Goal: Task Accomplishment & Management: Use online tool/utility

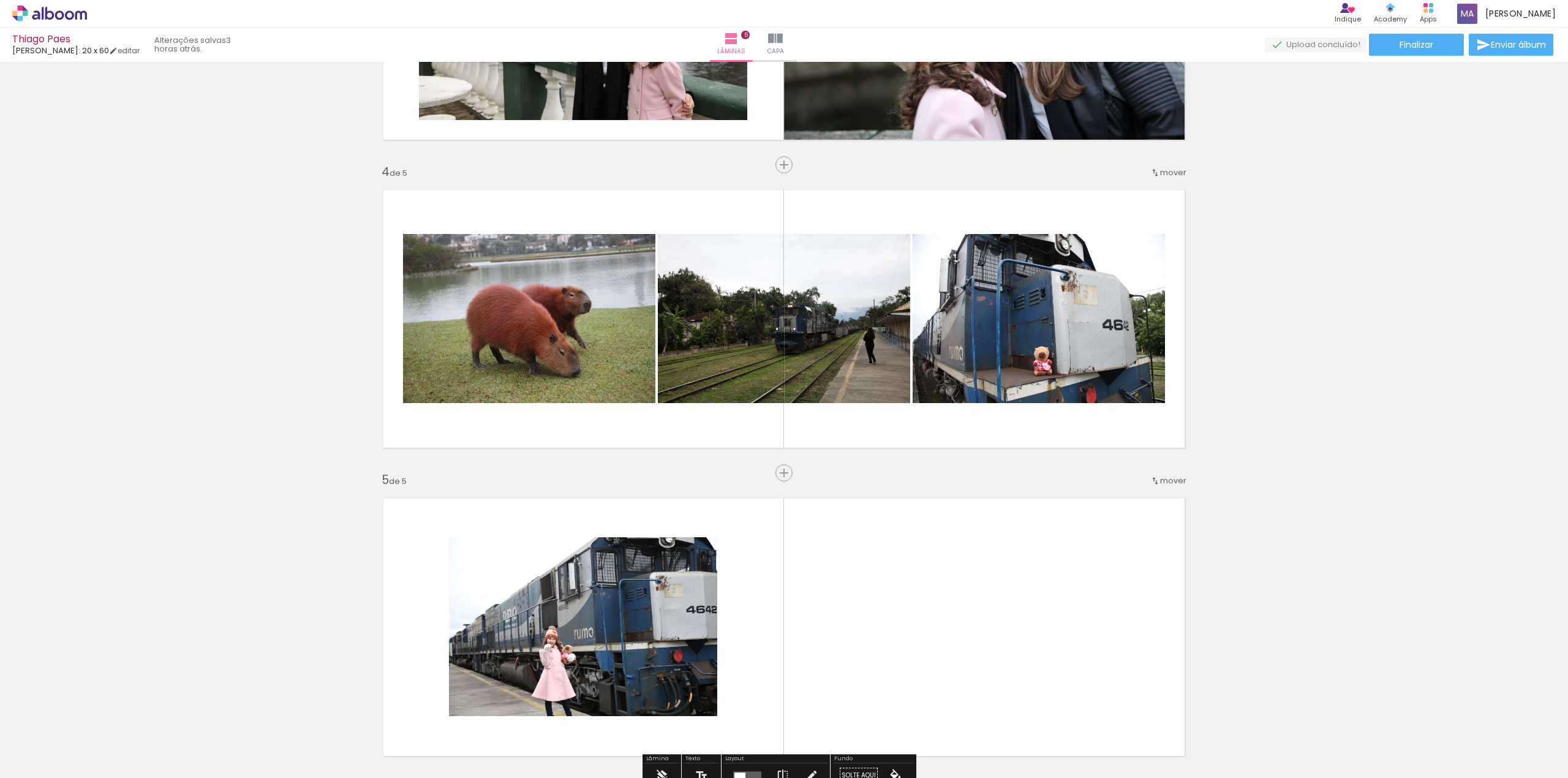
scroll to position [924, 0]
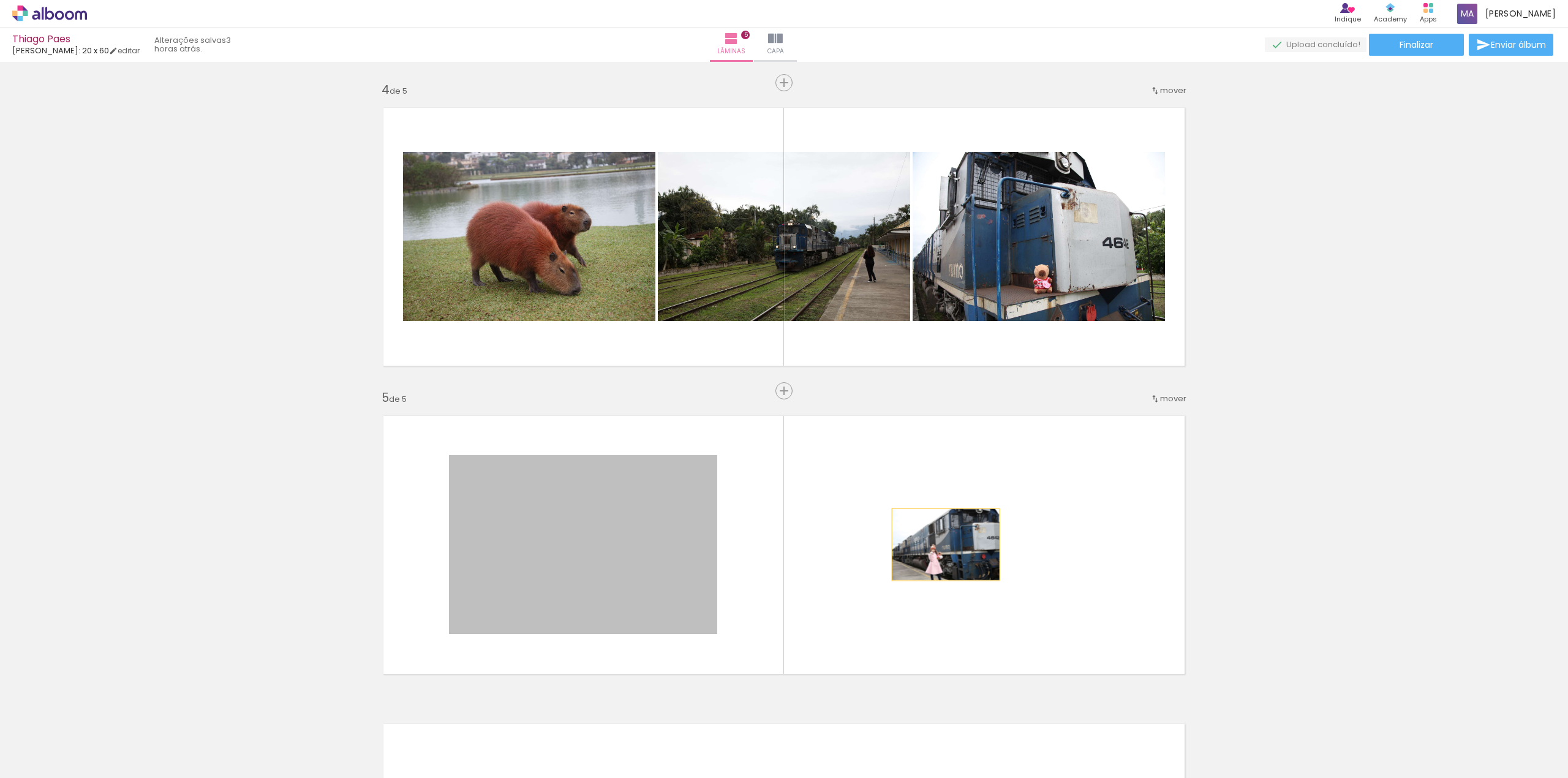
drag, startPoint x: 655, startPoint y: 549, endPoint x: 939, endPoint y: 544, distance: 284.0
click at [939, 544] on quentale-layouter at bounding box center [784, 545] width 821 height 278
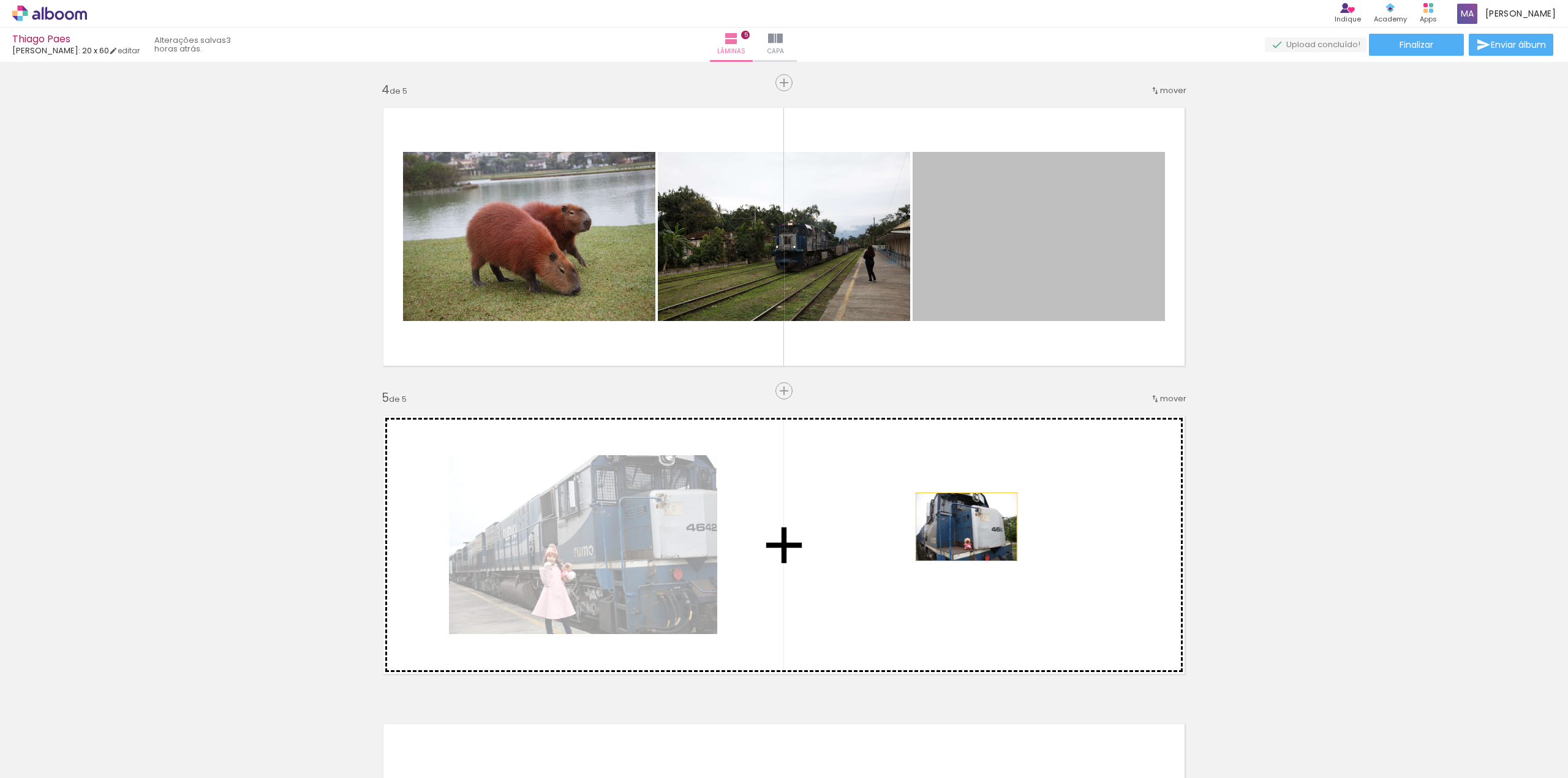
drag, startPoint x: 1001, startPoint y: 278, endPoint x: 958, endPoint y: 525, distance: 250.7
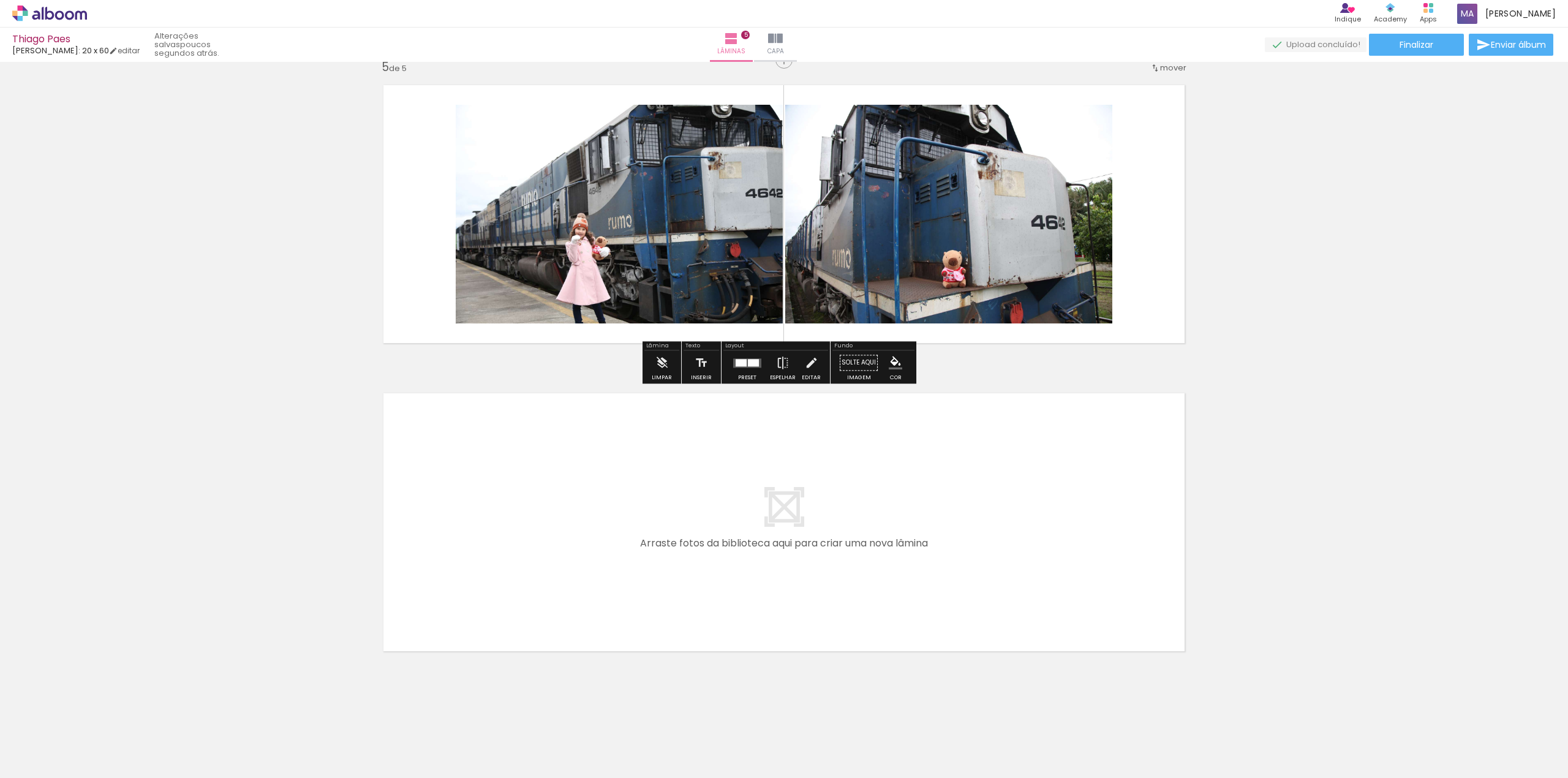
scroll to position [1257, 0]
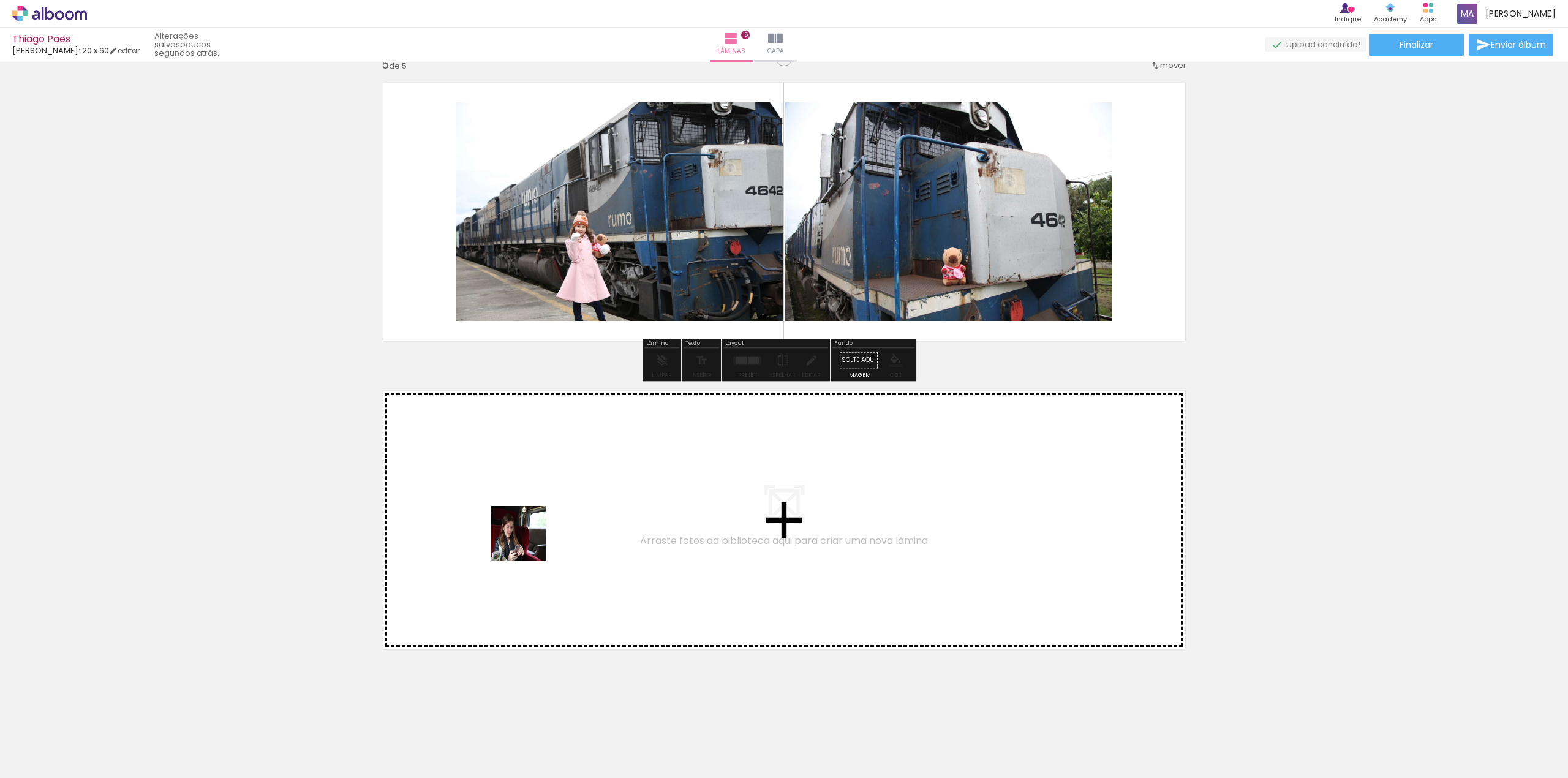
drag, startPoint x: 831, startPoint y: 758, endPoint x: 520, endPoint y: 539, distance: 380.4
click at [520, 539] on quentale-workspace at bounding box center [784, 389] width 1568 height 778
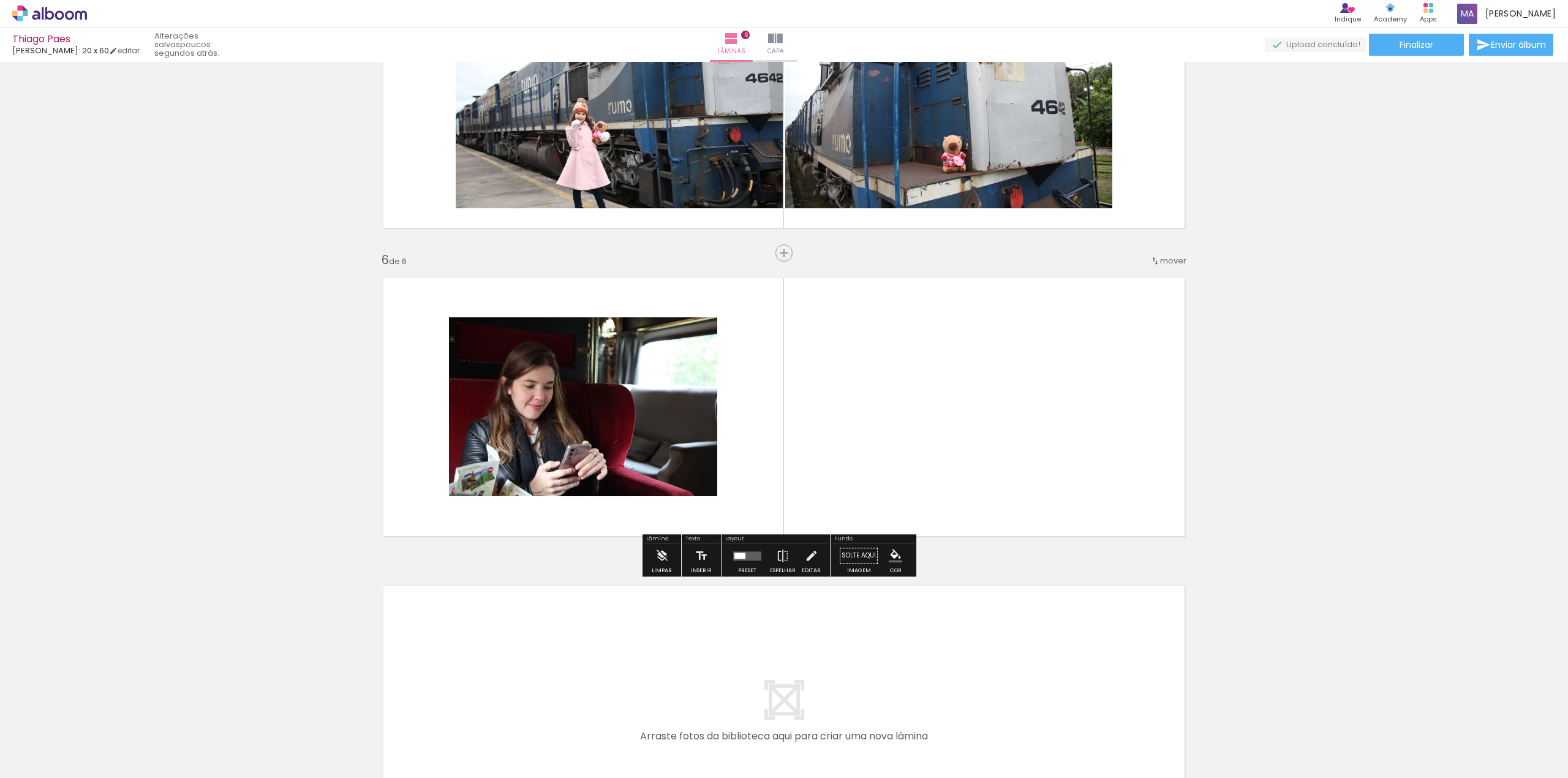
scroll to position [1395, 0]
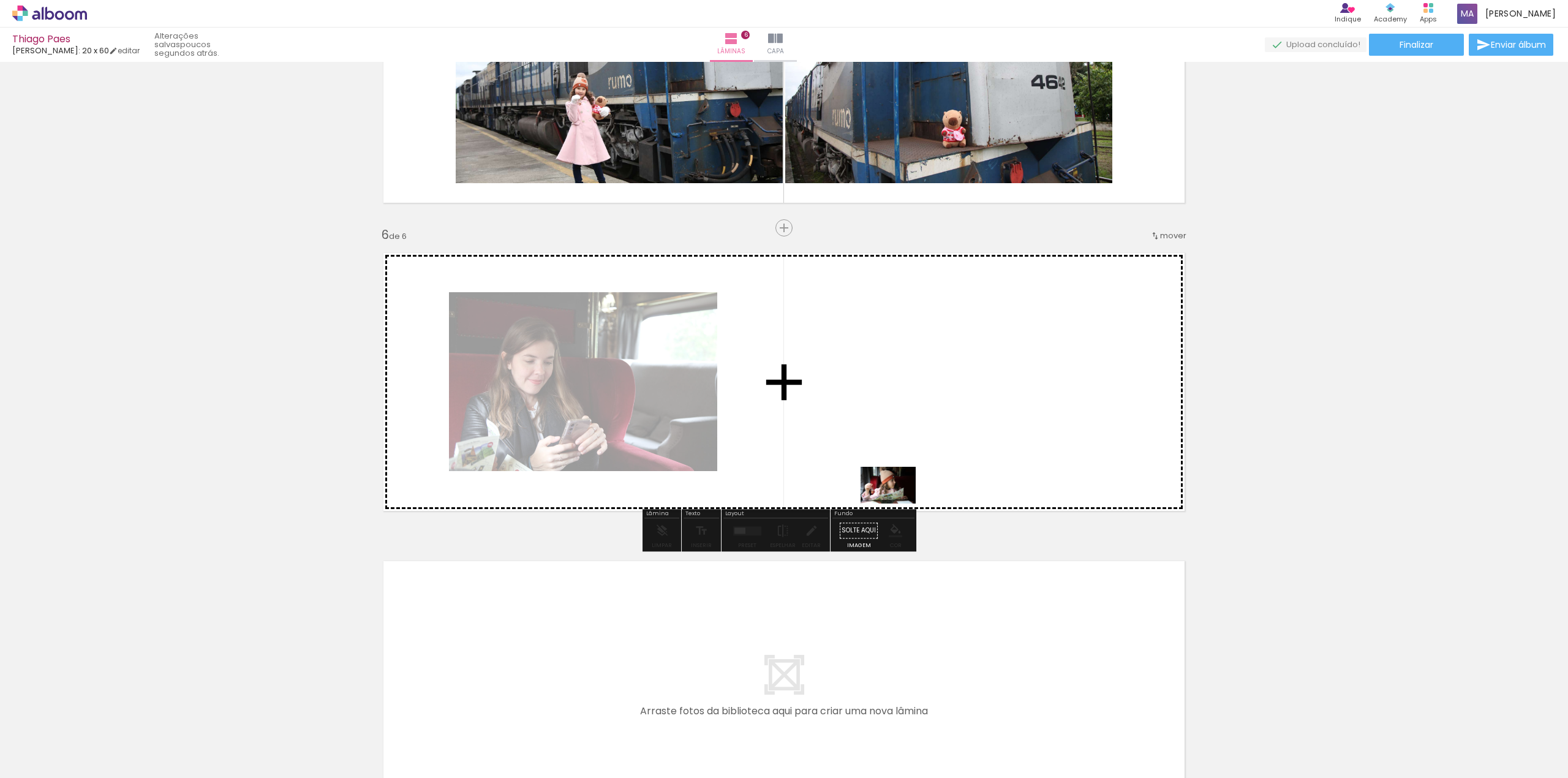
drag, startPoint x: 875, startPoint y: 741, endPoint x: 899, endPoint y: 456, distance: 286.0
click at [899, 456] on quentale-workspace at bounding box center [784, 389] width 1568 height 778
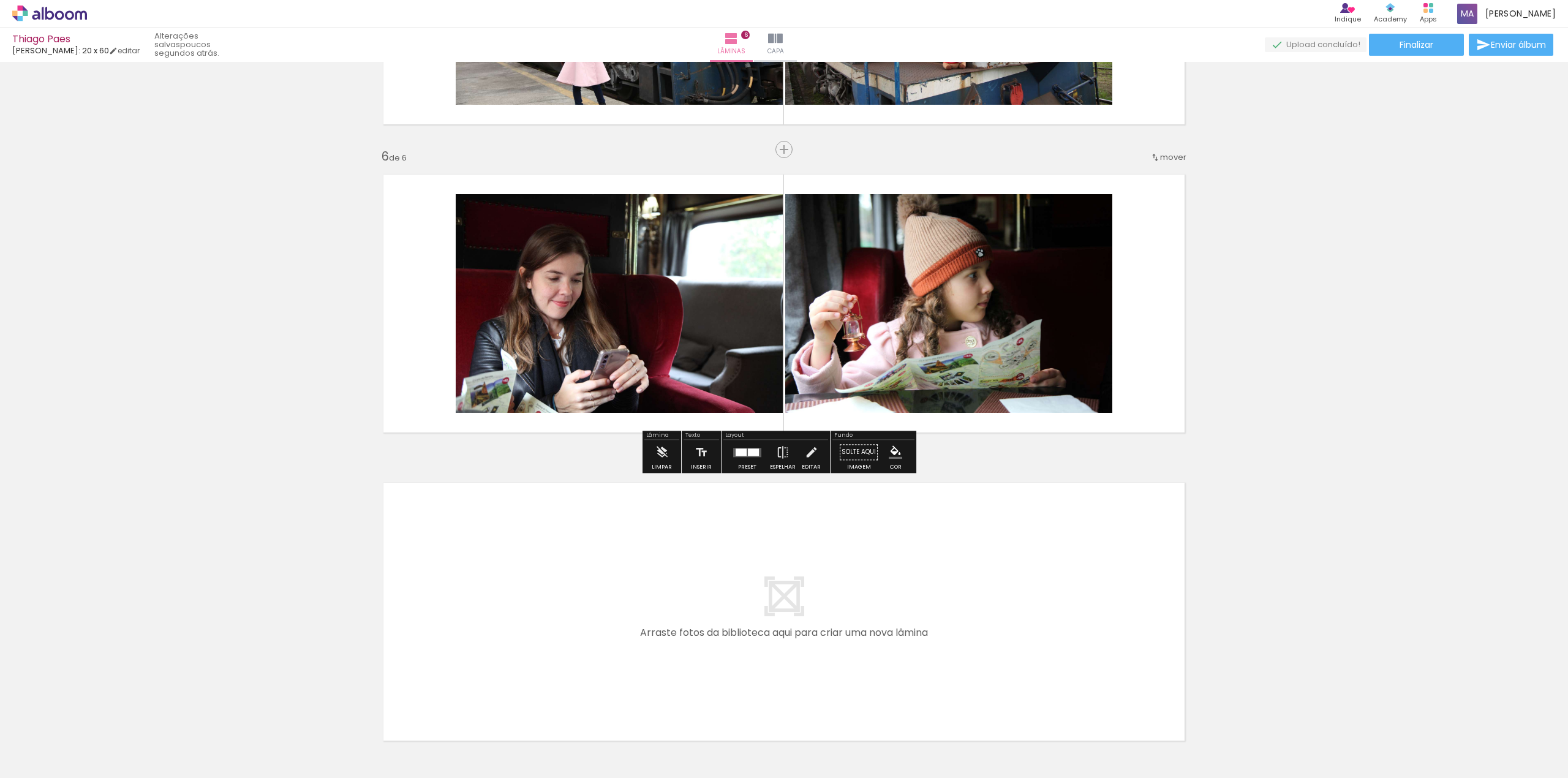
scroll to position [1476, 0]
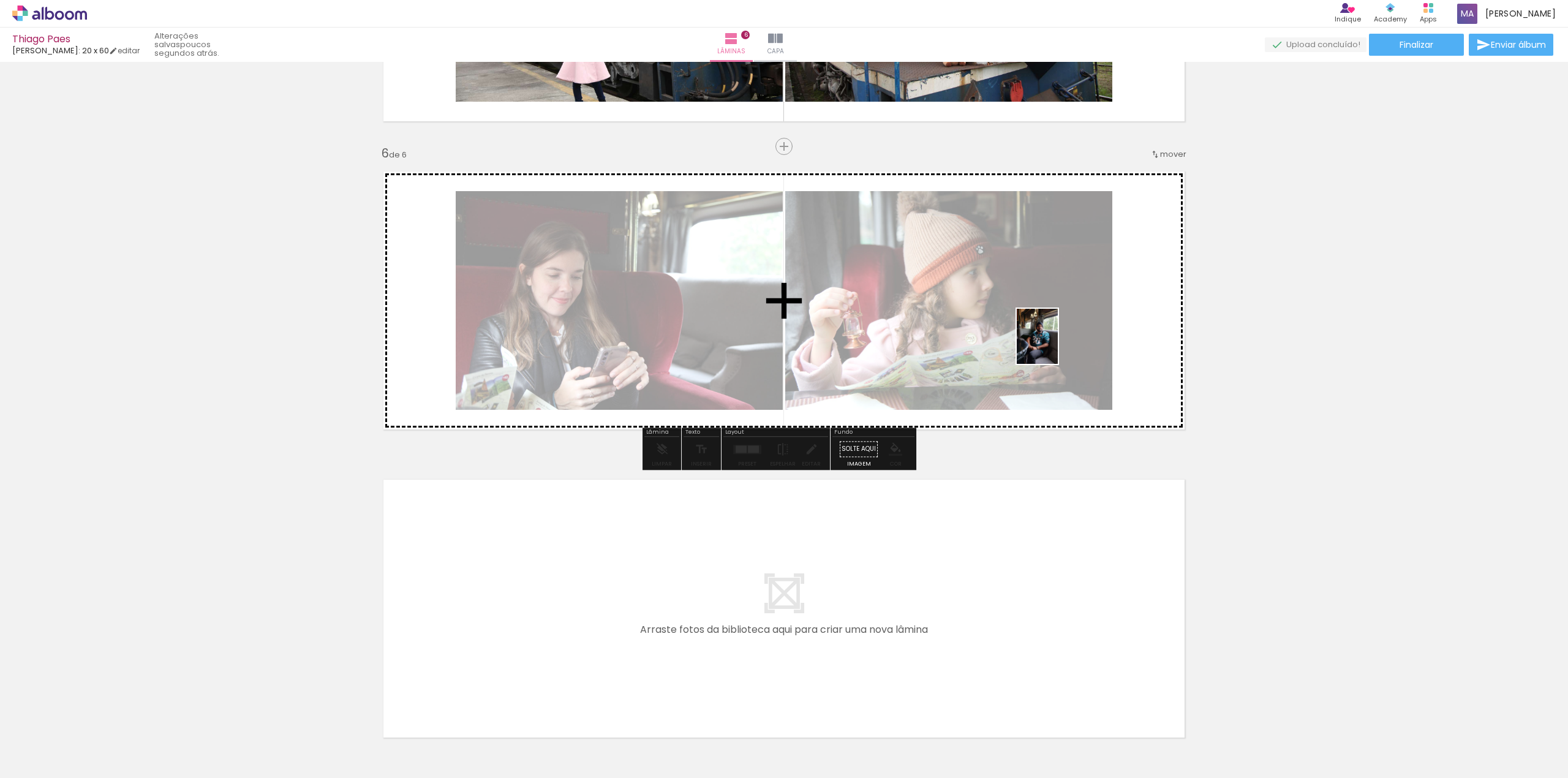
drag, startPoint x: 962, startPoint y: 749, endPoint x: 1054, endPoint y: 345, distance: 414.3
click at [1054, 345] on quentale-workspace at bounding box center [784, 389] width 1568 height 778
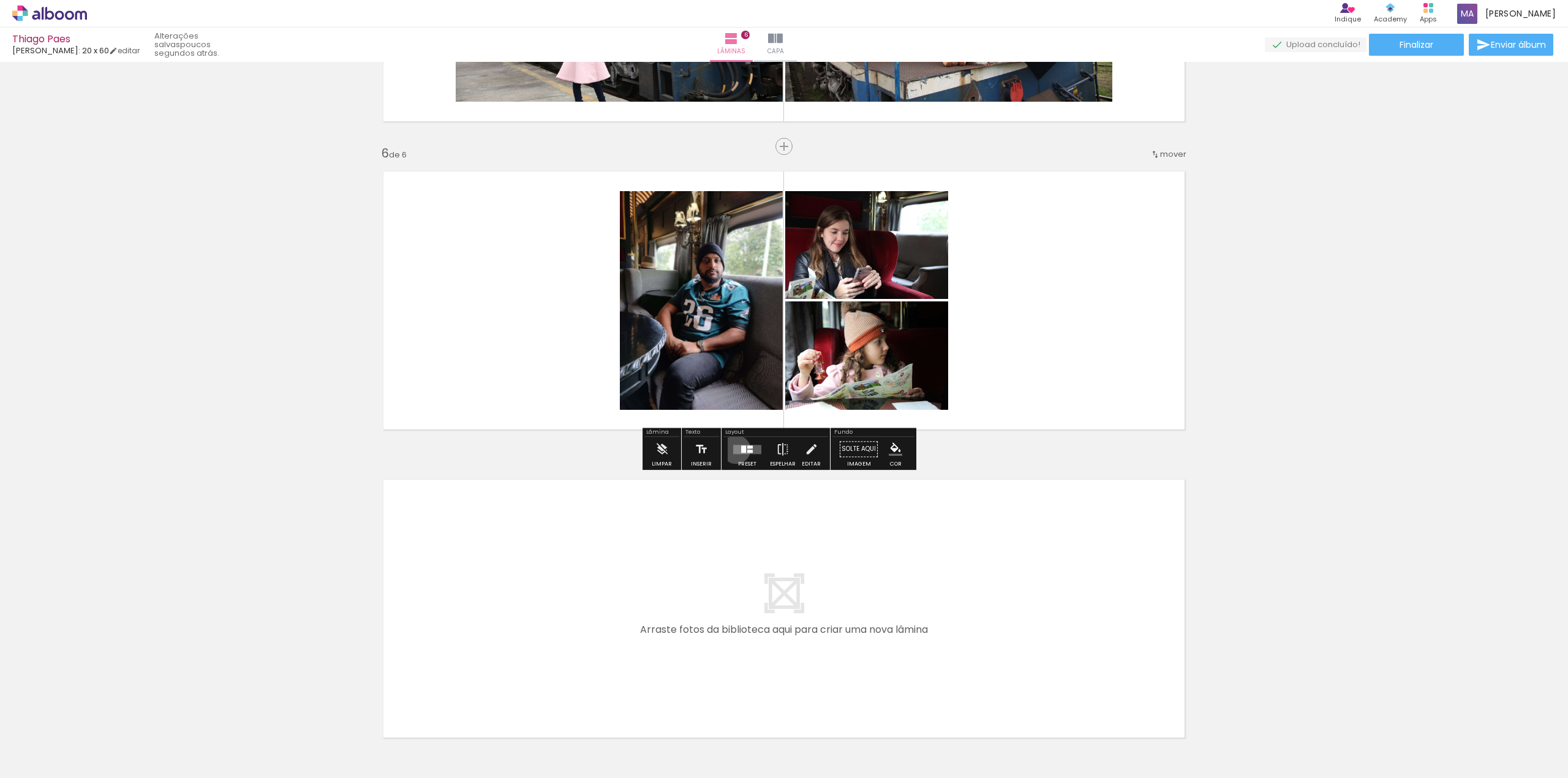
click at [733, 449] on quentale-layouter at bounding box center [747, 449] width 28 height 9
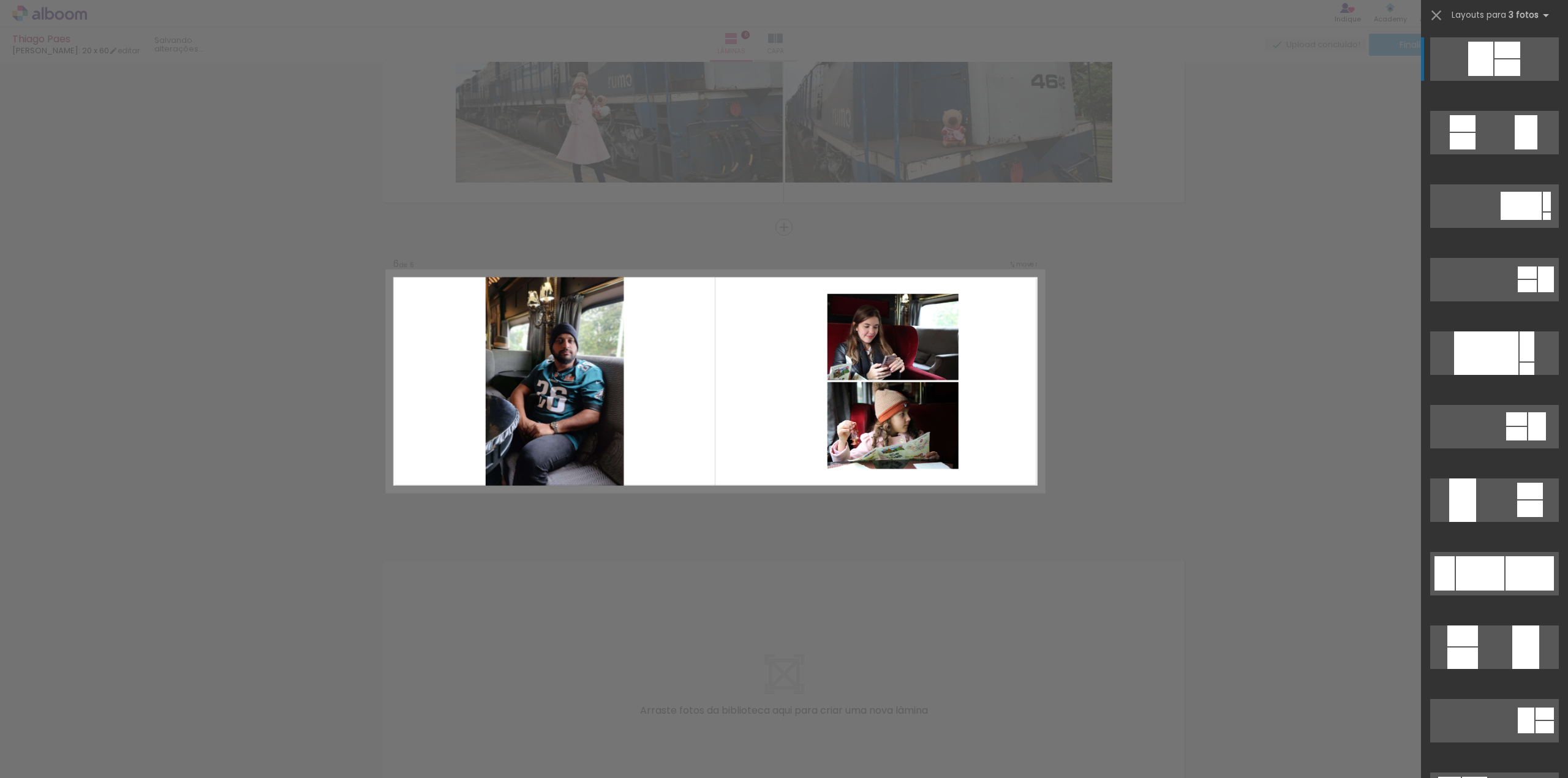
scroll to position [1395, 0]
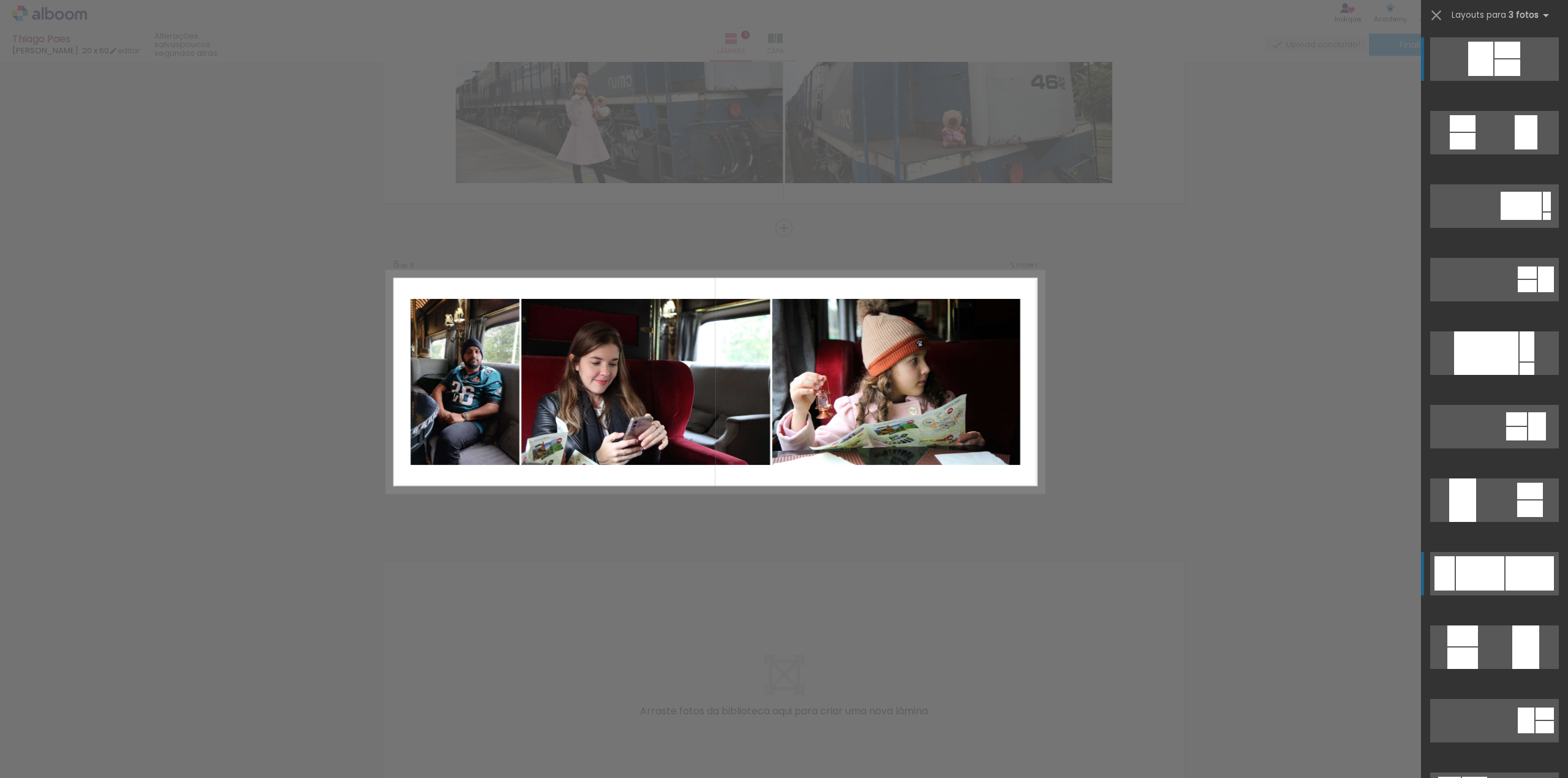
click at [1490, 583] on div at bounding box center [1479, 573] width 48 height 34
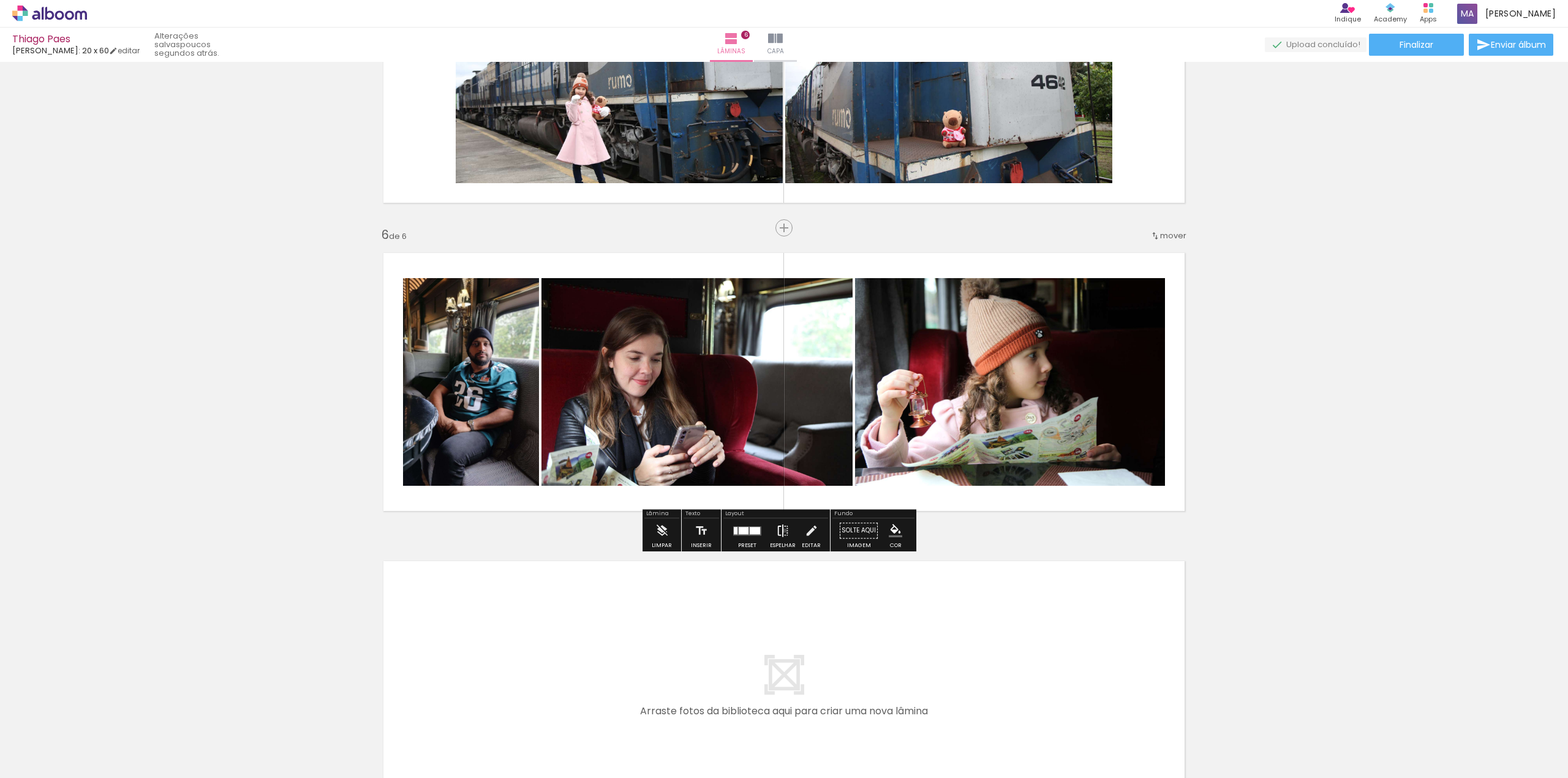
click at [782, 530] on iron-icon at bounding box center [782, 530] width 13 height 24
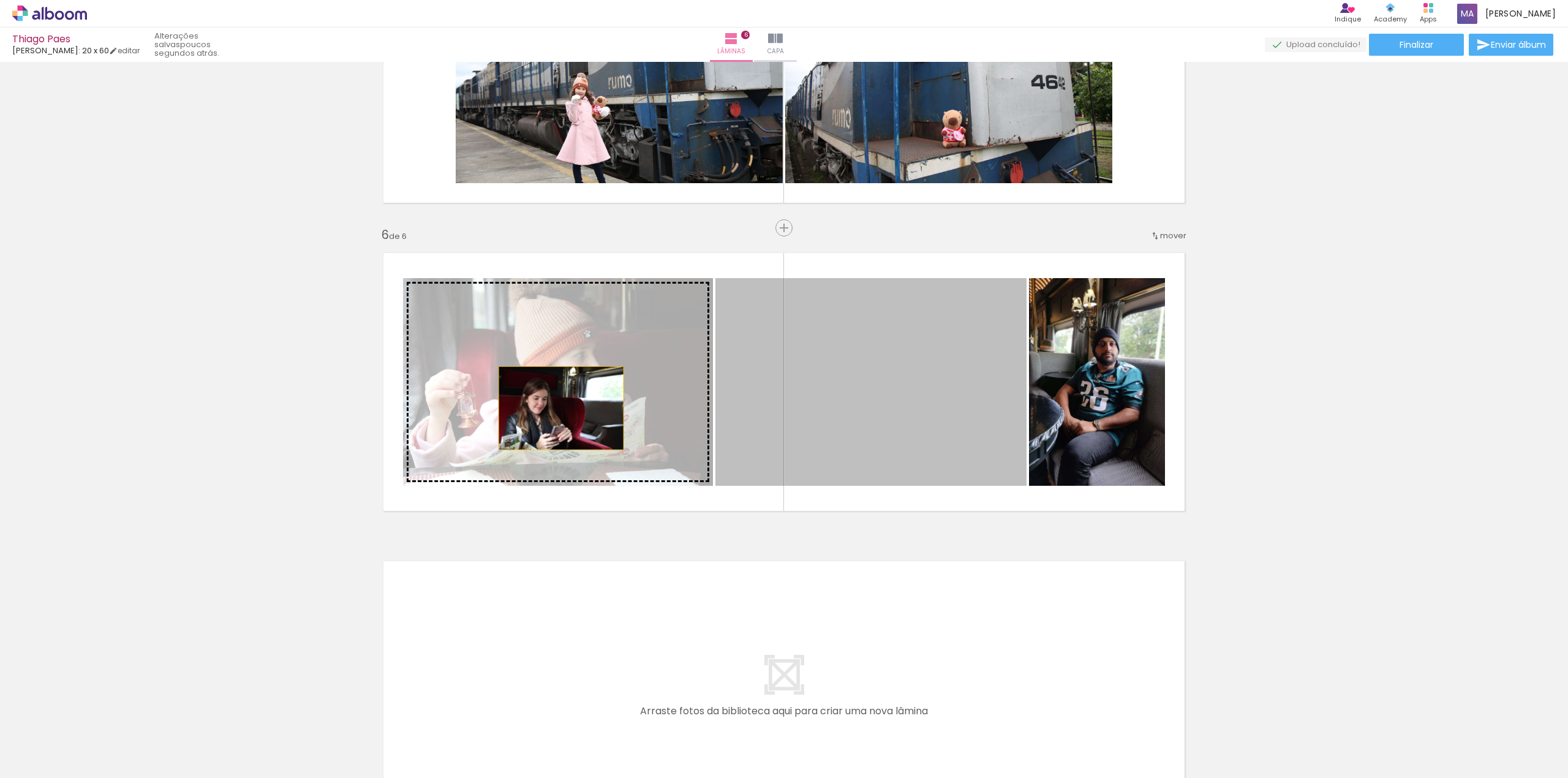
drag, startPoint x: 899, startPoint y: 391, endPoint x: 555, endPoint y: 408, distance: 344.4
click at [0, 0] on slot at bounding box center [0, 0] width 0 height 0
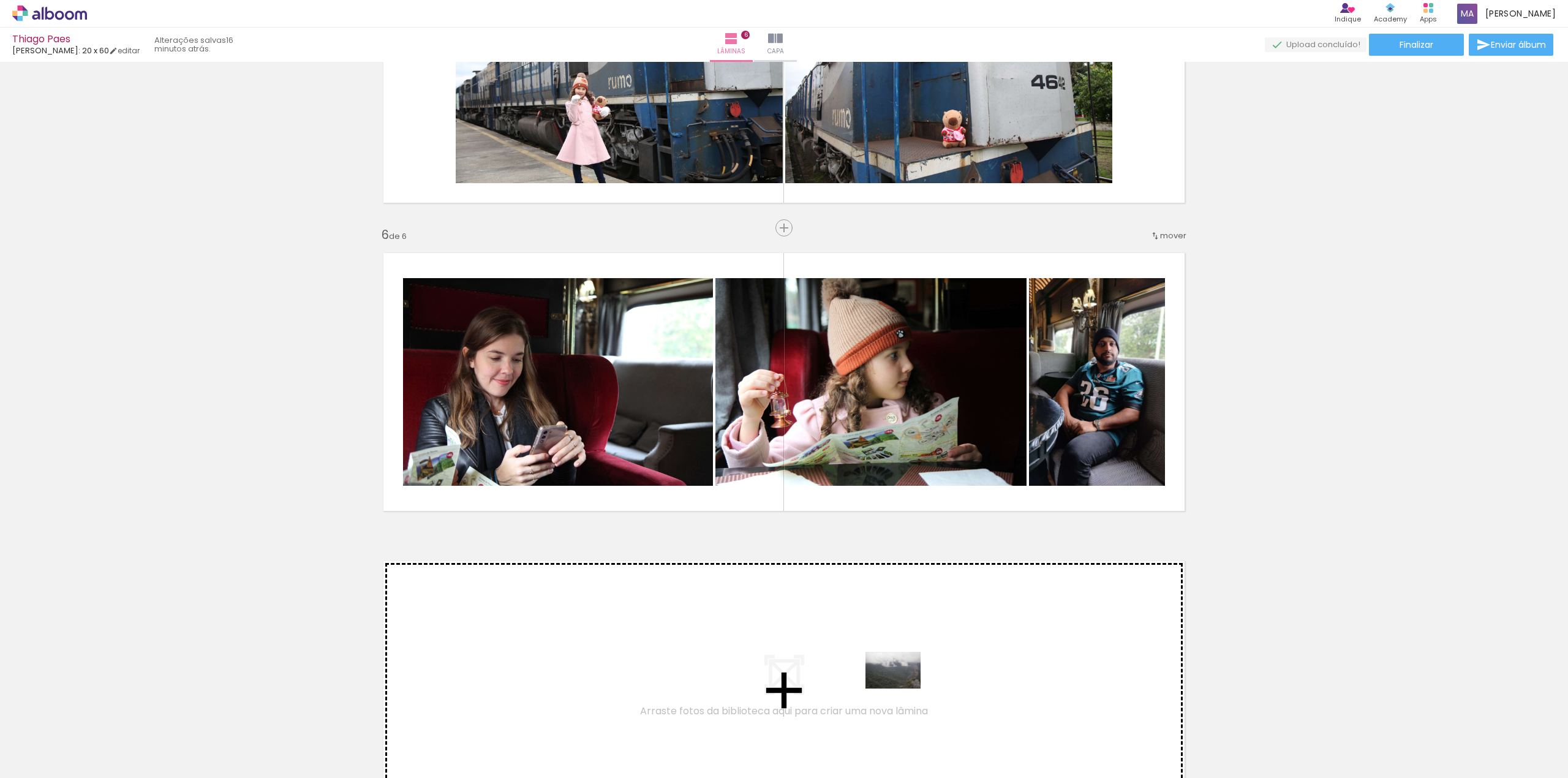
drag, startPoint x: 1022, startPoint y: 746, endPoint x: 902, endPoint y: 689, distance: 132.8
click at [902, 689] on quentale-workspace at bounding box center [784, 389] width 1568 height 778
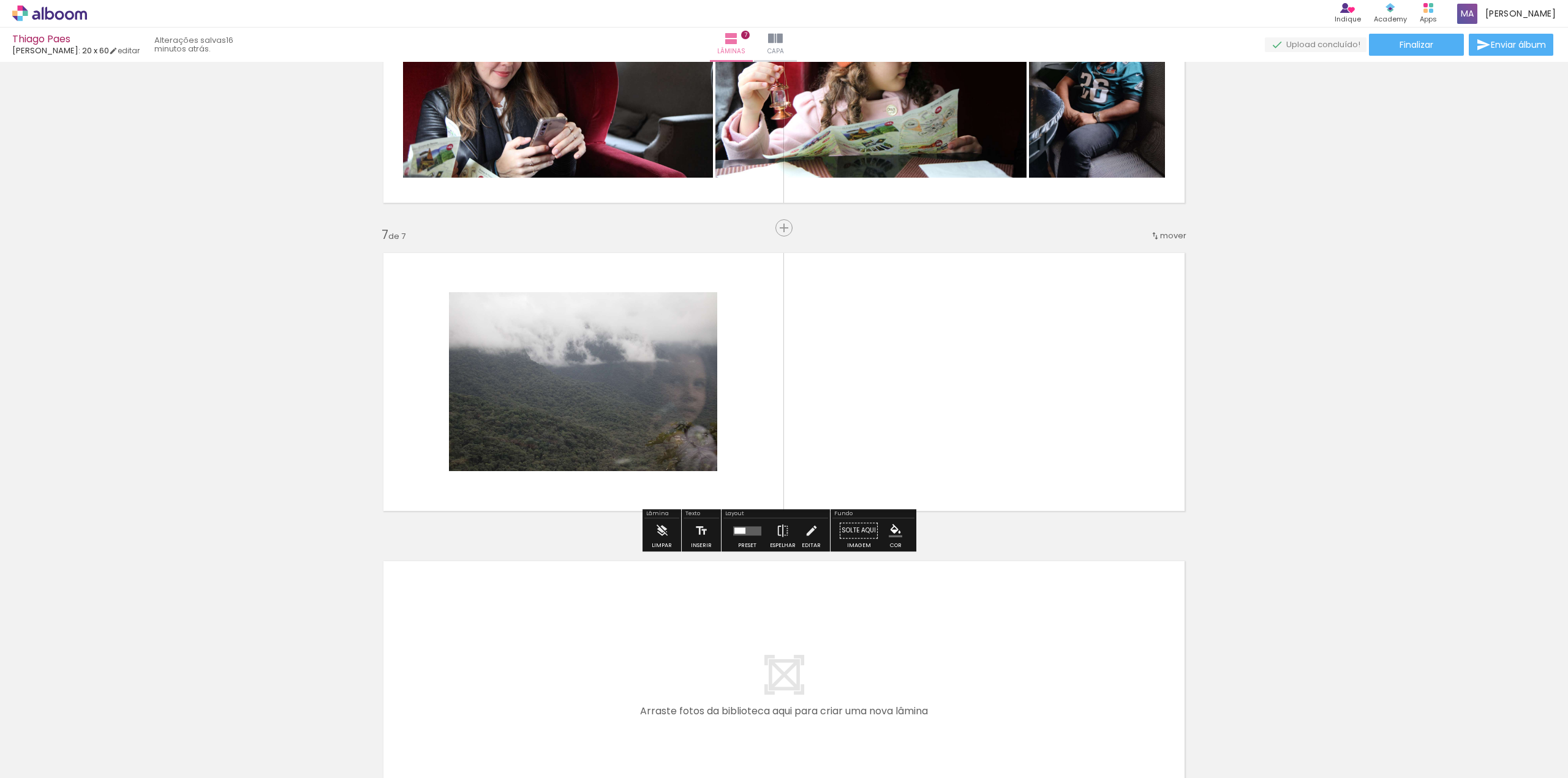
scroll to position [1784, 0]
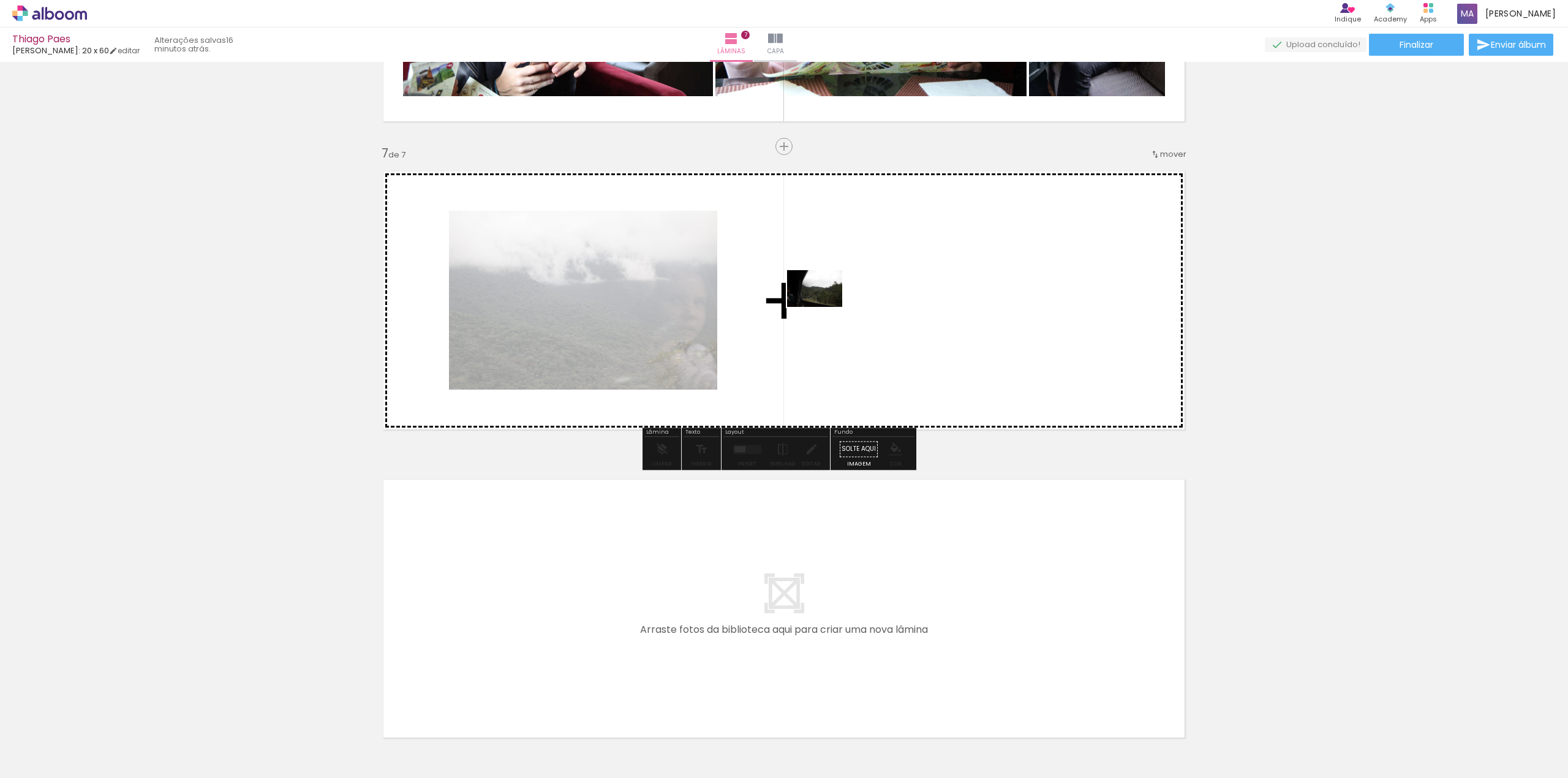
drag, startPoint x: 1091, startPoint y: 739, endPoint x: 819, endPoint y: 297, distance: 519.0
click at [819, 297] on quentale-workspace at bounding box center [784, 389] width 1568 height 778
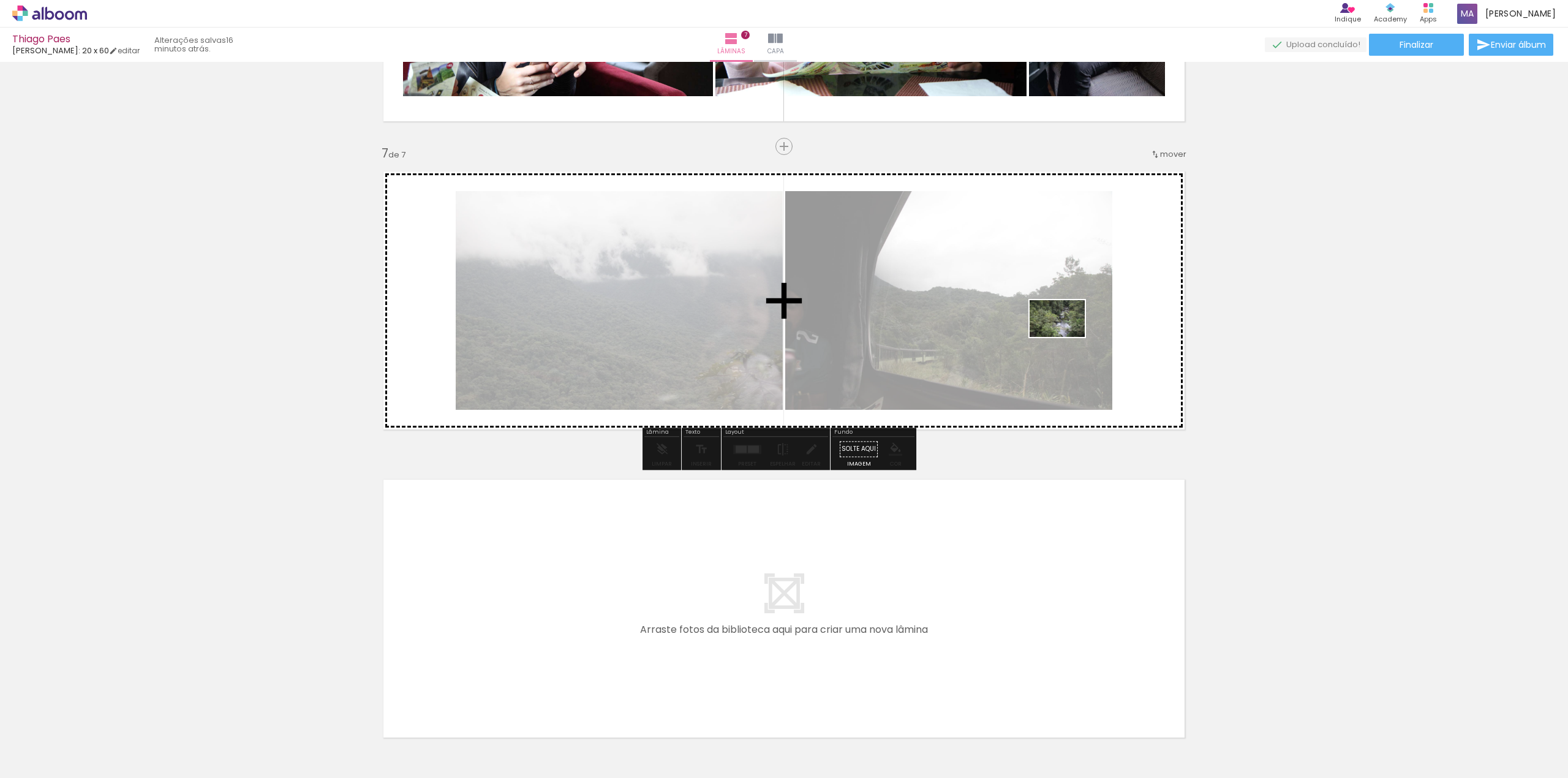
drag, startPoint x: 1150, startPoint y: 743, endPoint x: 1066, endPoint y: 337, distance: 414.6
click at [1066, 337] on quentale-workspace at bounding box center [784, 389] width 1568 height 778
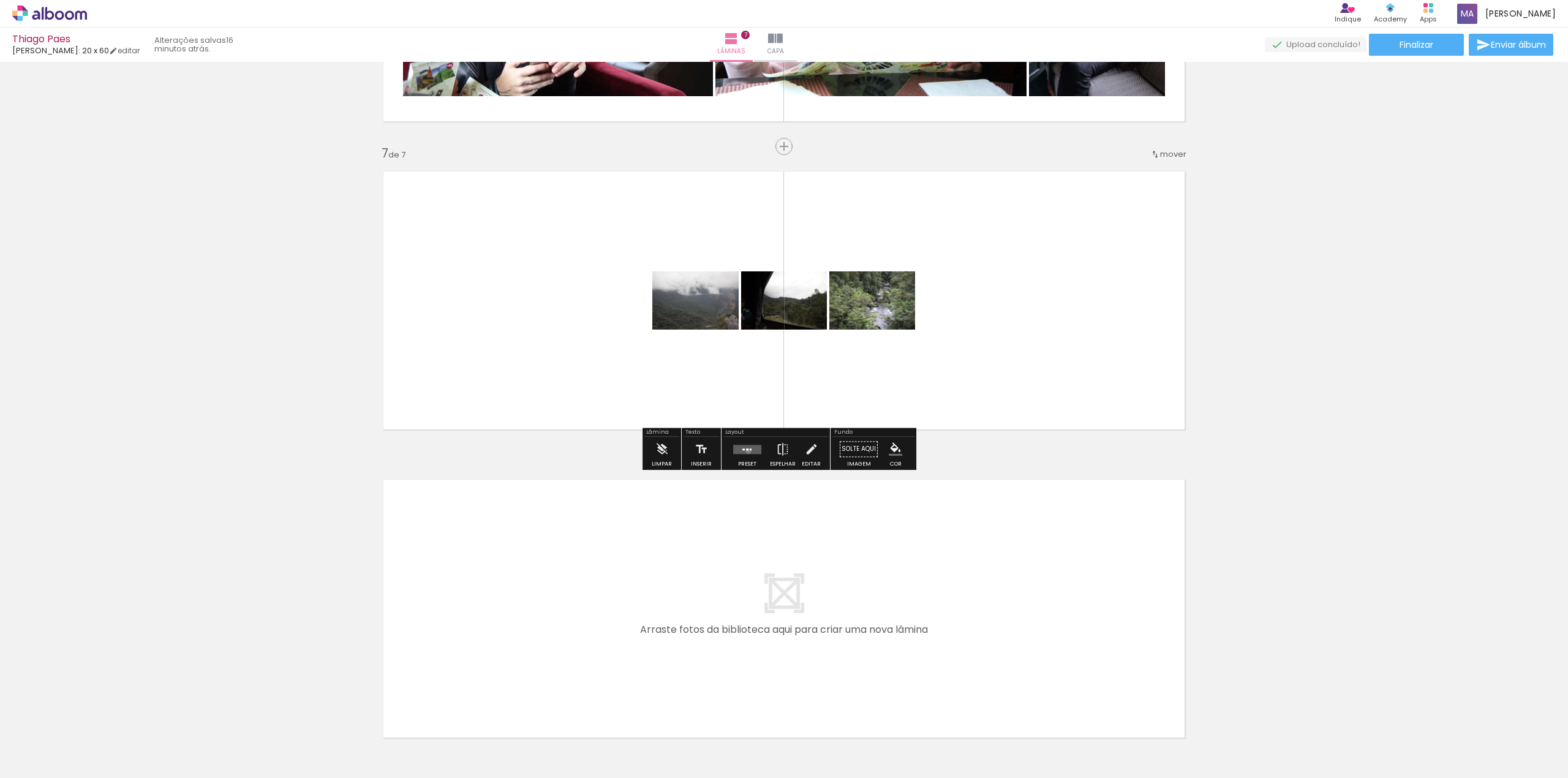
click at [745, 451] on quentale-layouter at bounding box center [747, 449] width 28 height 9
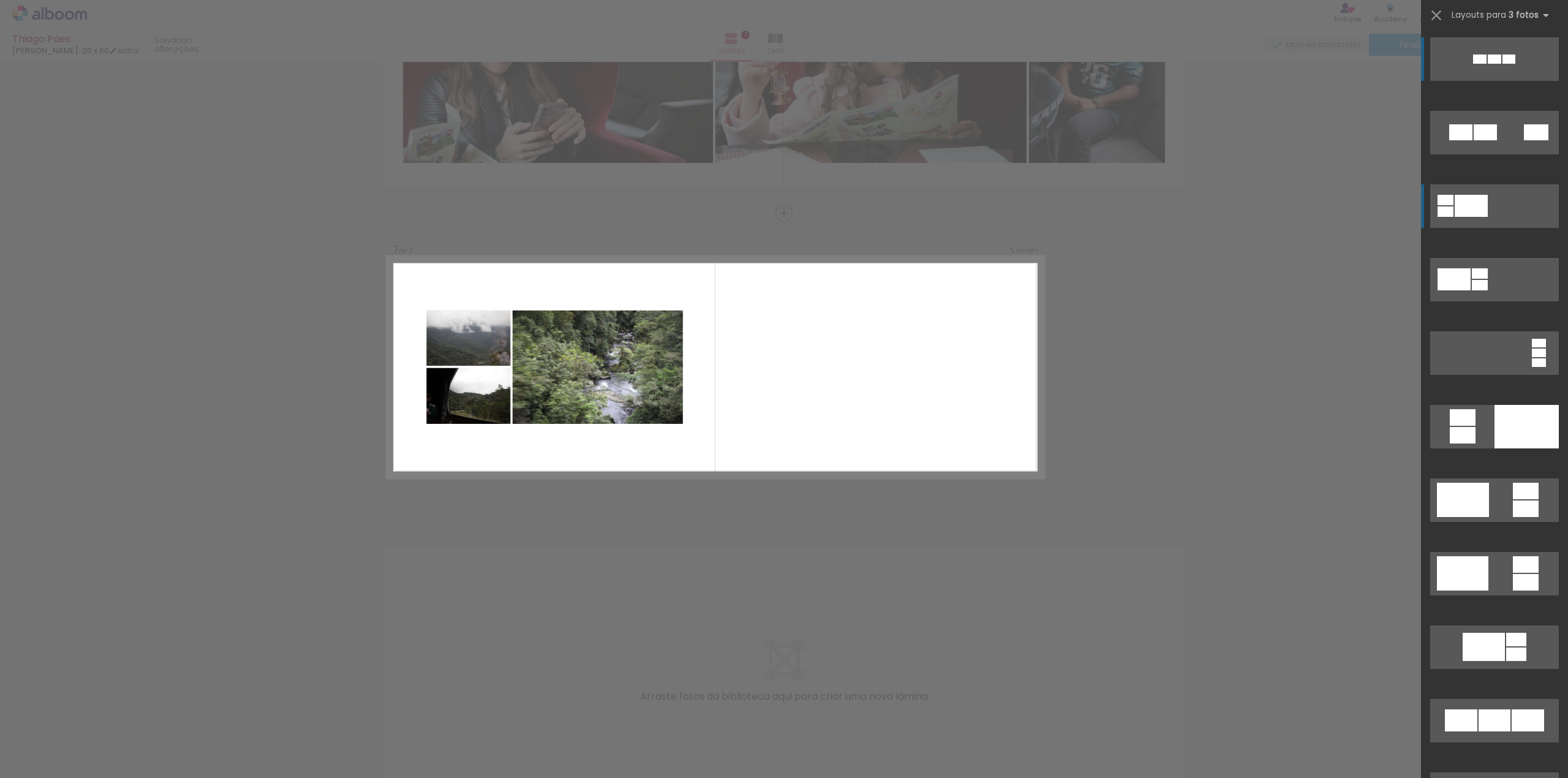
scroll to position [1703, 0]
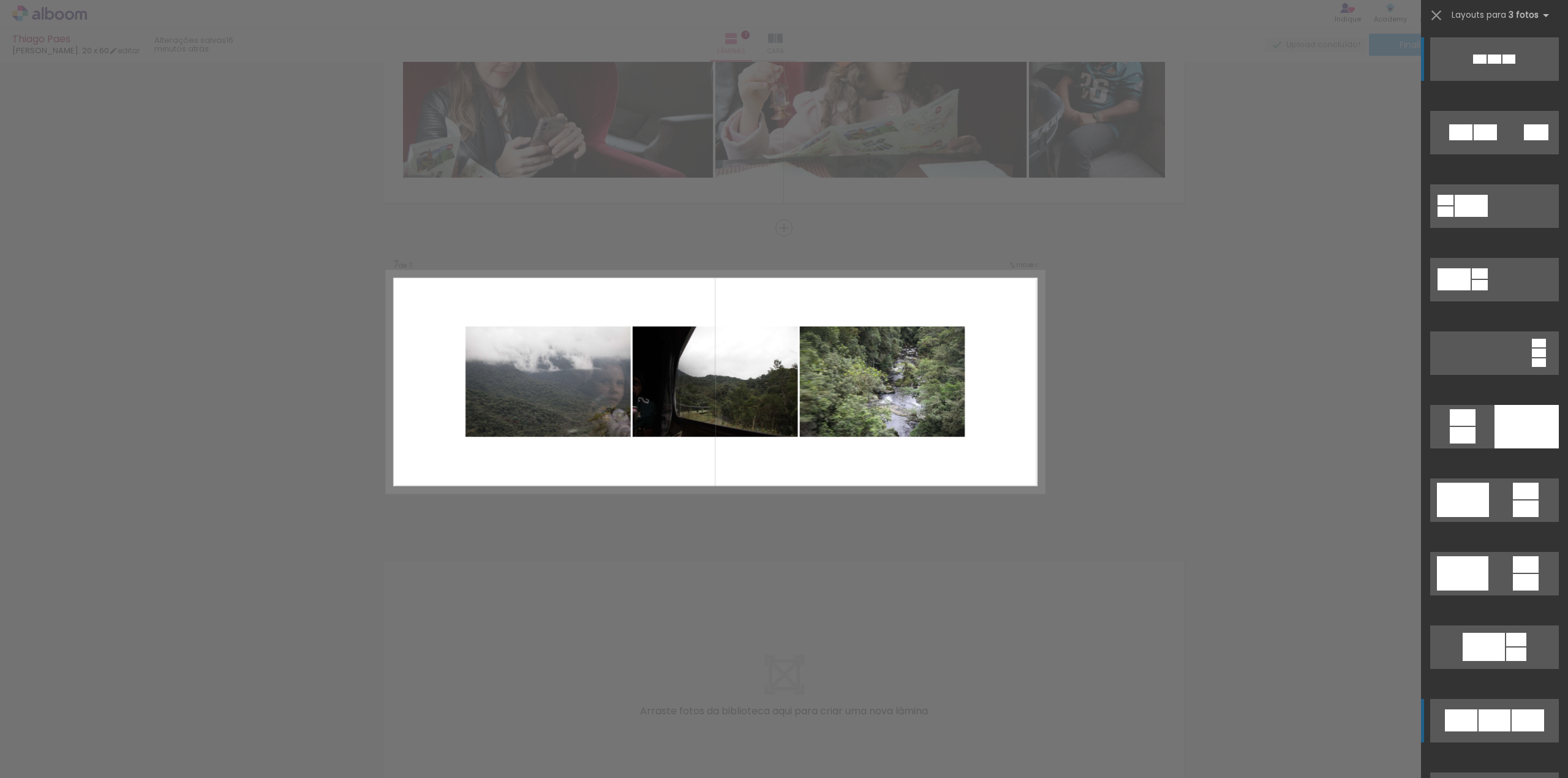
click at [1479, 714] on div at bounding box center [1495, 720] width 32 height 22
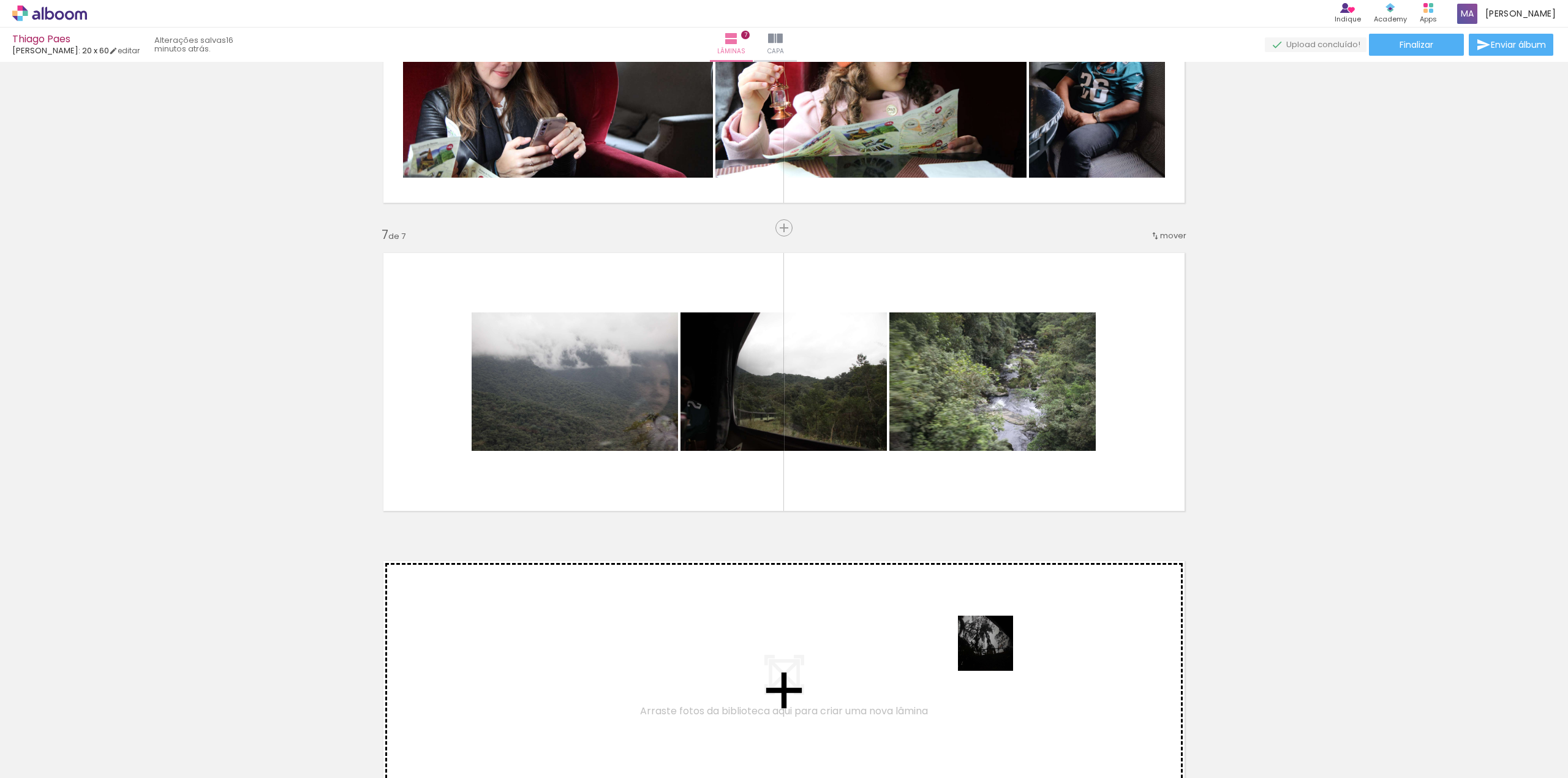
drag, startPoint x: 1211, startPoint y: 742, endPoint x: 993, endPoint y: 652, distance: 235.8
click at [993, 652] on quentale-workspace at bounding box center [784, 389] width 1568 height 778
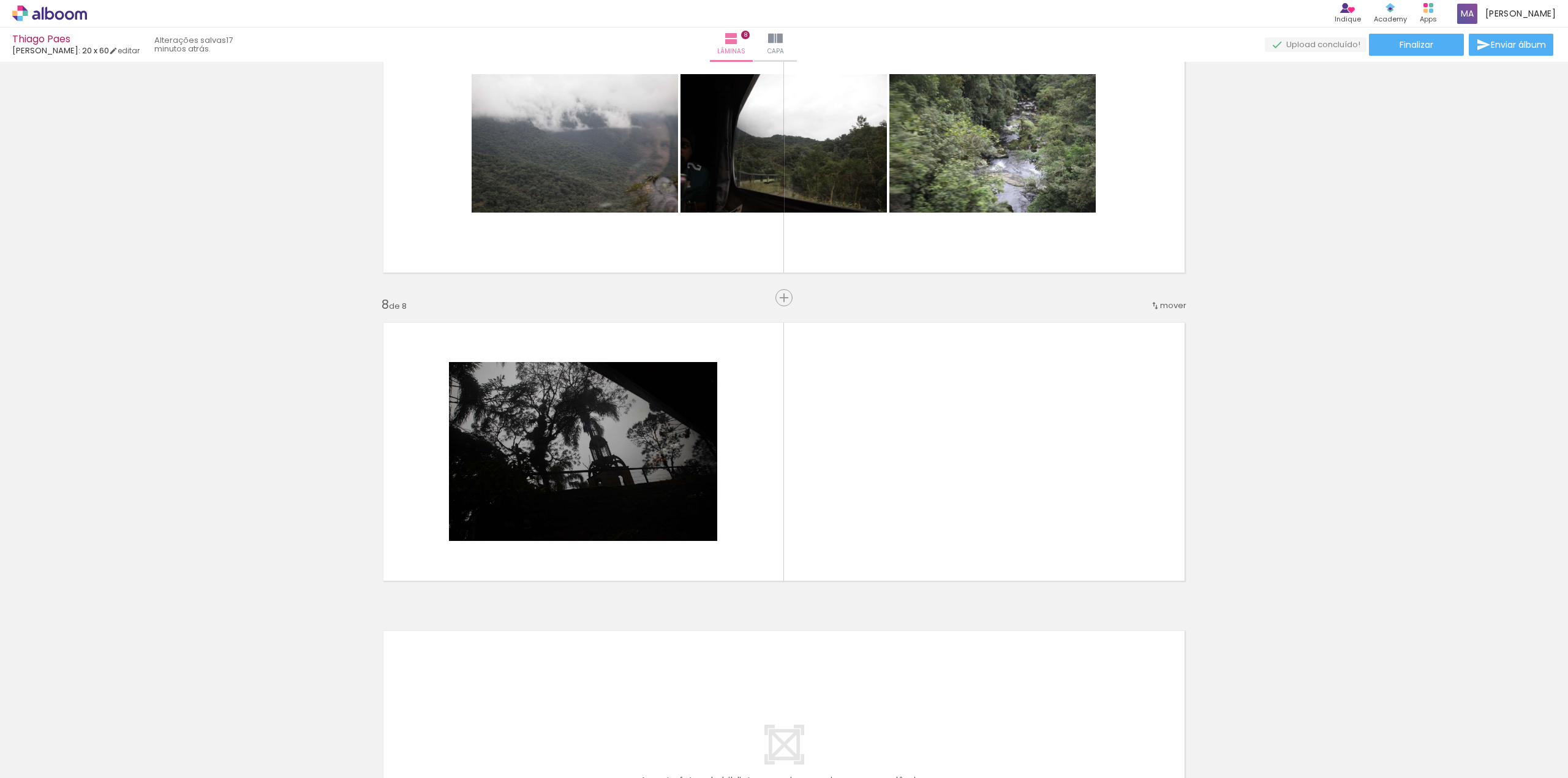
scroll to position [2010, 0]
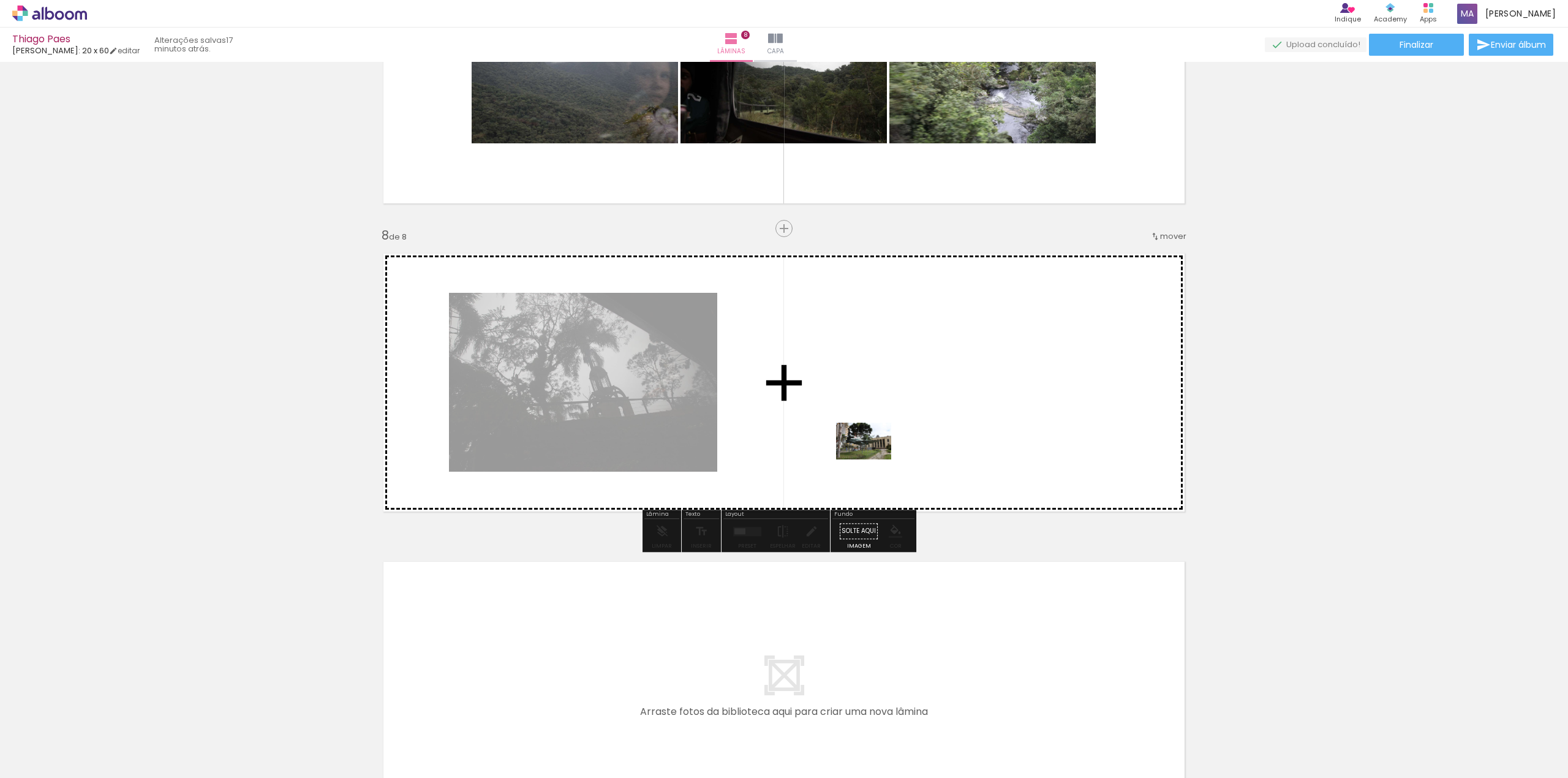
drag, startPoint x: 1287, startPoint y: 748, endPoint x: 873, endPoint y: 459, distance: 504.9
click at [873, 459] on quentale-workspace at bounding box center [784, 389] width 1568 height 778
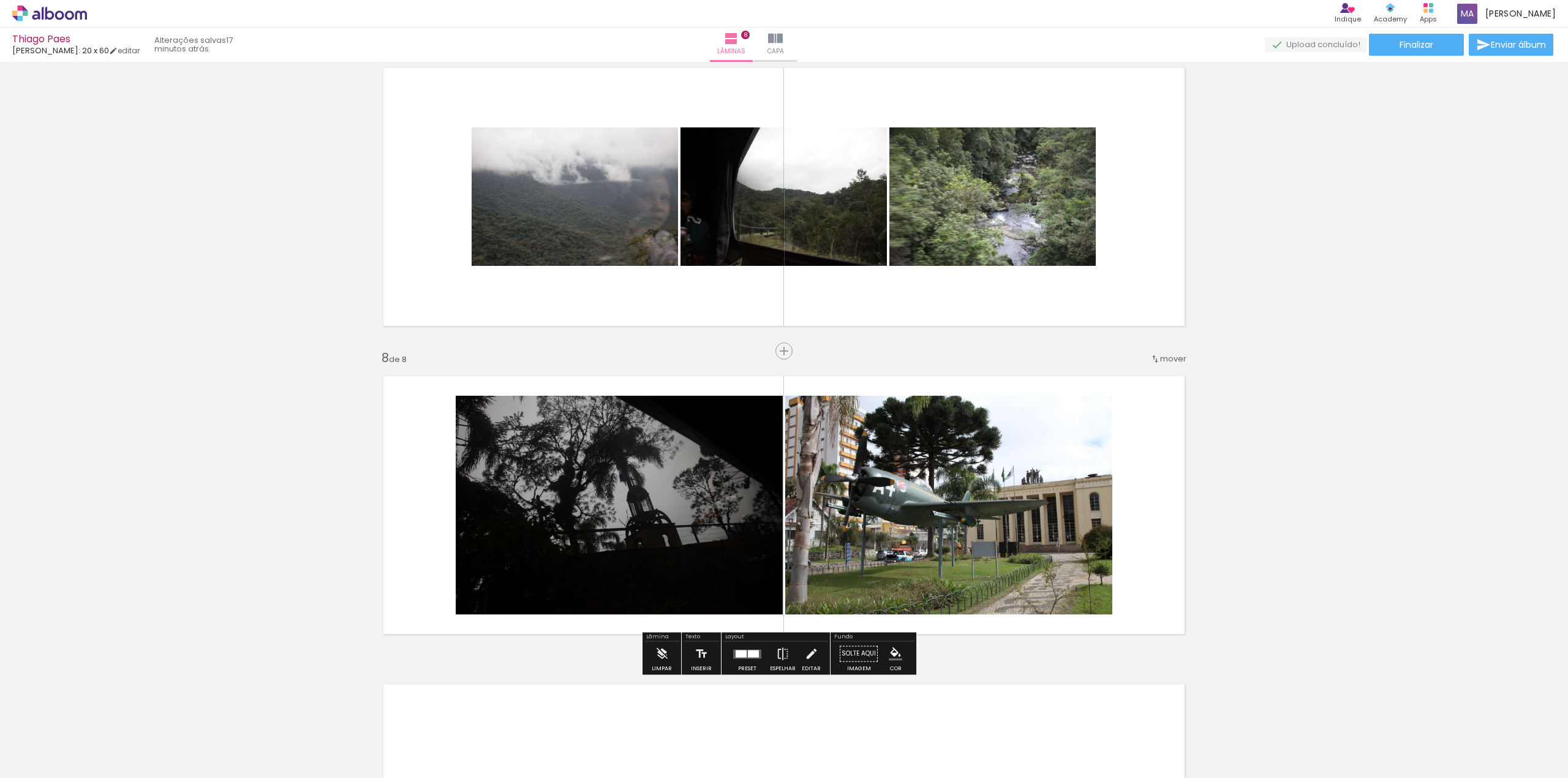
scroll to position [1847, 0]
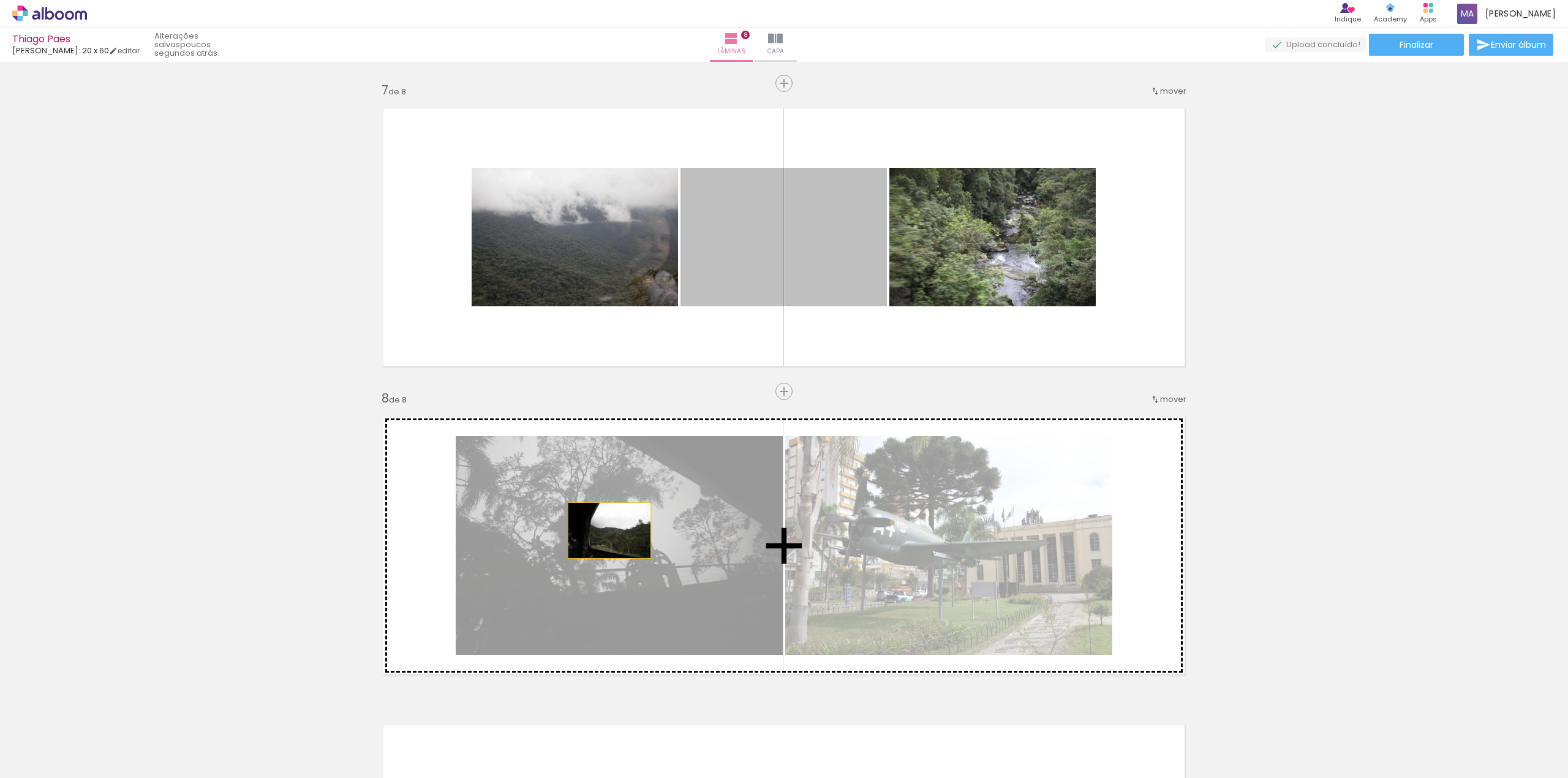
drag, startPoint x: 860, startPoint y: 241, endPoint x: 604, endPoint y: 530, distance: 386.1
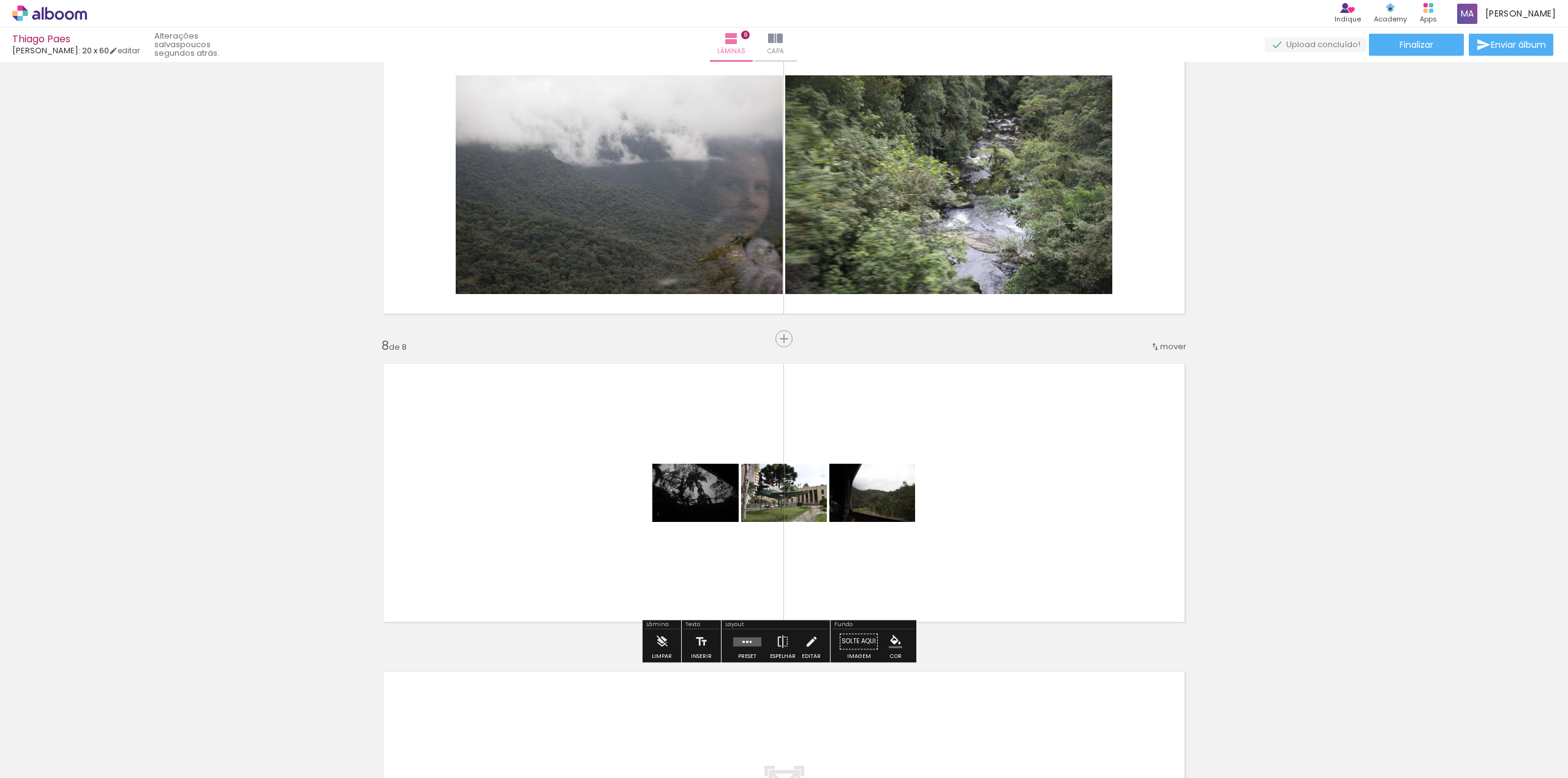
scroll to position [1929, 0]
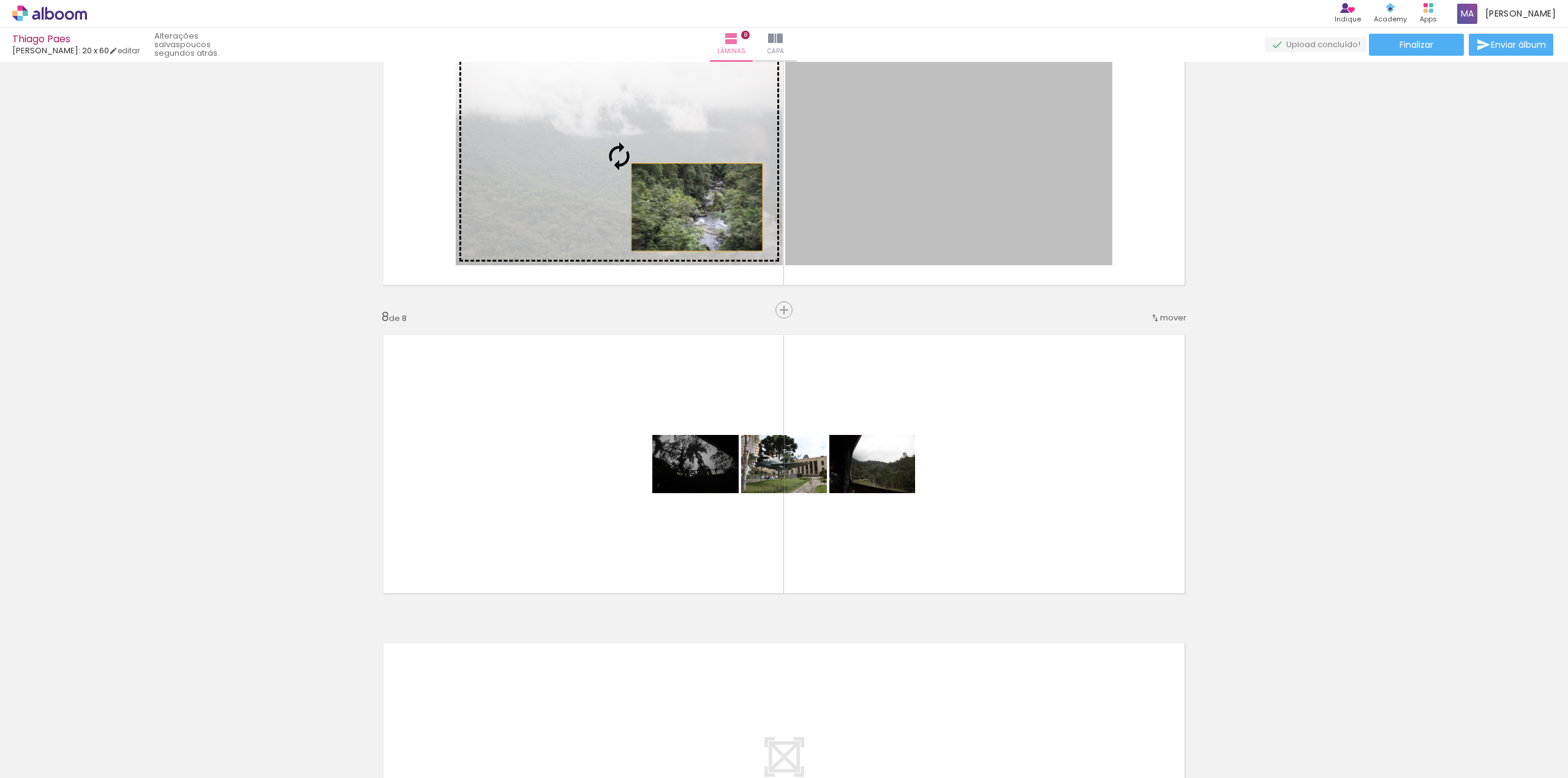
drag, startPoint x: 890, startPoint y: 172, endPoint x: 691, endPoint y: 207, distance: 202.1
click at [0, 0] on slot at bounding box center [0, 0] width 0 height 0
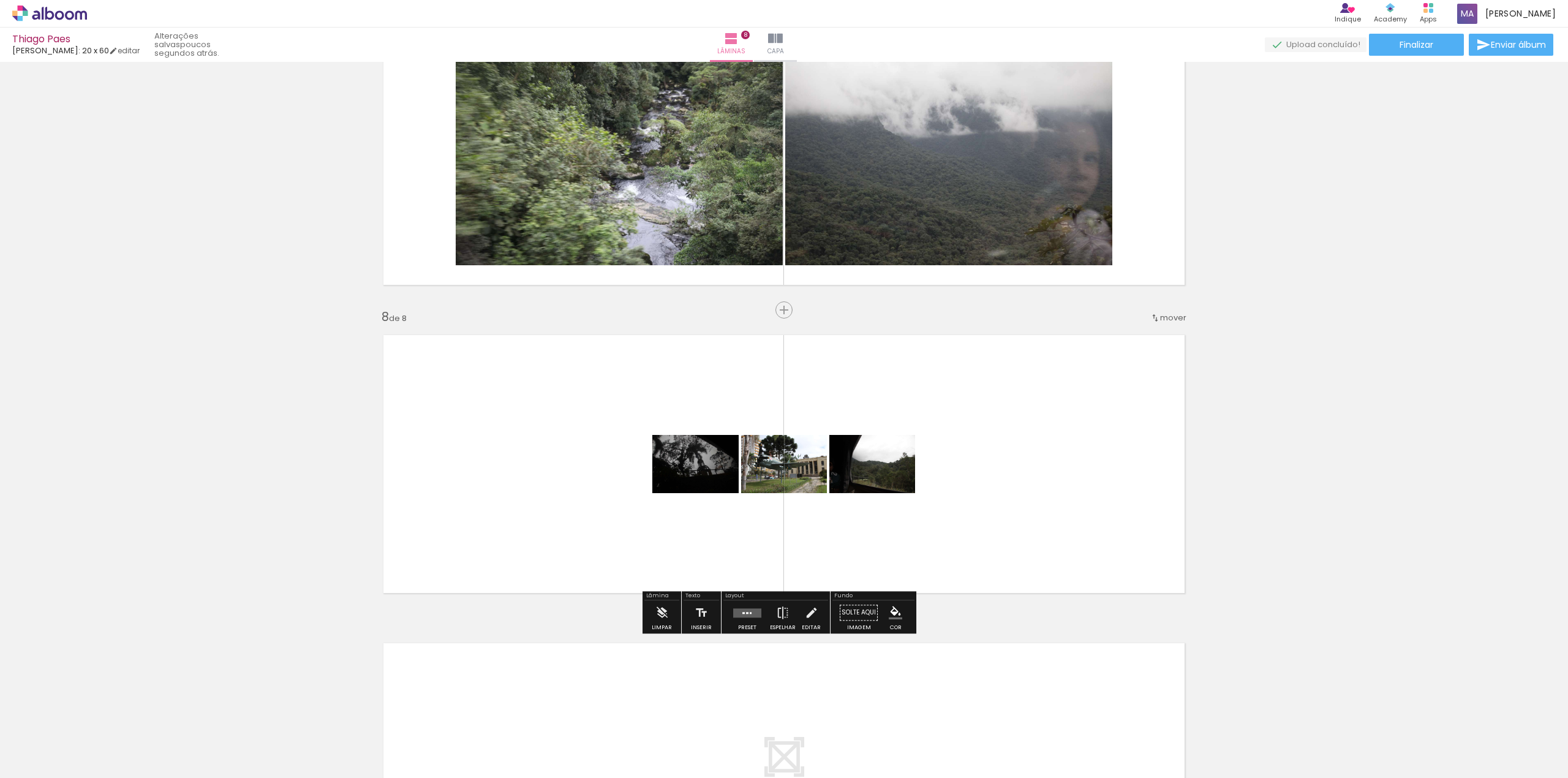
click at [745, 611] on quentale-layouter at bounding box center [747, 613] width 28 height 9
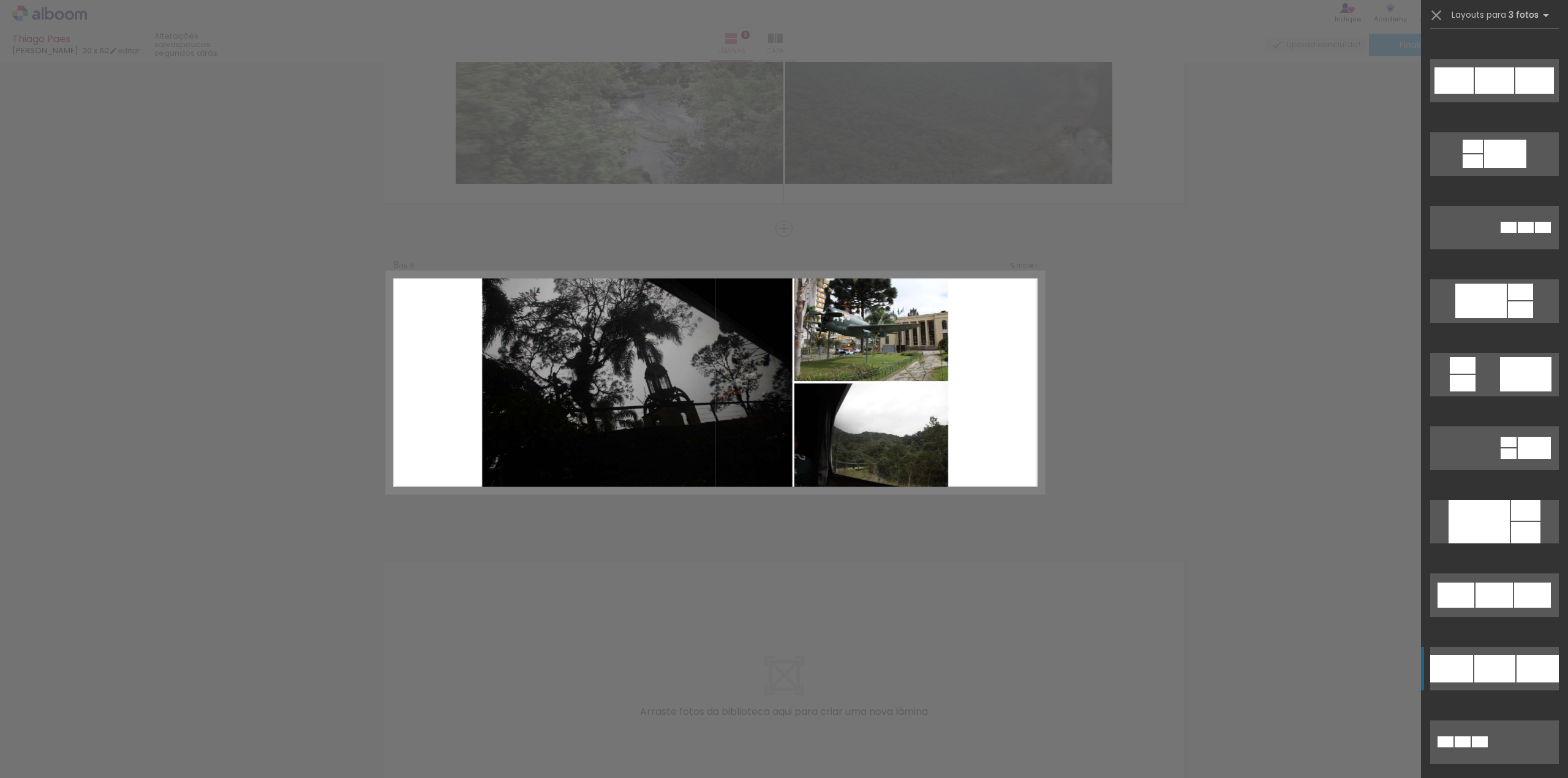
scroll to position [1306, 0]
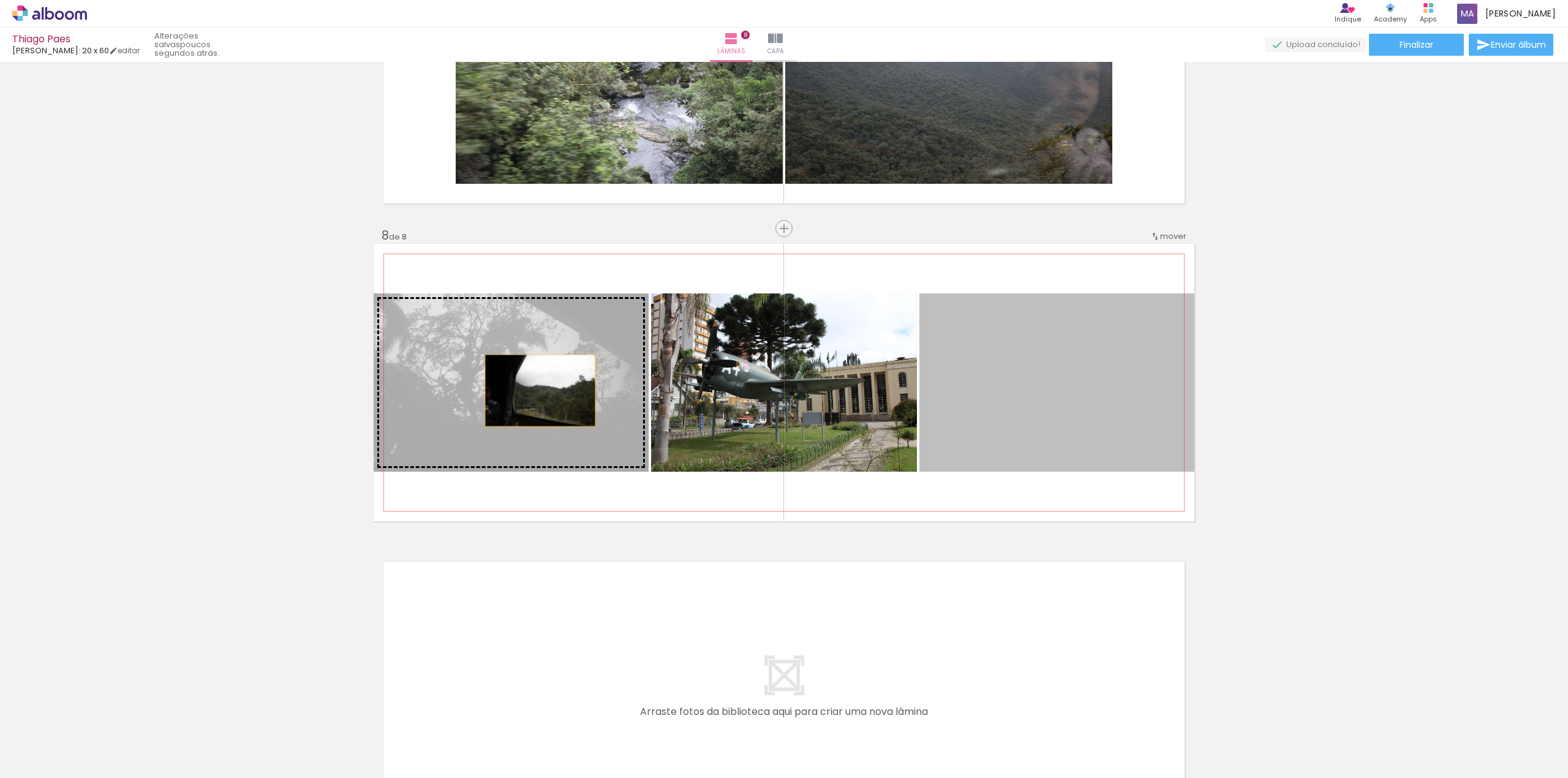
drag, startPoint x: 1045, startPoint y: 410, endPoint x: 534, endPoint y: 390, distance: 511.4
click at [0, 0] on slot at bounding box center [0, 0] width 0 height 0
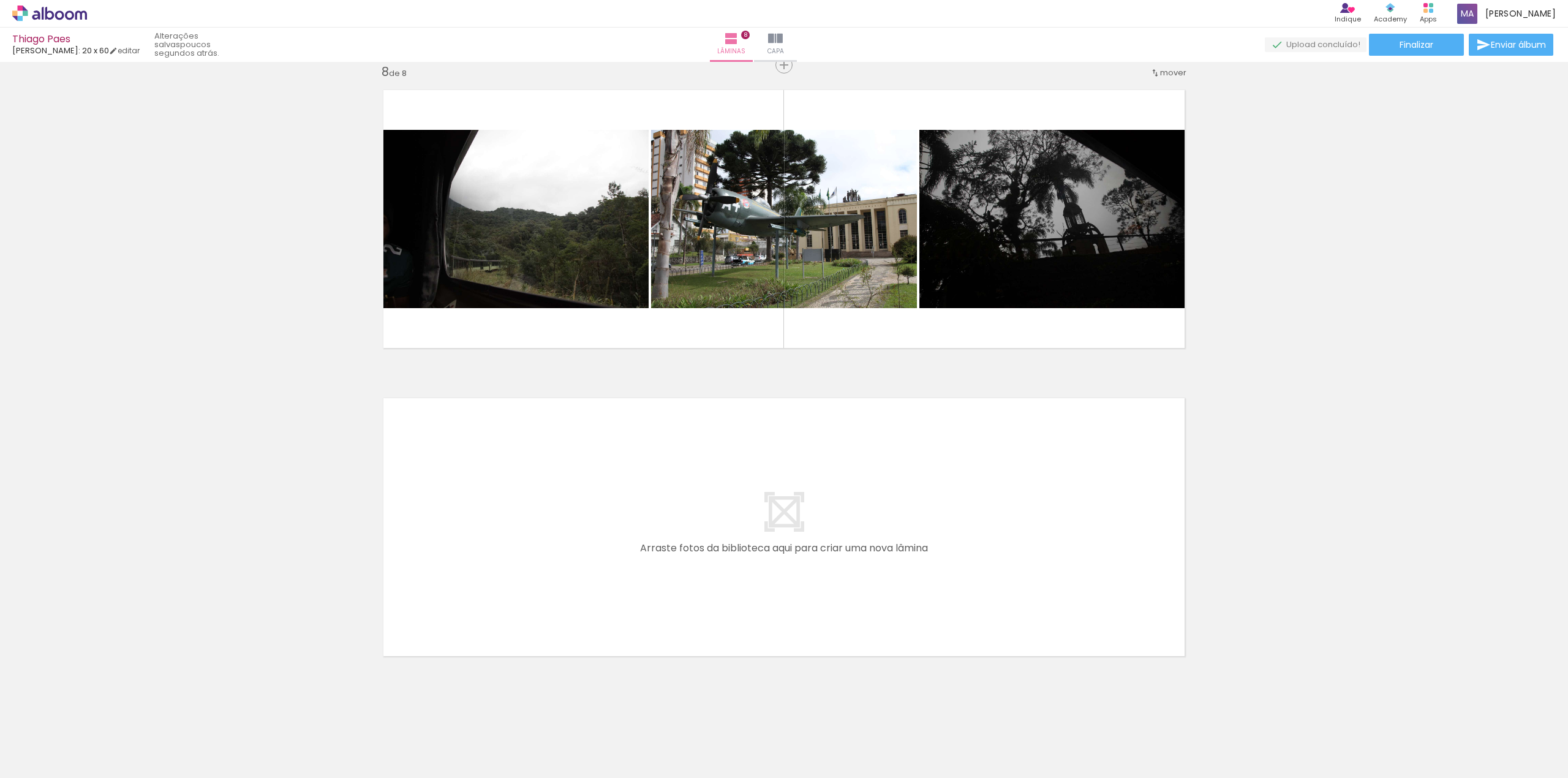
scroll to position [0, 638]
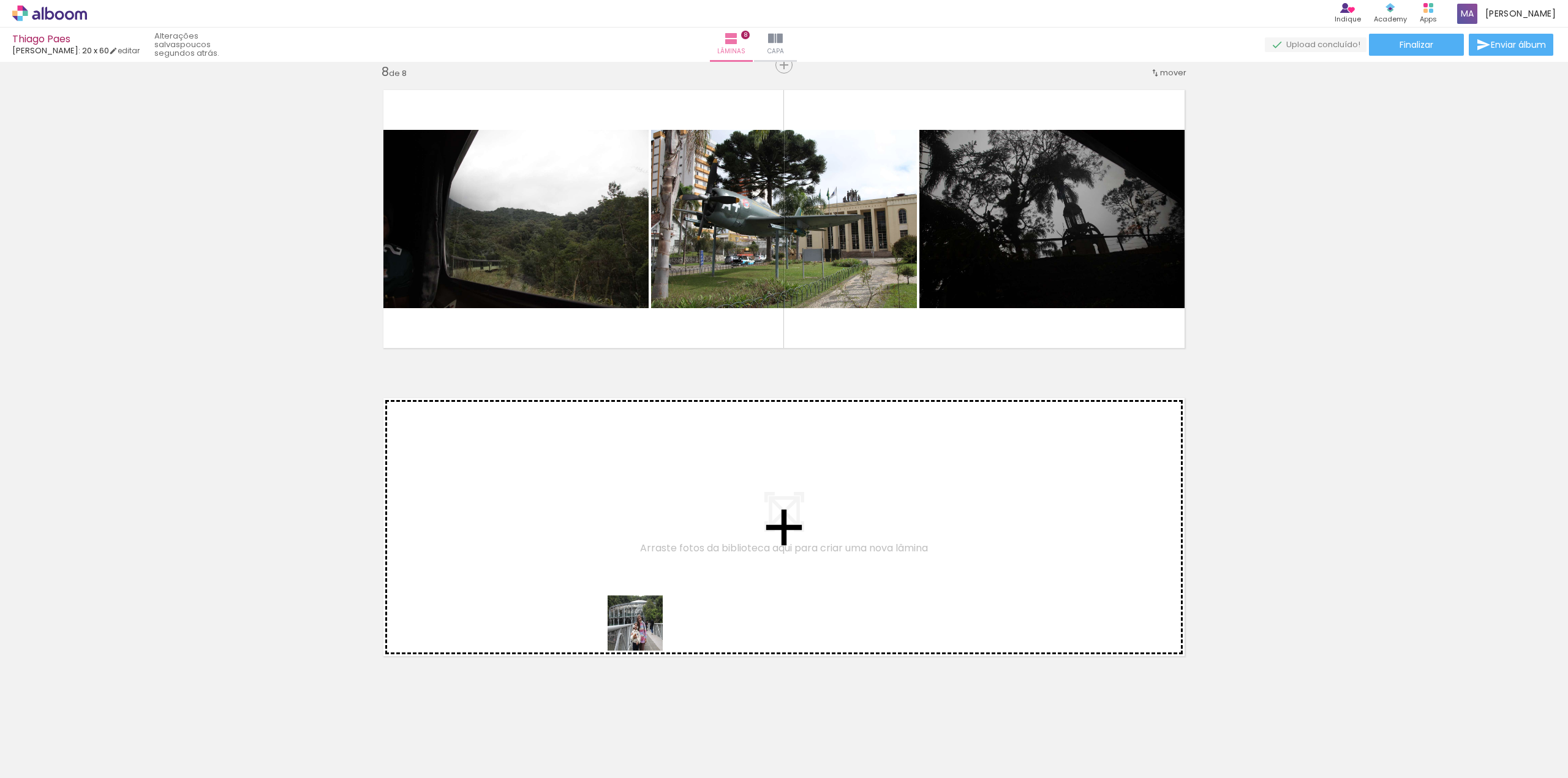
drag, startPoint x: 720, startPoint y: 740, endPoint x: 630, endPoint y: 620, distance: 150.0
click at [630, 620] on quentale-workspace at bounding box center [784, 389] width 1568 height 778
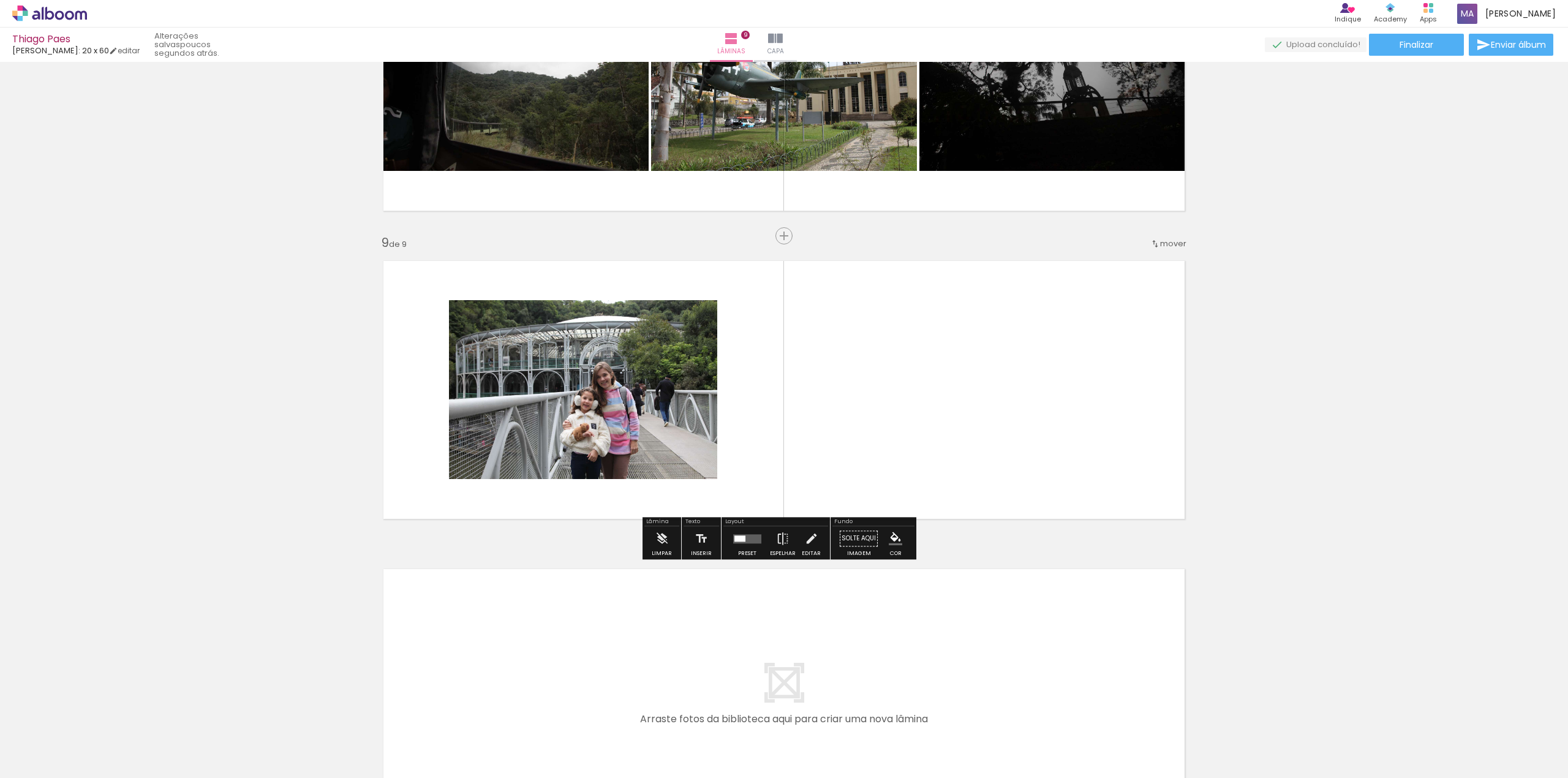
scroll to position [2319, 0]
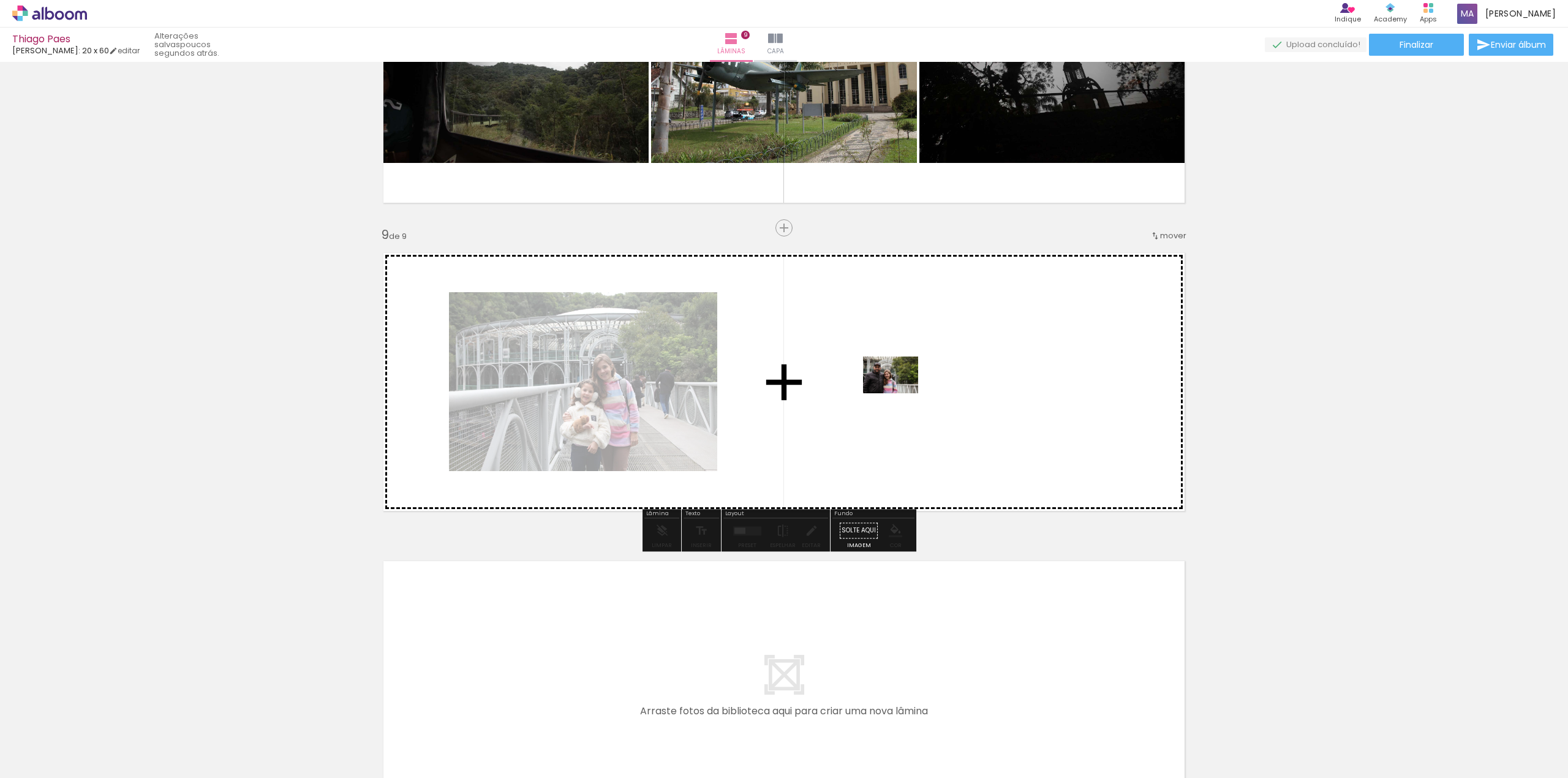
drag, startPoint x: 793, startPoint y: 741, endPoint x: 903, endPoint y: 388, distance: 369.7
click at [903, 388] on quentale-workspace at bounding box center [784, 389] width 1568 height 778
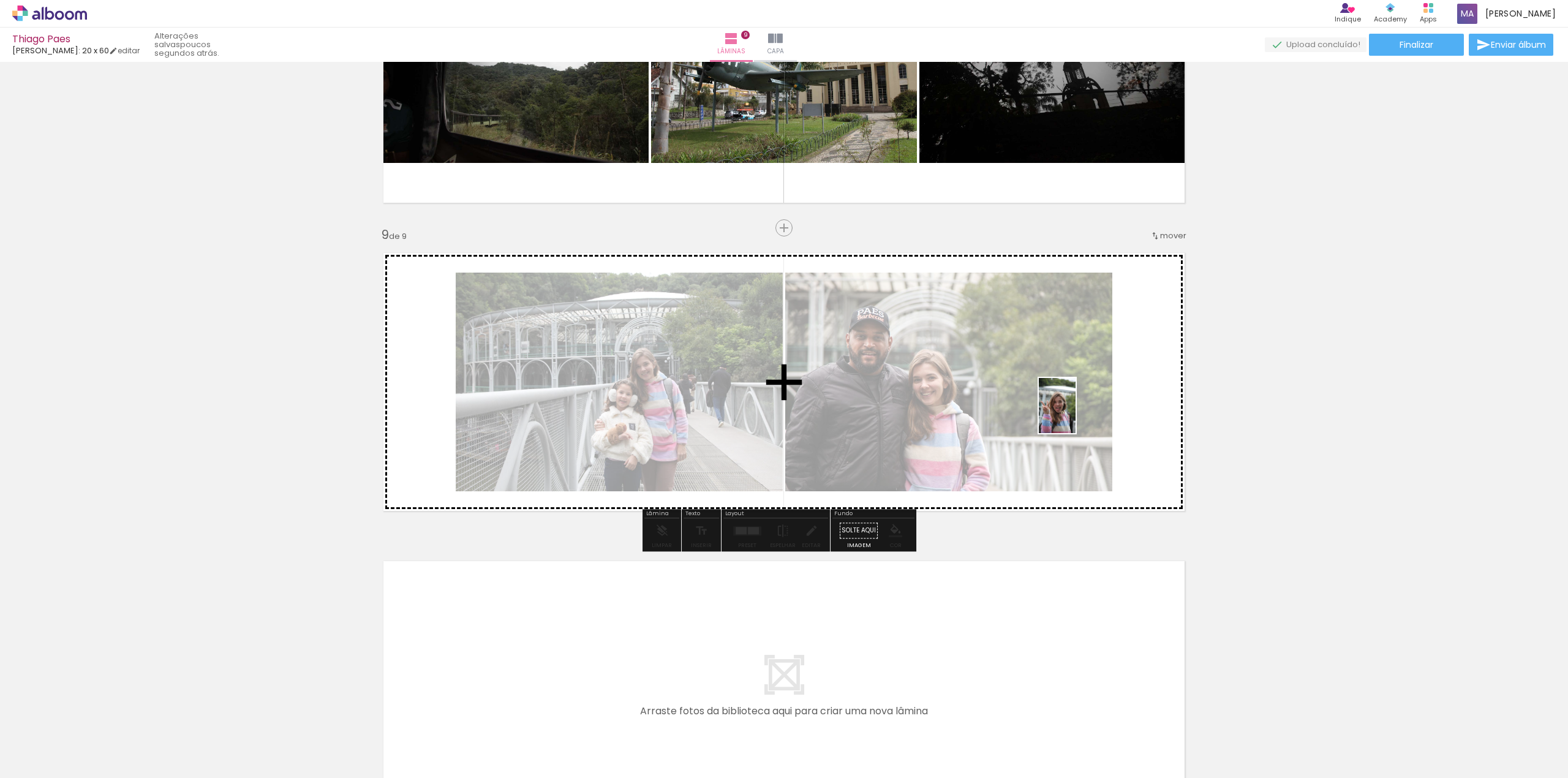
drag, startPoint x: 863, startPoint y: 743, endPoint x: 1075, endPoint y: 414, distance: 391.4
click at [1075, 414] on quentale-workspace at bounding box center [784, 389] width 1568 height 778
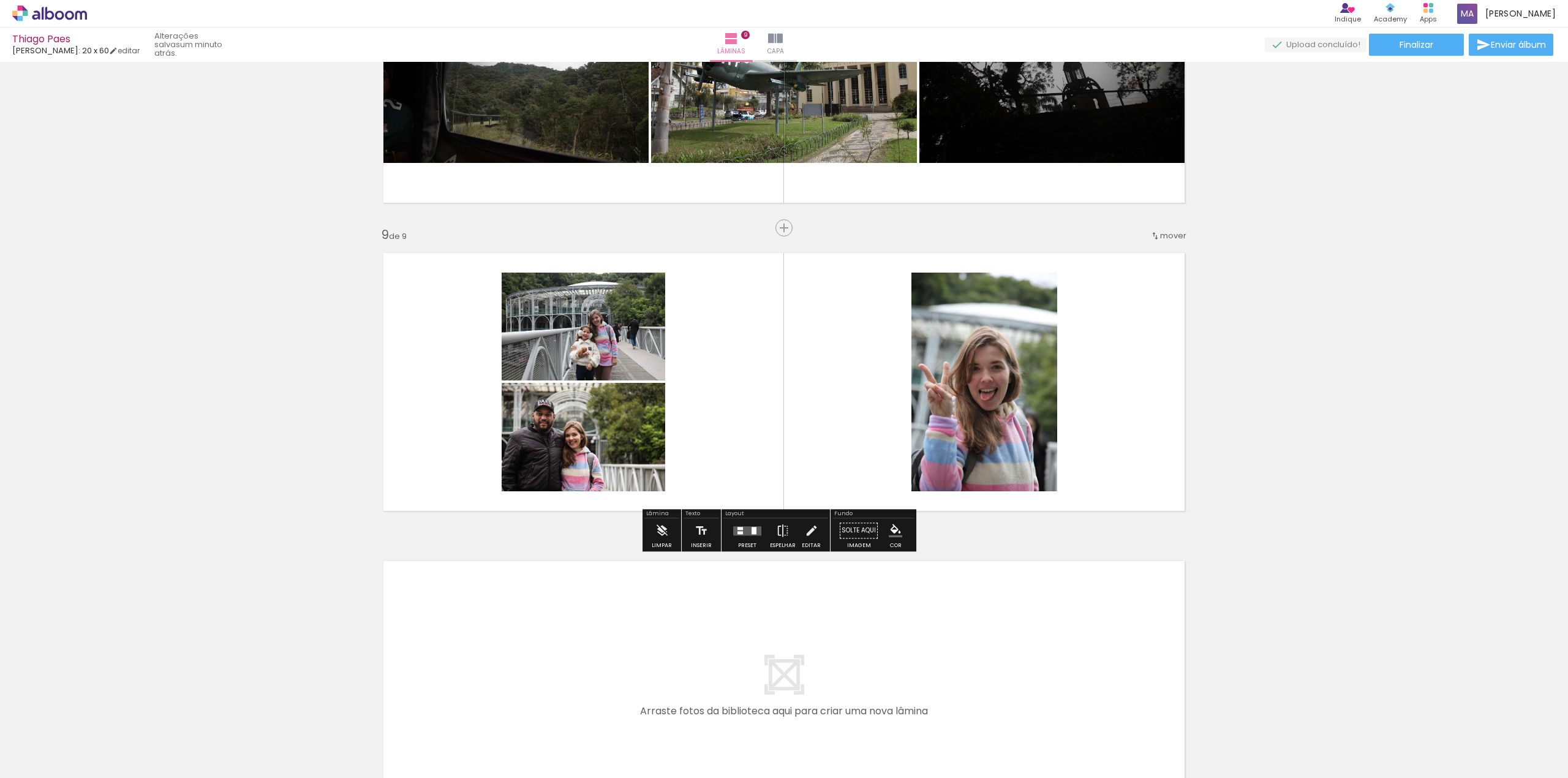
click at [738, 528] on div at bounding box center [740, 528] width 6 height 3
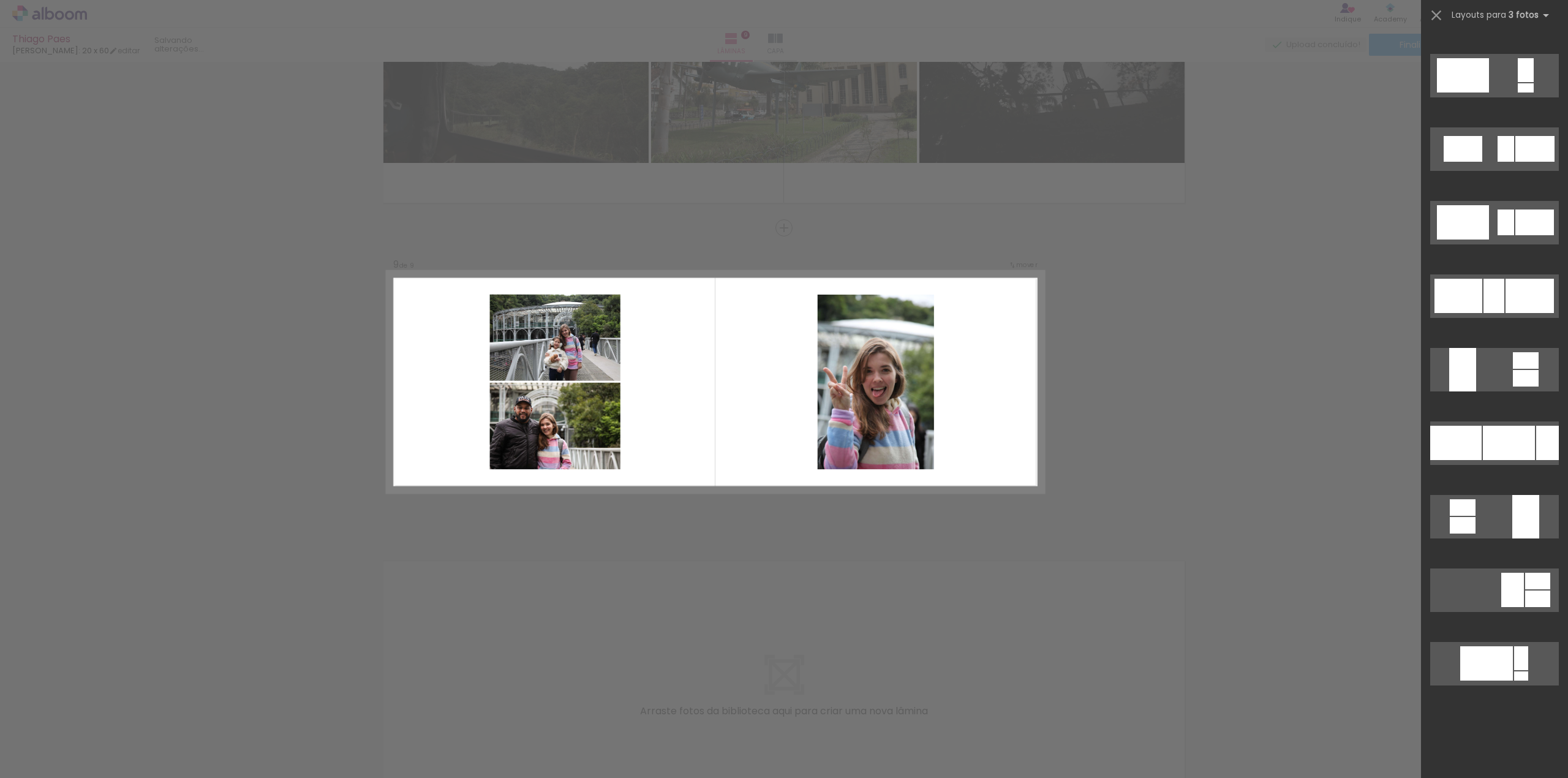
scroll to position [0, 0]
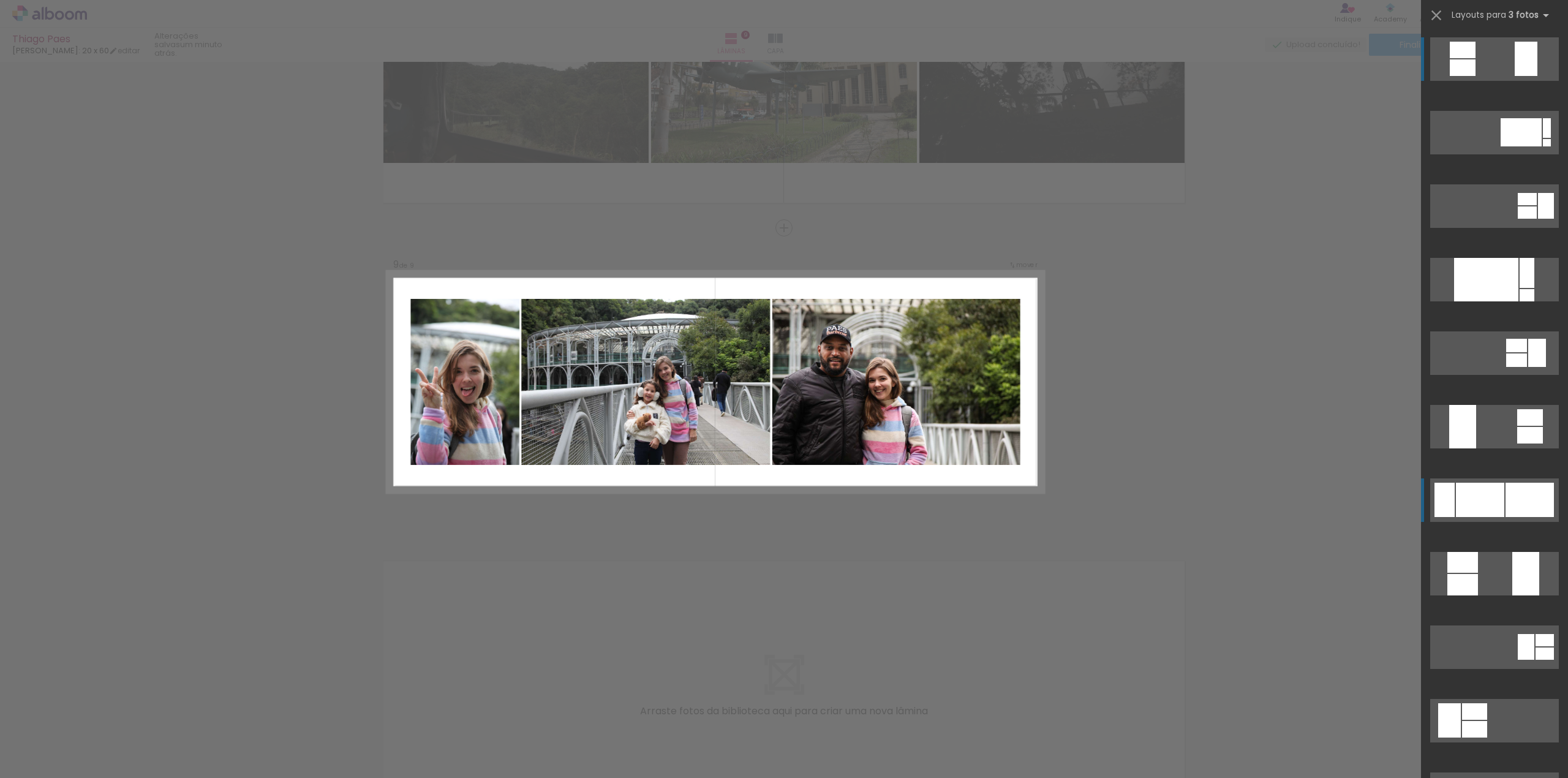
click at [1461, 491] on div at bounding box center [1479, 500] width 48 height 34
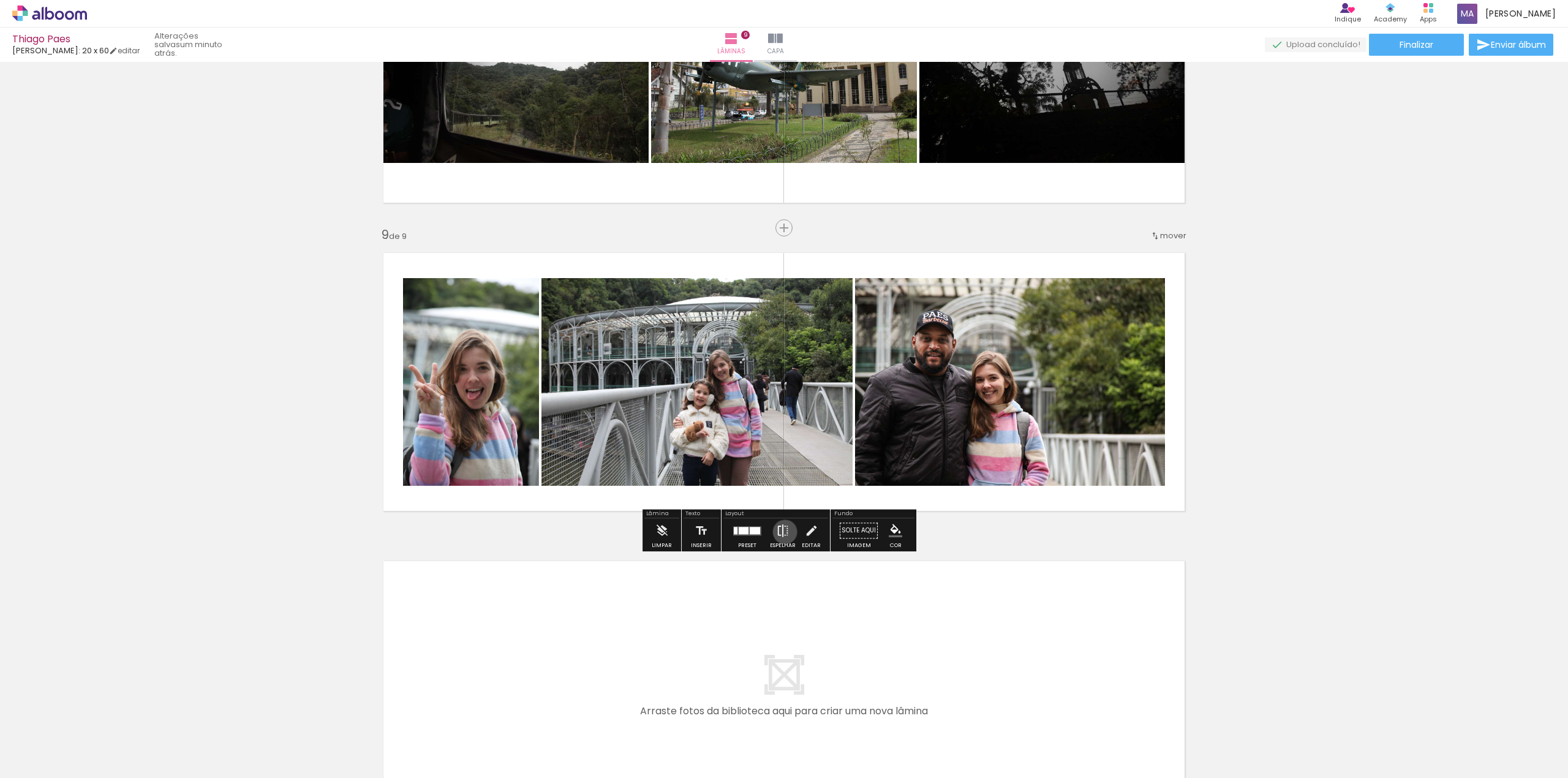
click at [782, 532] on iron-icon at bounding box center [782, 530] width 13 height 24
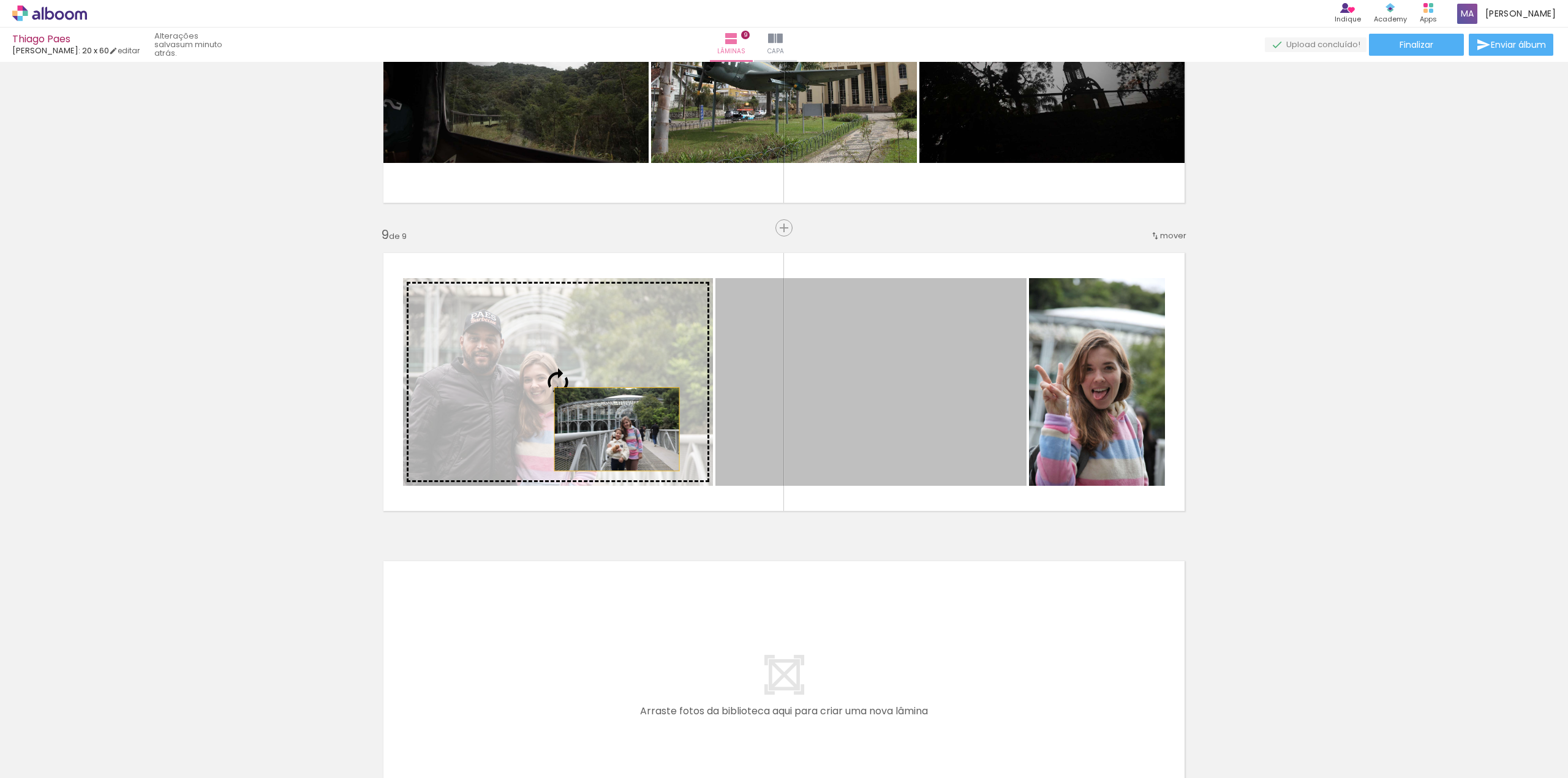
drag, startPoint x: 844, startPoint y: 397, endPoint x: 611, endPoint y: 428, distance: 235.1
click at [0, 0] on slot at bounding box center [0, 0] width 0 height 0
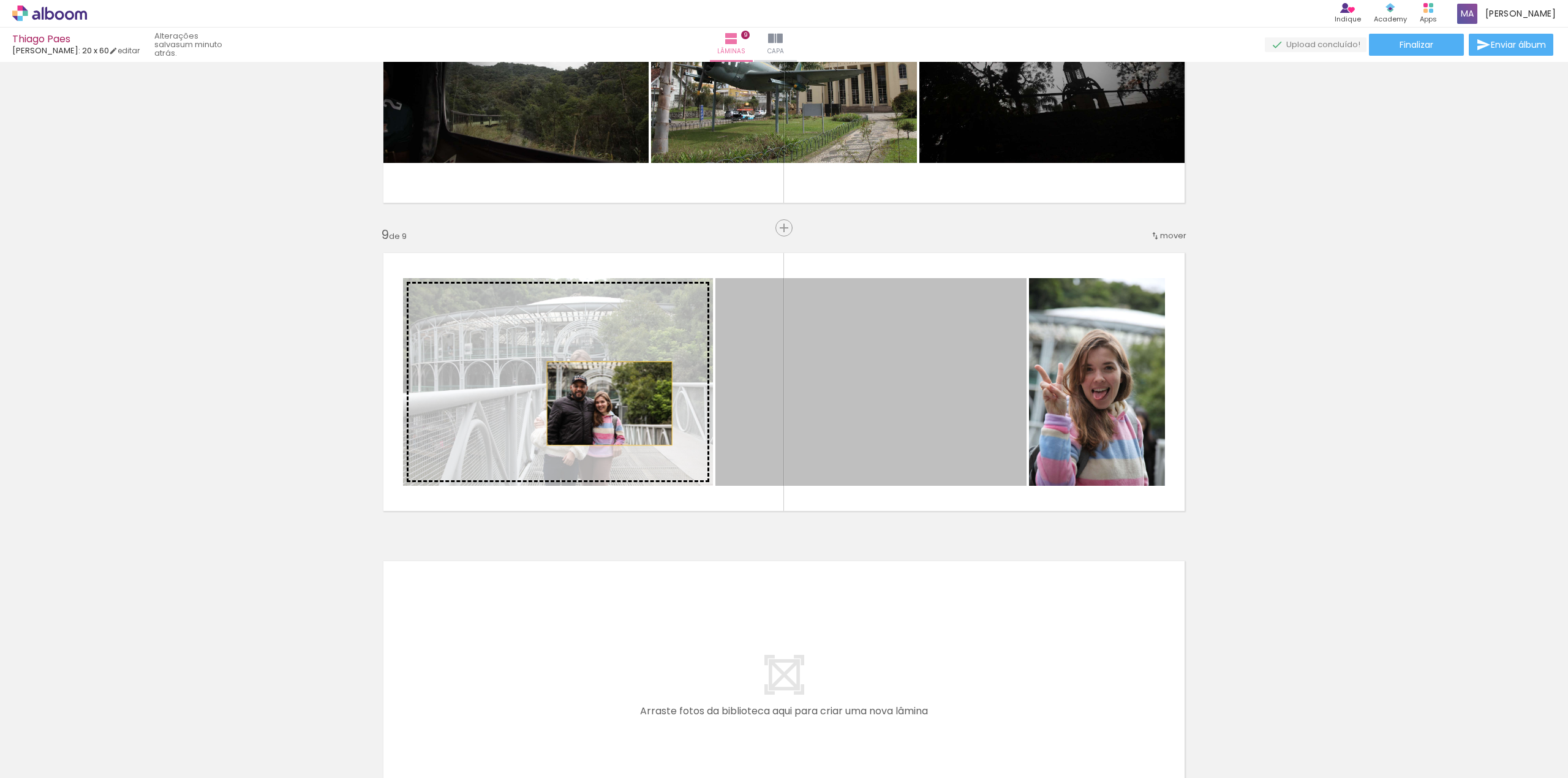
drag, startPoint x: 823, startPoint y: 375, endPoint x: 604, endPoint y: 403, distance: 220.8
click at [0, 0] on slot at bounding box center [0, 0] width 0 height 0
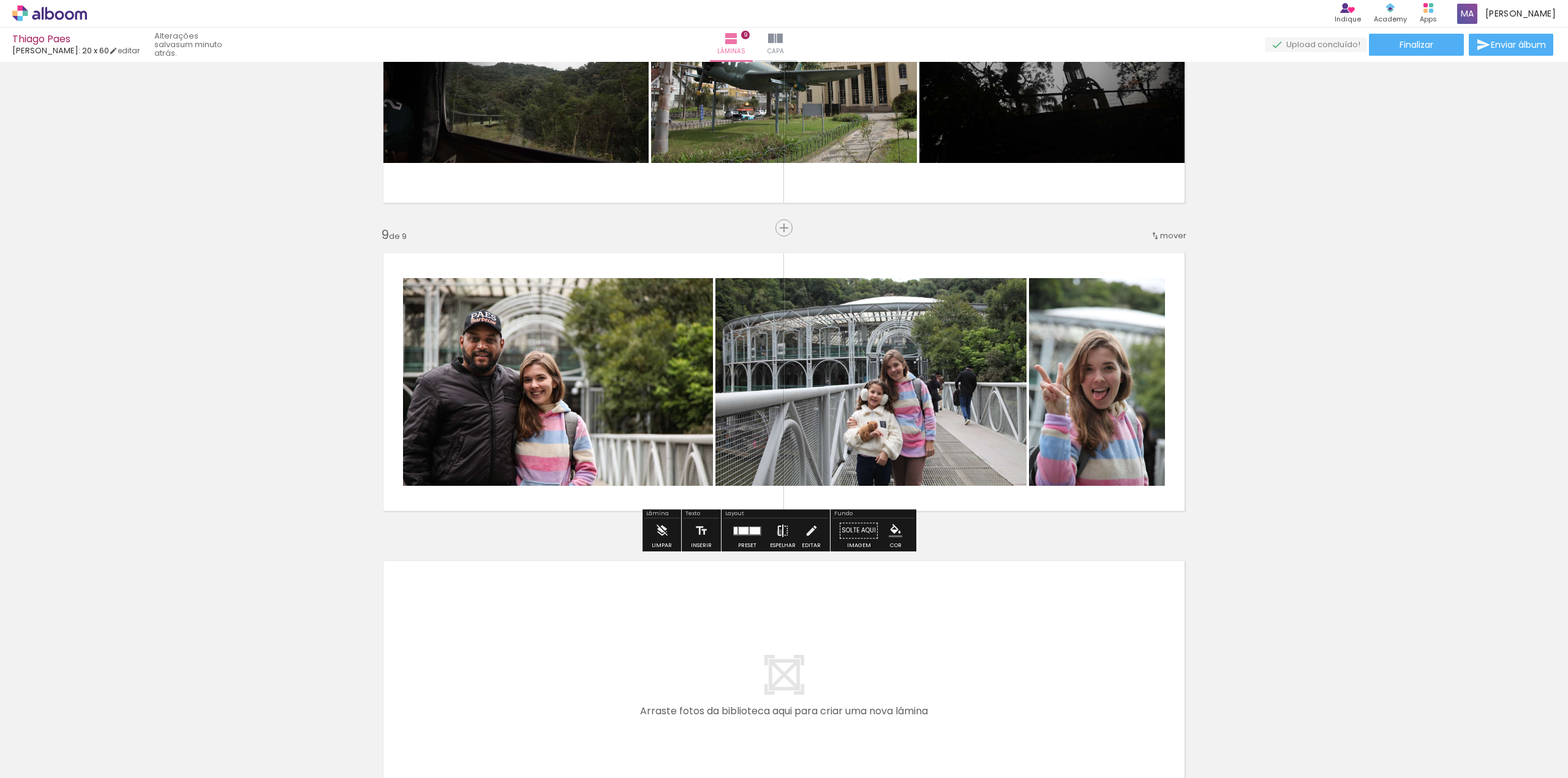
click at [777, 532] on iron-icon at bounding box center [782, 530] width 13 height 24
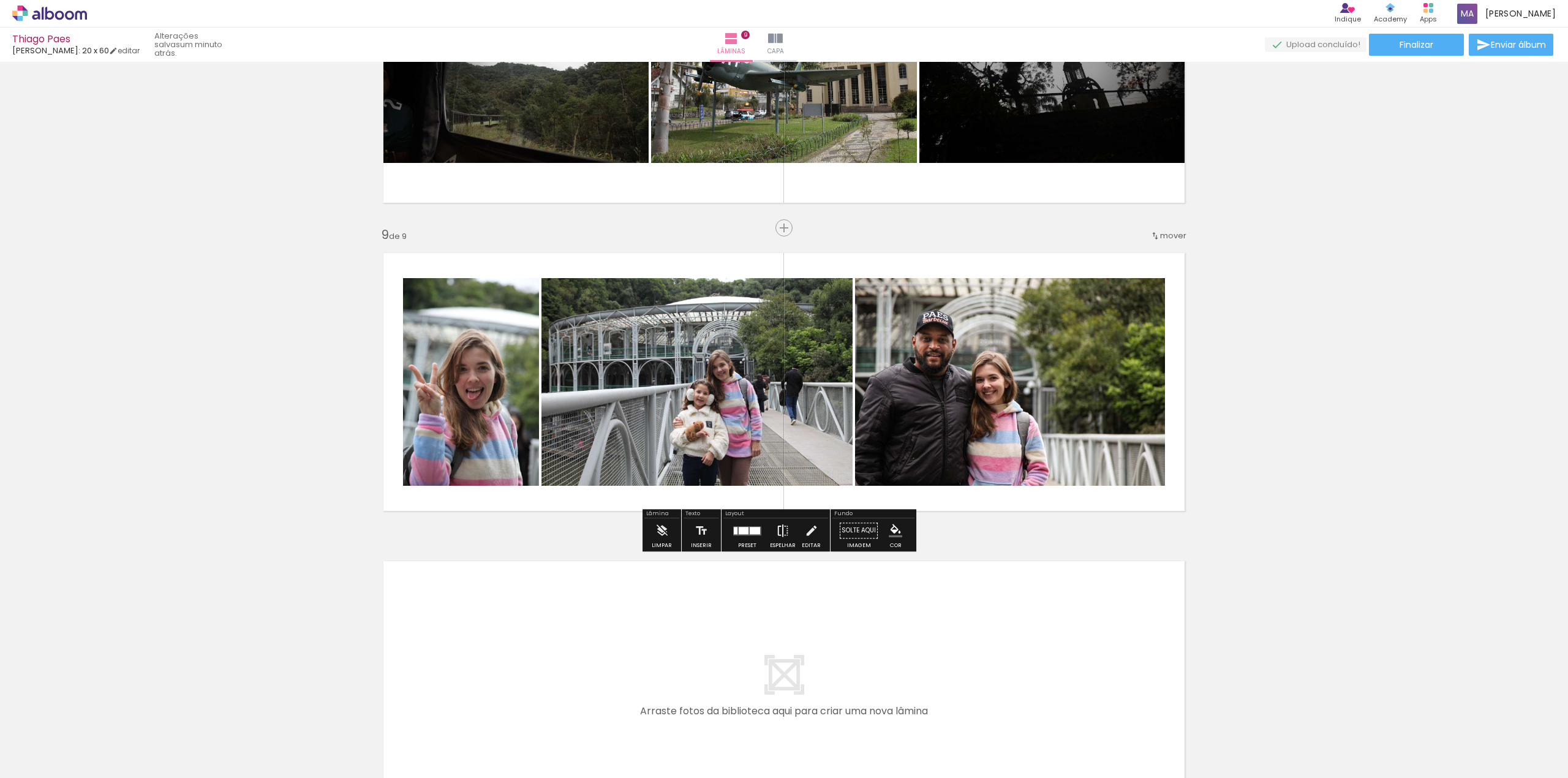
click at [777, 533] on iron-icon at bounding box center [782, 530] width 13 height 24
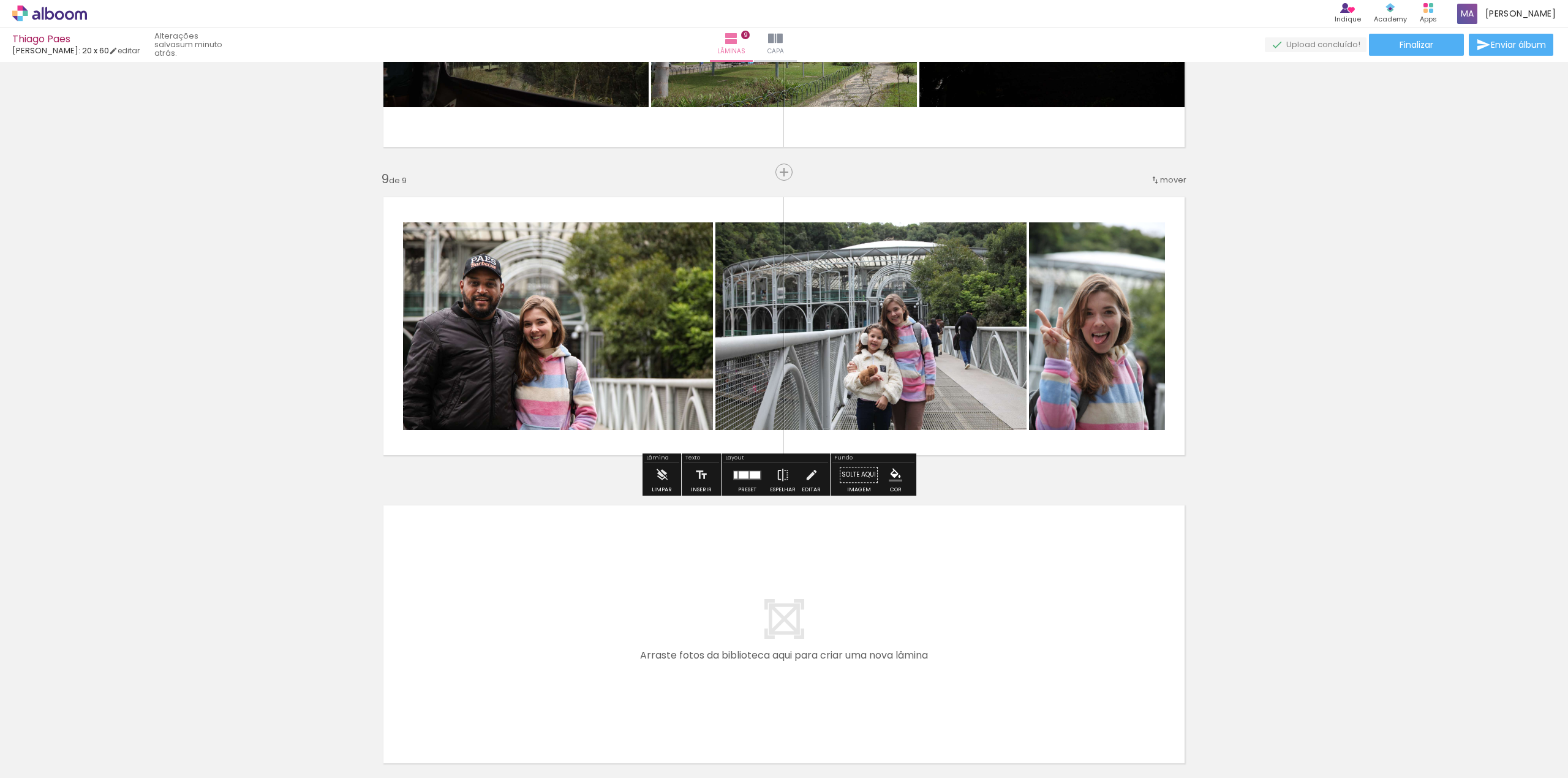
scroll to position [2401, 0]
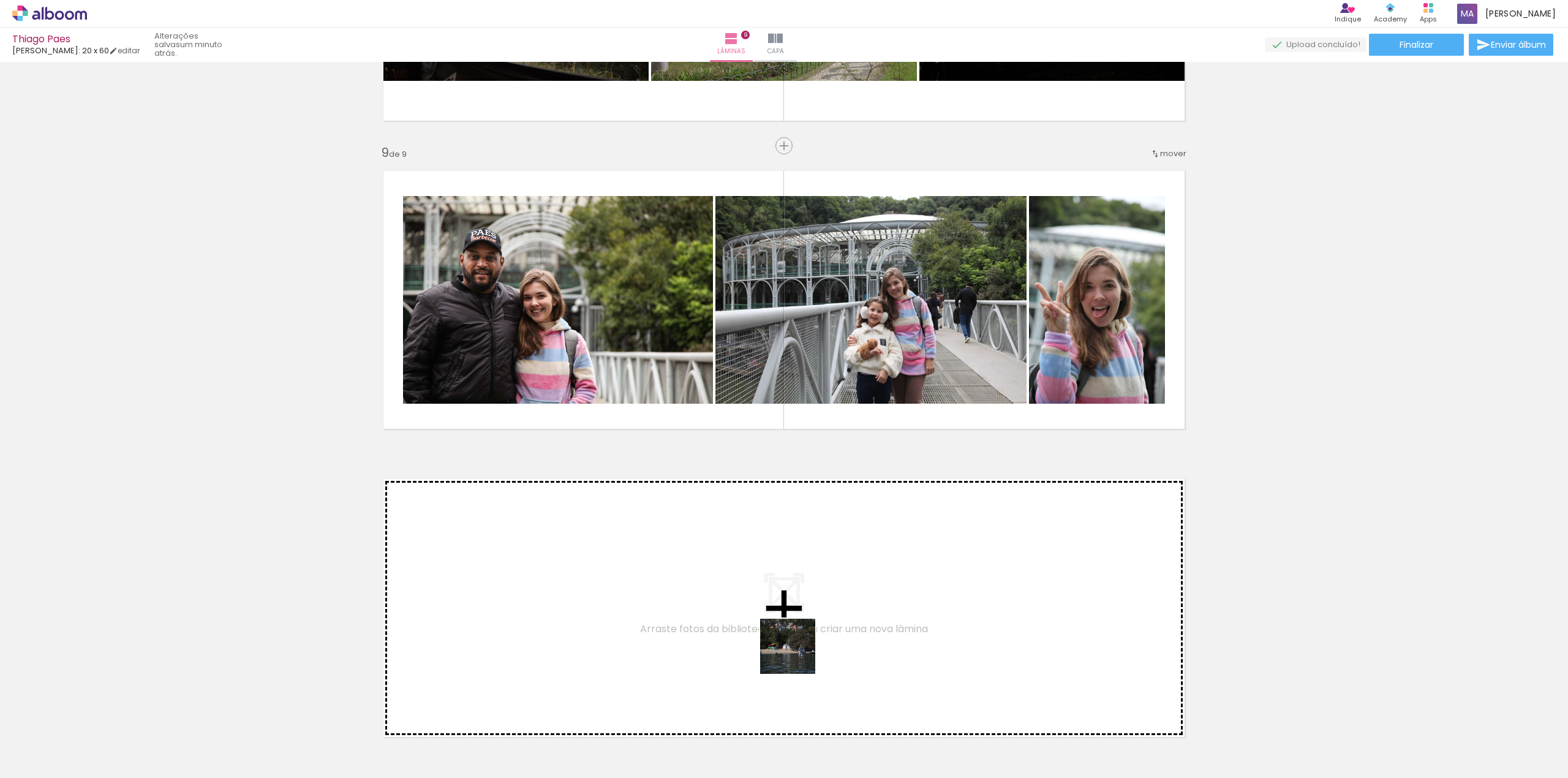
drag, startPoint x: 934, startPoint y: 733, endPoint x: 779, endPoint y: 648, distance: 176.8
click at [779, 648] on quentale-workspace at bounding box center [784, 389] width 1568 height 778
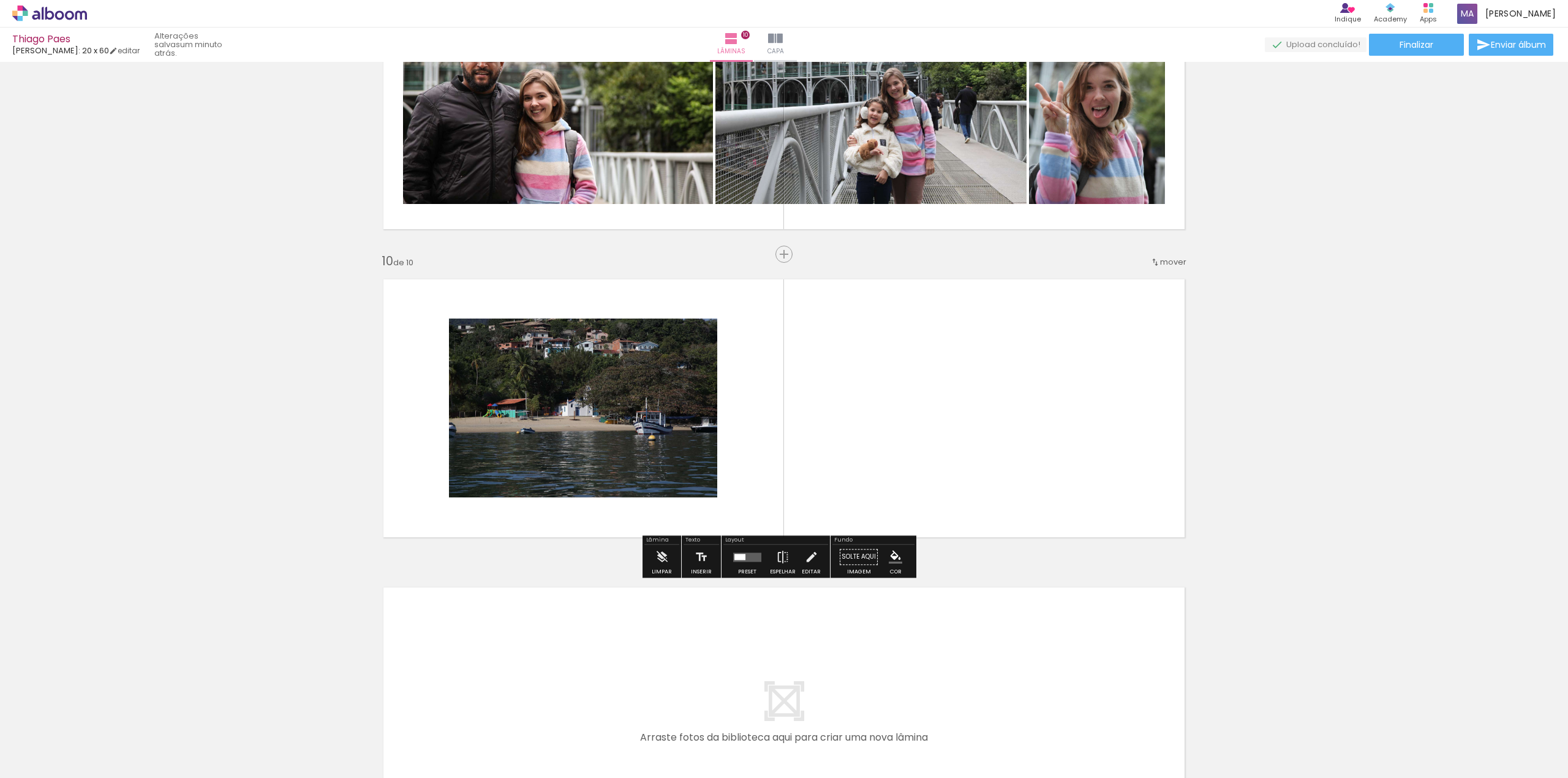
scroll to position [2627, 0]
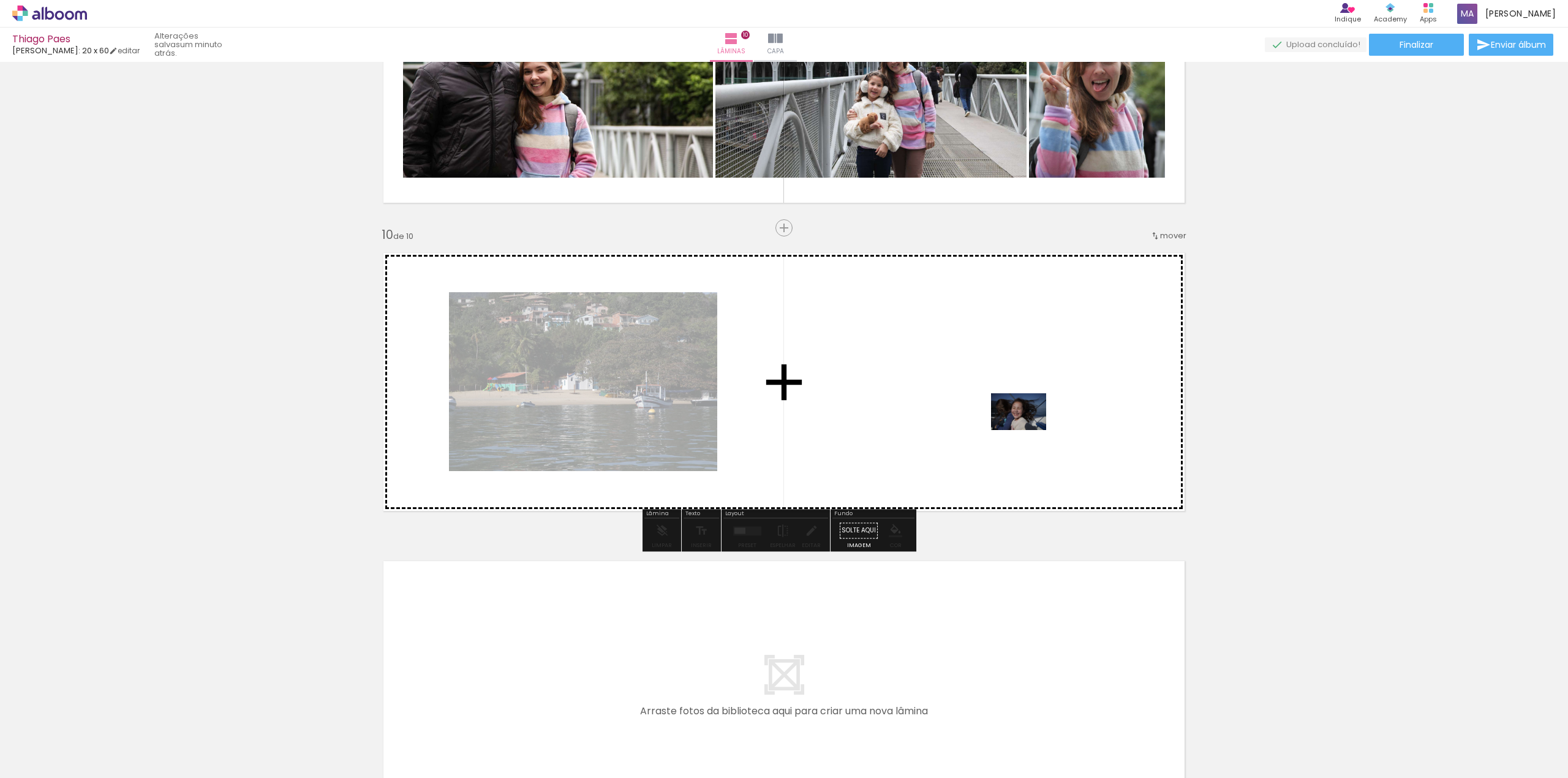
drag, startPoint x: 1012, startPoint y: 740, endPoint x: 1027, endPoint y: 431, distance: 309.4
click at [1027, 431] on quentale-workspace at bounding box center [784, 389] width 1568 height 778
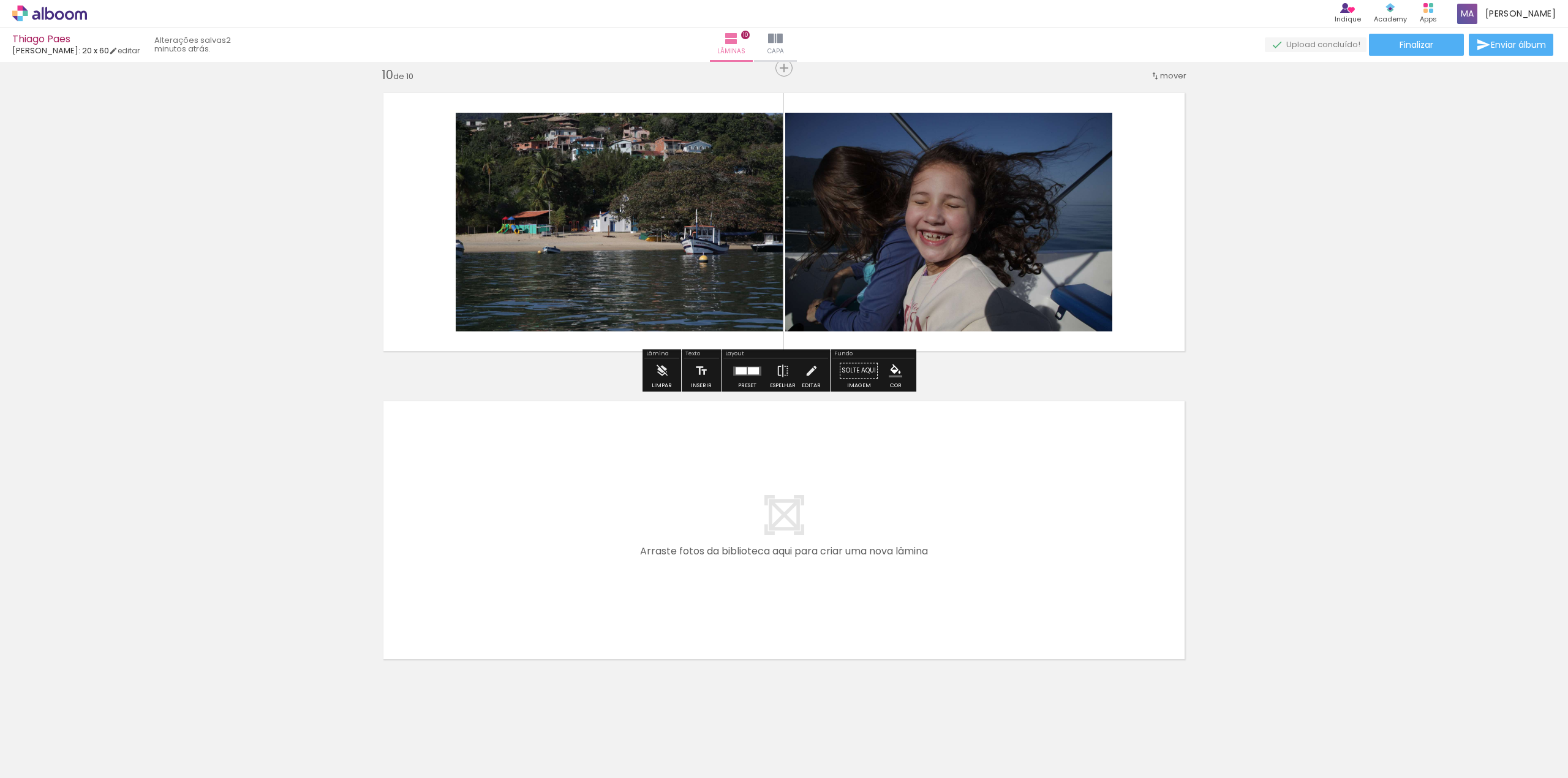
scroll to position [2790, 0]
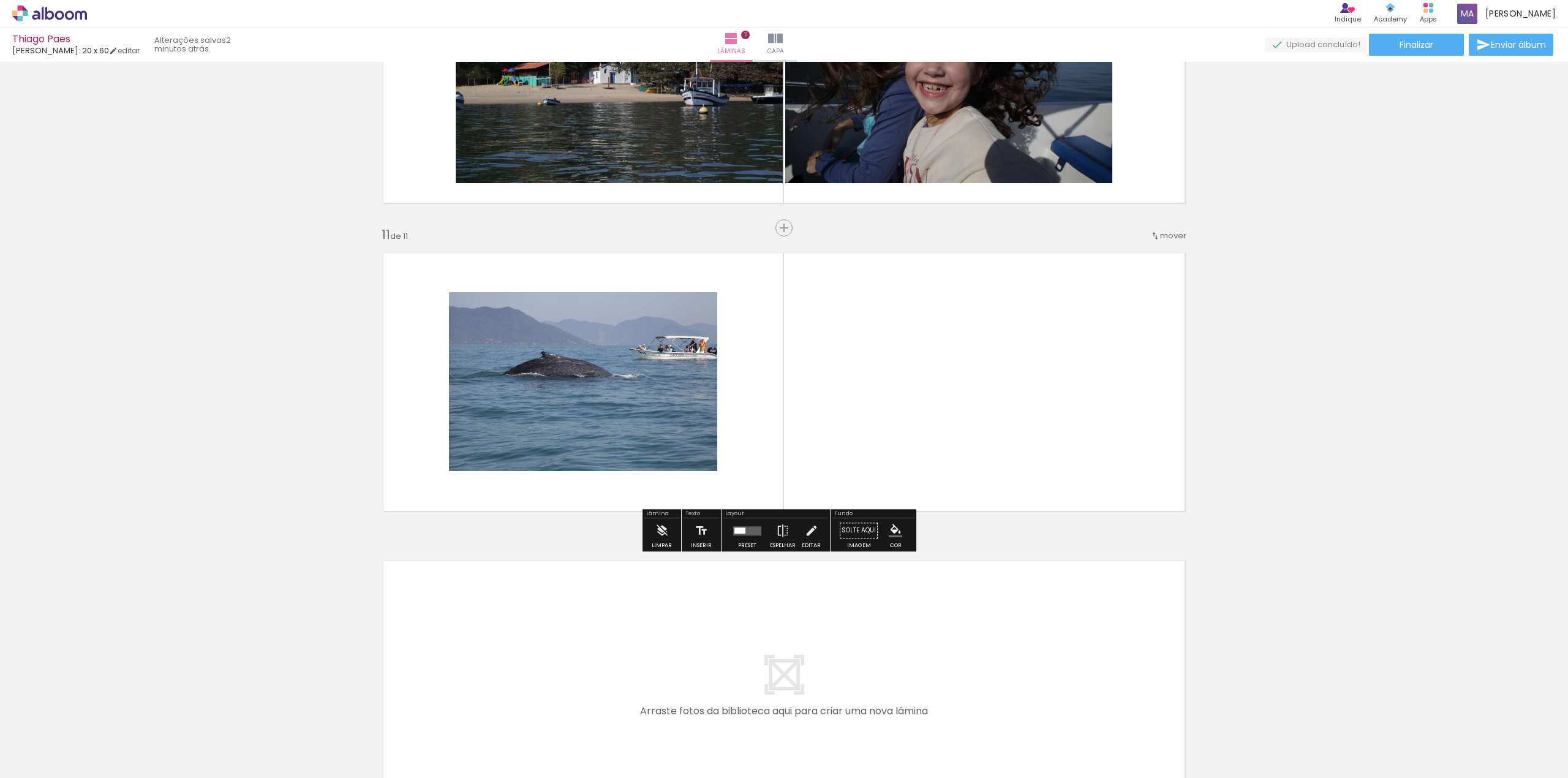
scroll to position [0, 638]
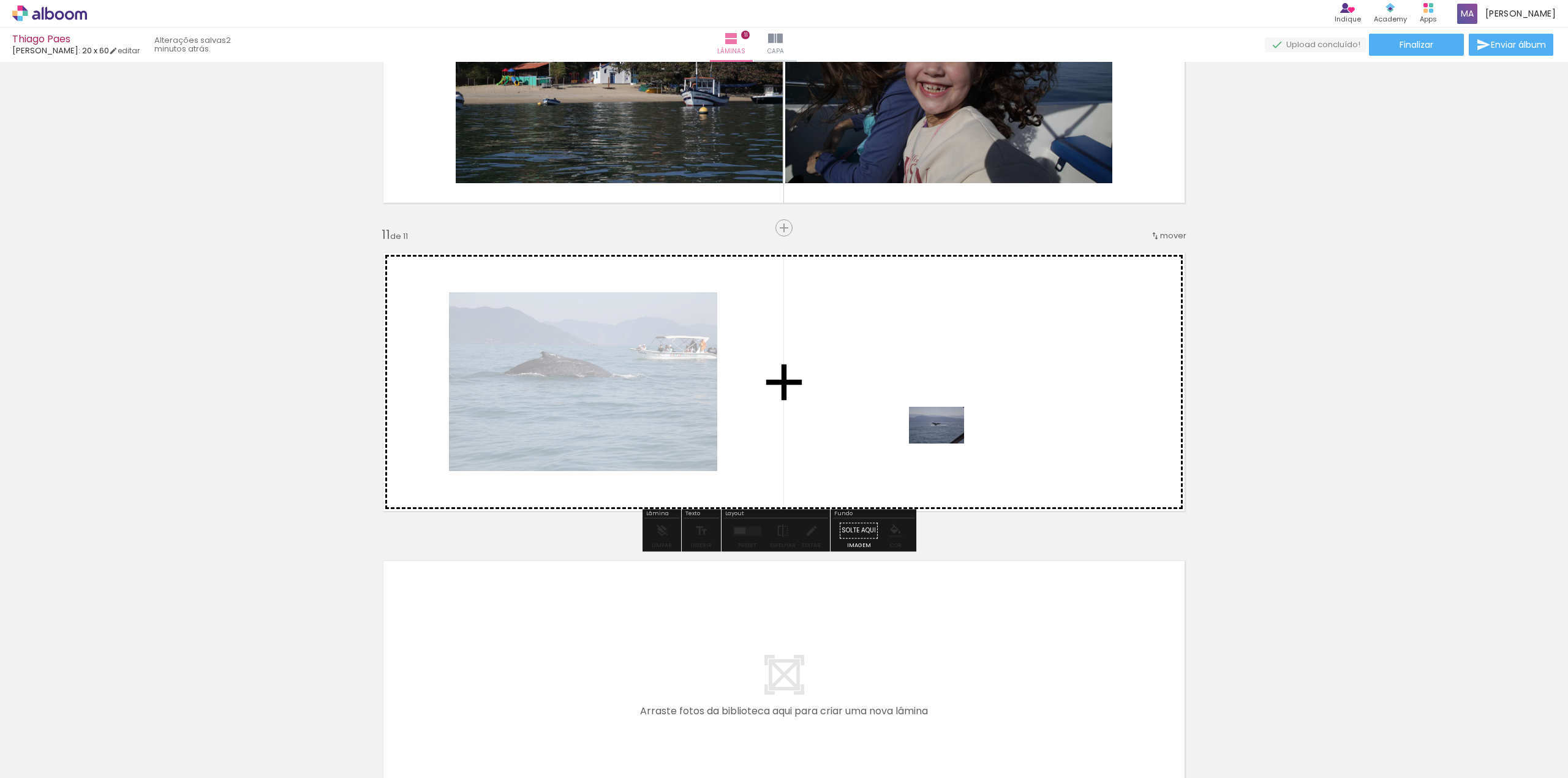
drag, startPoint x: 1142, startPoint y: 746, endPoint x: 946, endPoint y: 443, distance: 360.9
click at [946, 443] on quentale-workspace at bounding box center [784, 389] width 1568 height 778
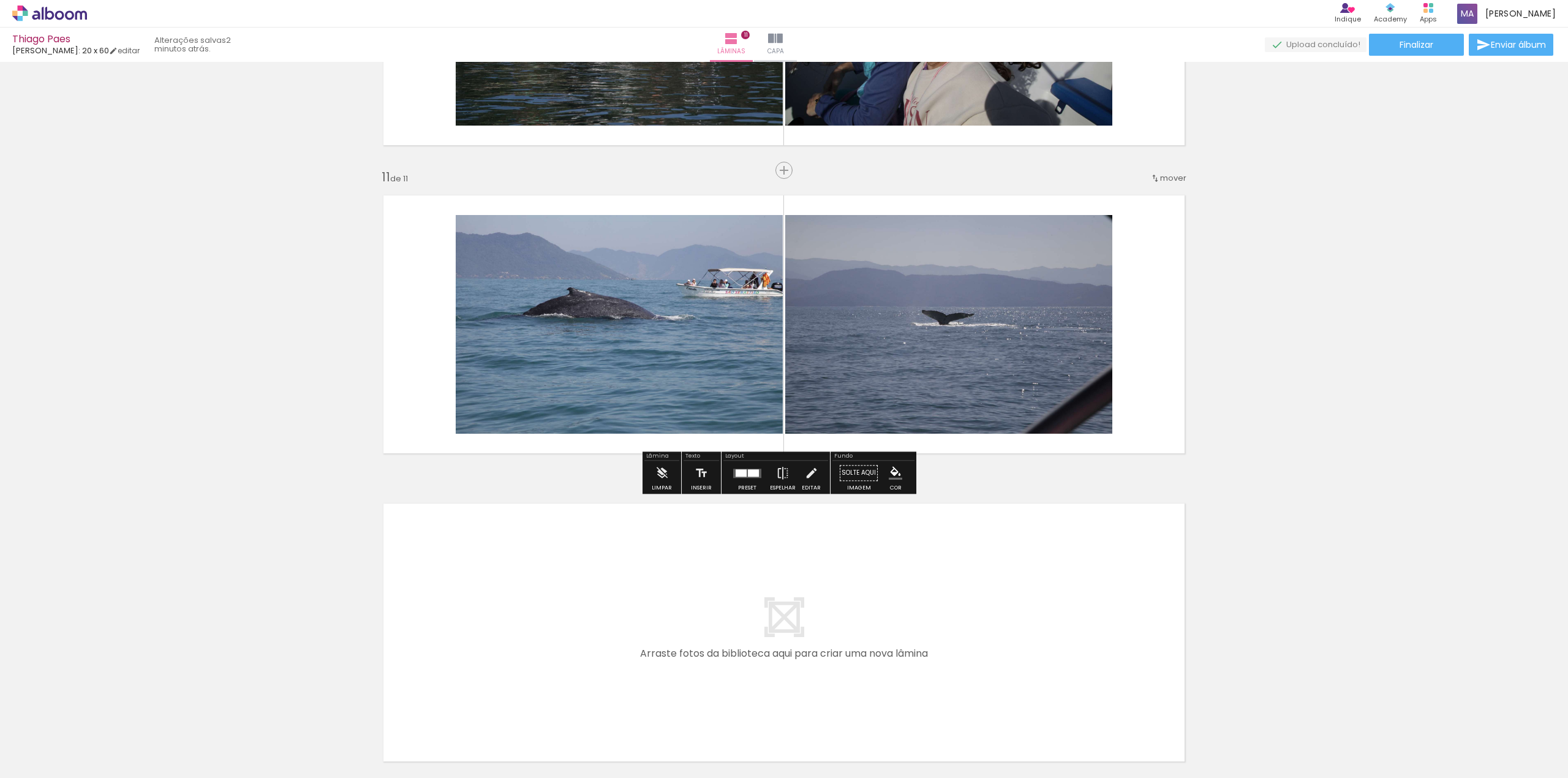
scroll to position [3016, 0]
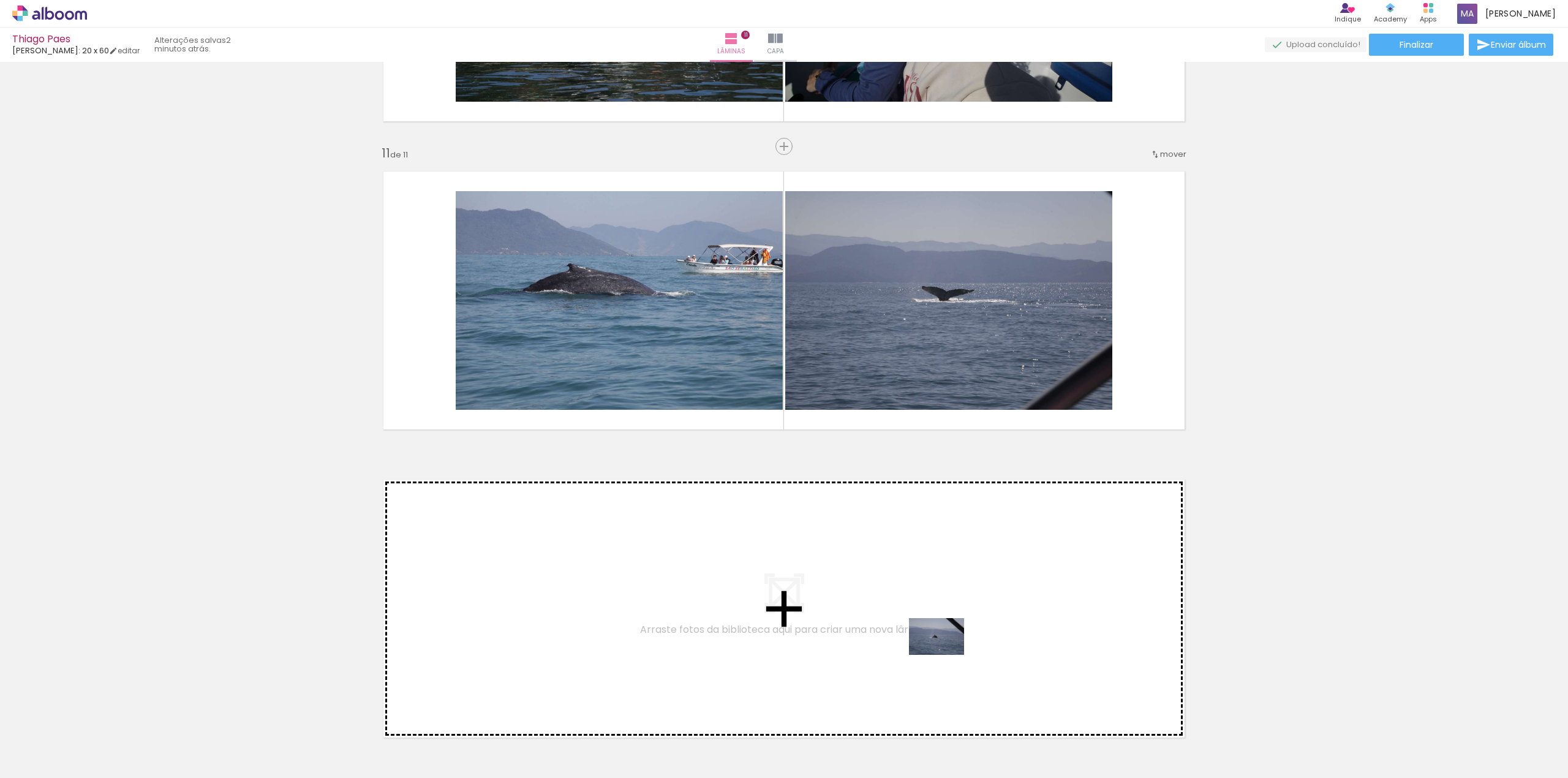
drag, startPoint x: 1216, startPoint y: 752, endPoint x: 1281, endPoint y: 719, distance: 72.9
click at [948, 654] on quentale-workspace at bounding box center [784, 389] width 1568 height 778
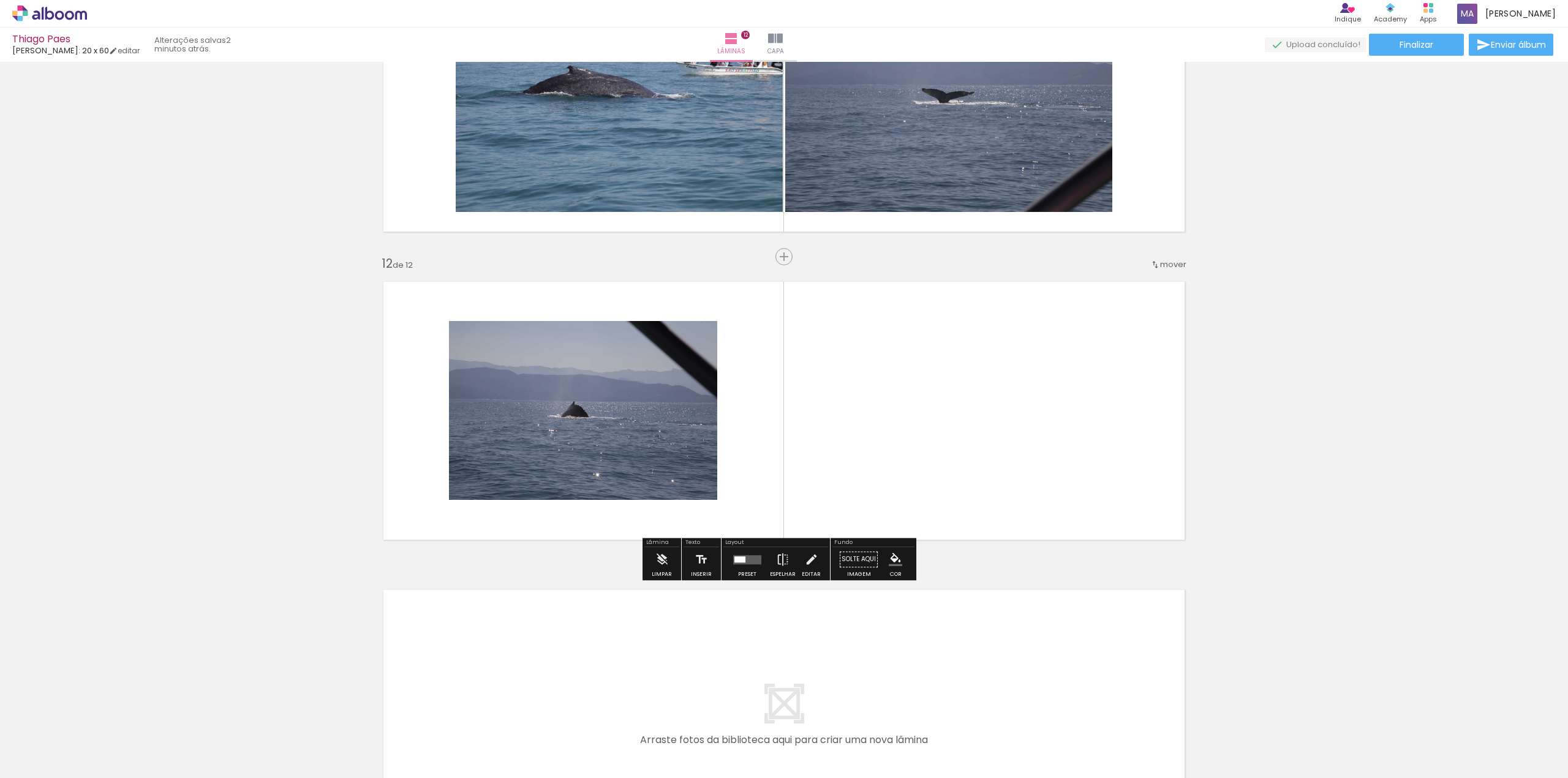
scroll to position [3242, 0]
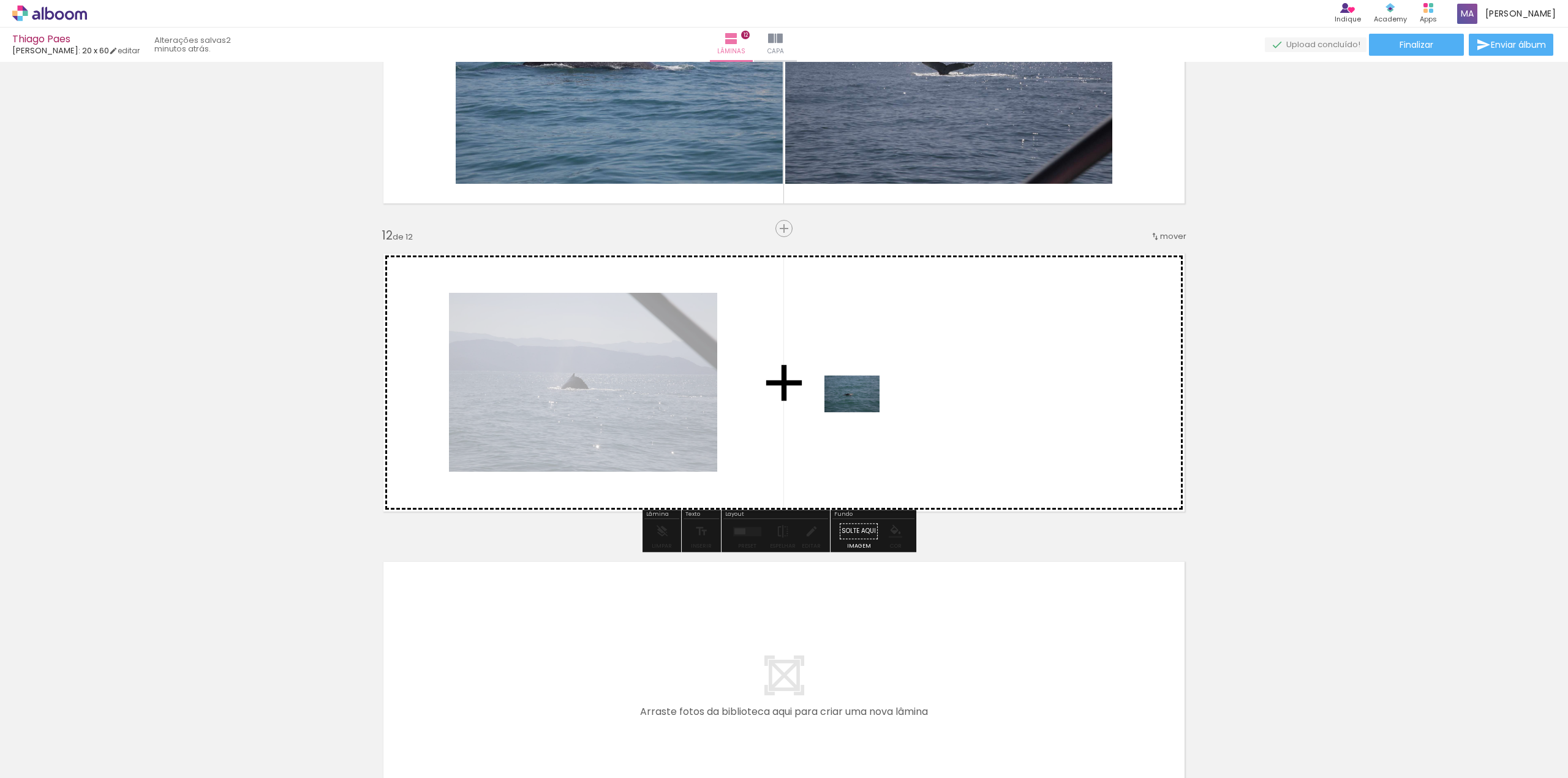
drag, startPoint x: 1283, startPoint y: 746, endPoint x: 861, endPoint y: 412, distance: 538.2
click at [861, 412] on quentale-workspace at bounding box center [784, 389] width 1568 height 778
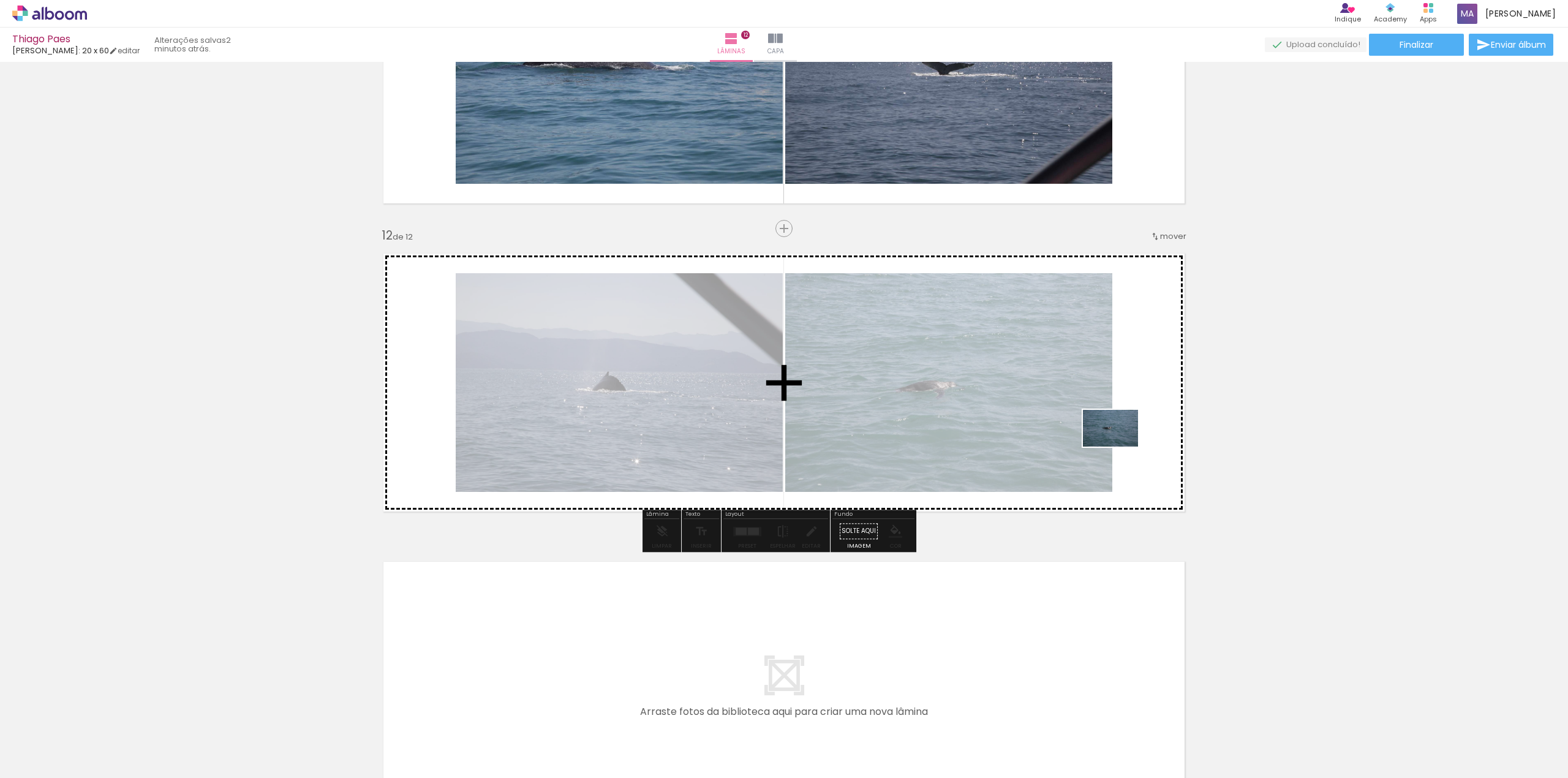
drag, startPoint x: 1336, startPoint y: 746, endPoint x: 1120, endPoint y: 446, distance: 369.7
click at [1120, 446] on quentale-workspace at bounding box center [784, 389] width 1568 height 778
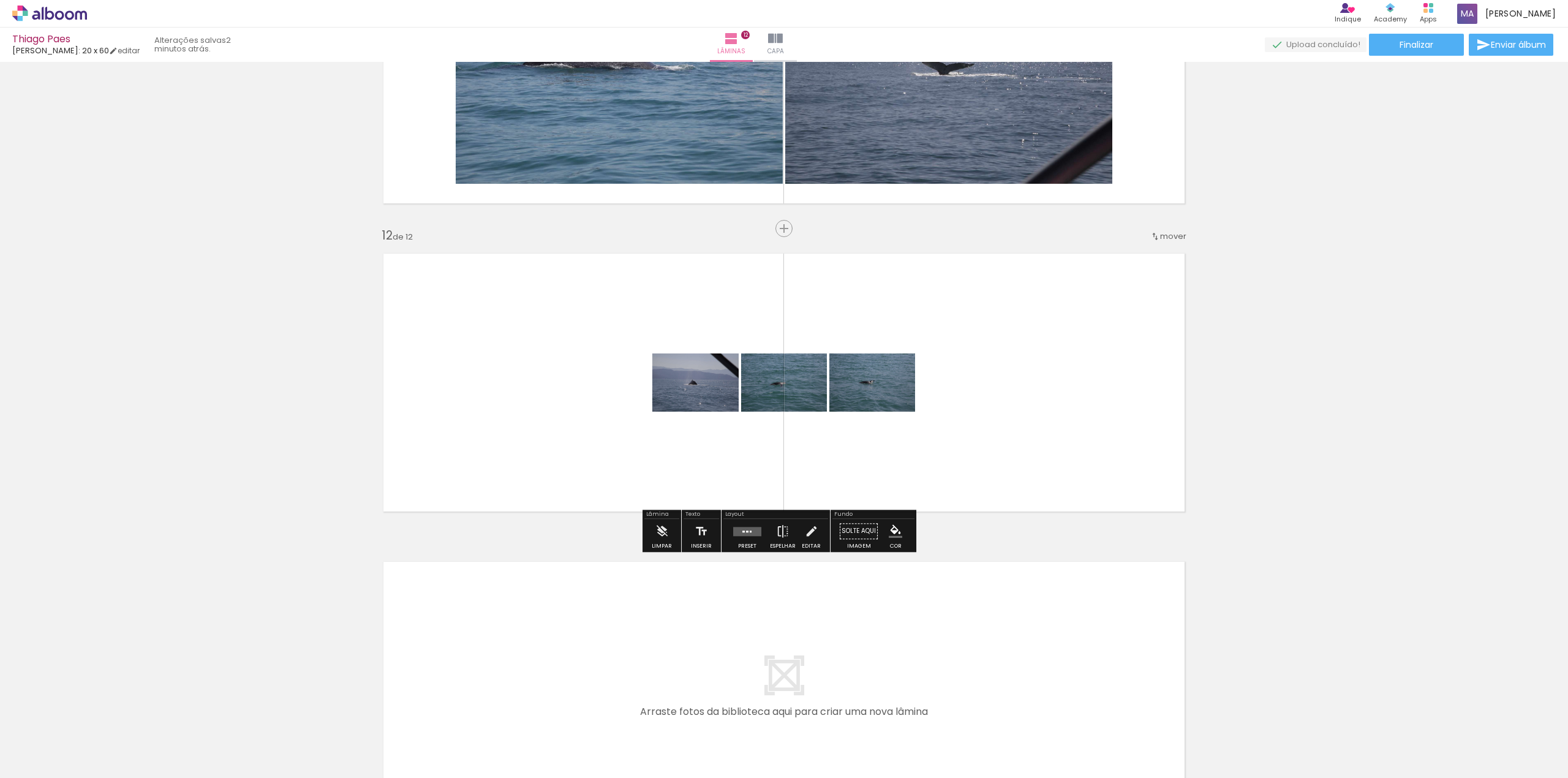
click at [742, 530] on div at bounding box center [744, 531] width 3 height 2
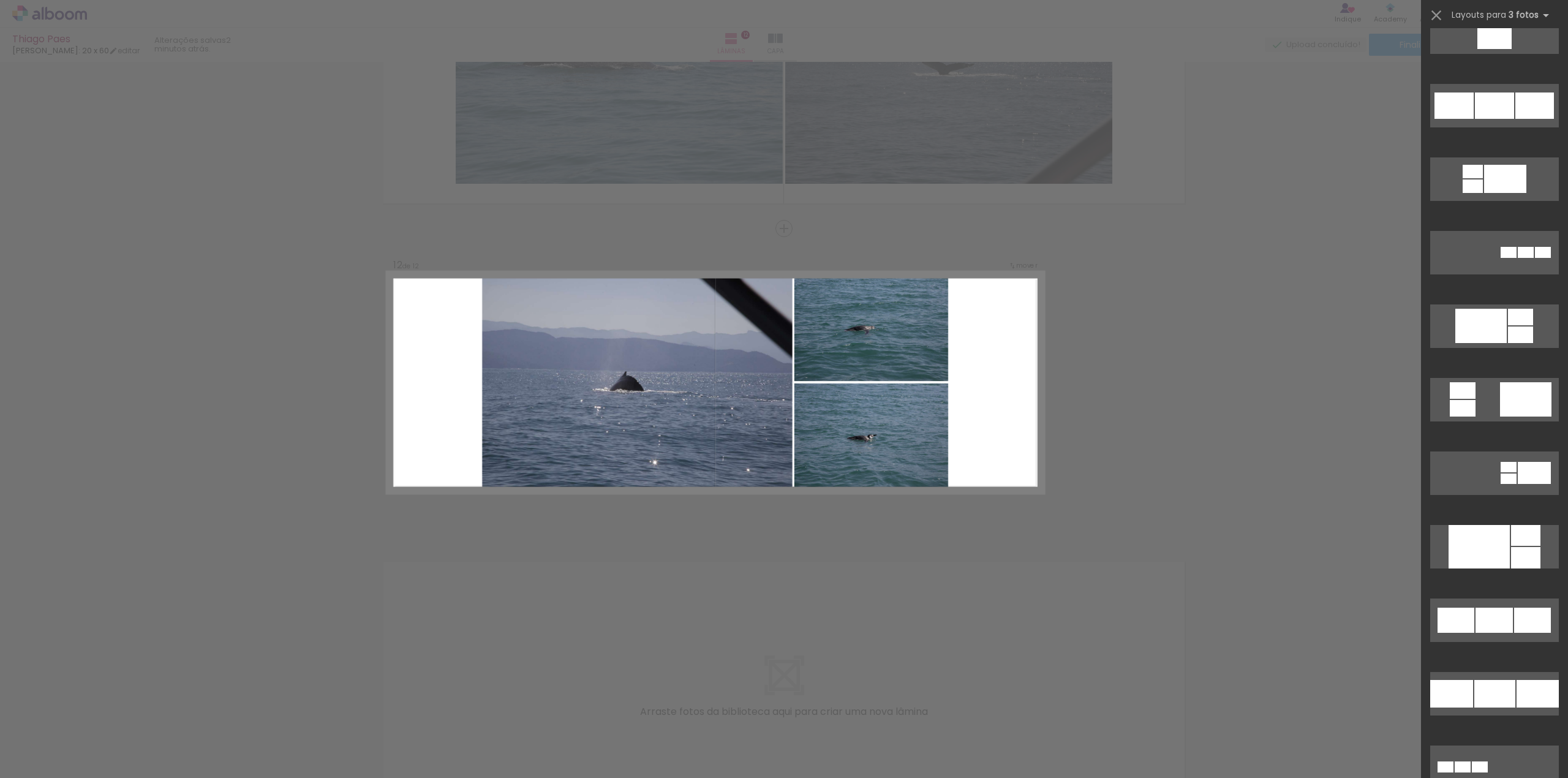
scroll to position [1225, 0]
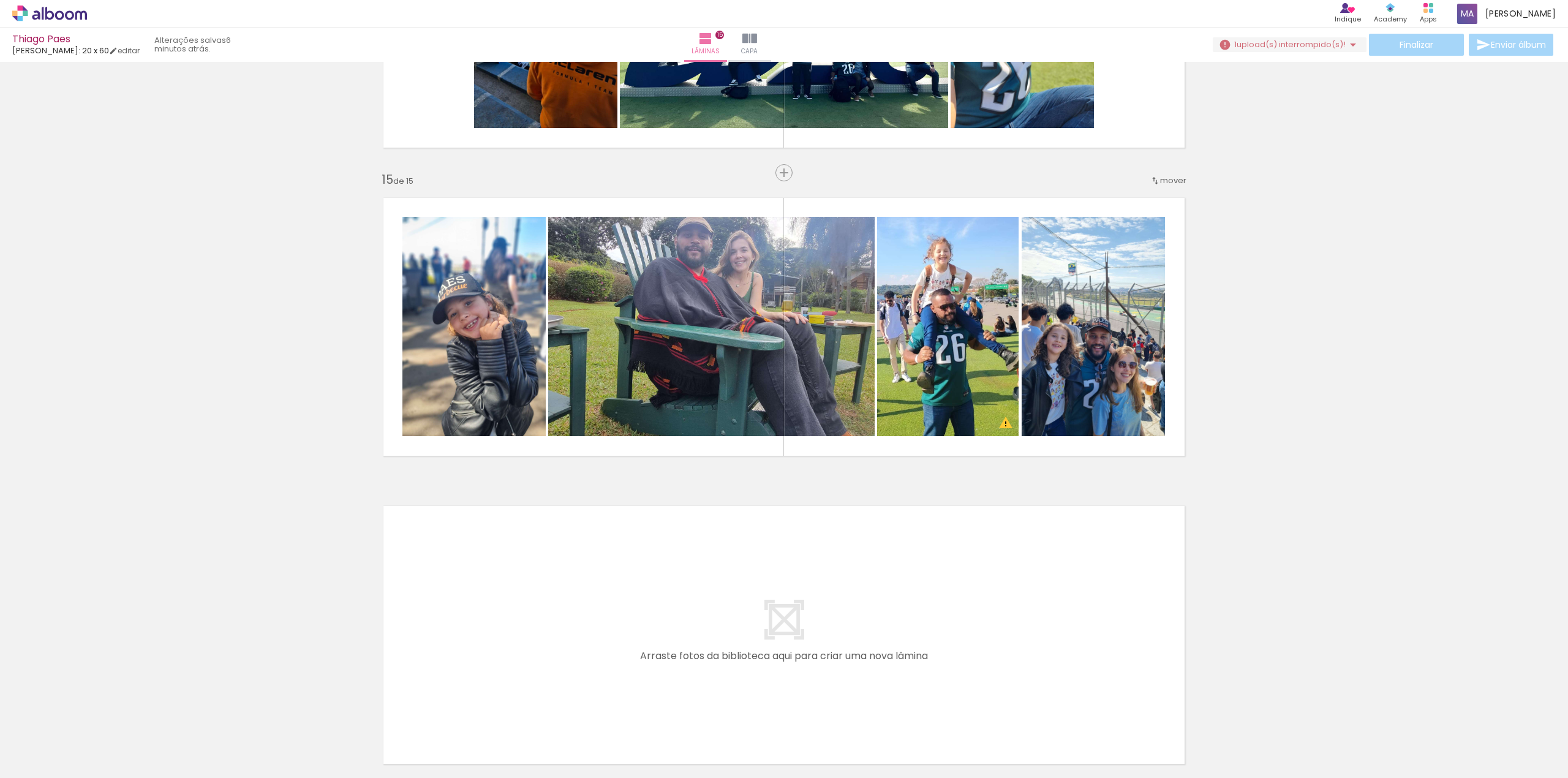
scroll to position [0, 473]
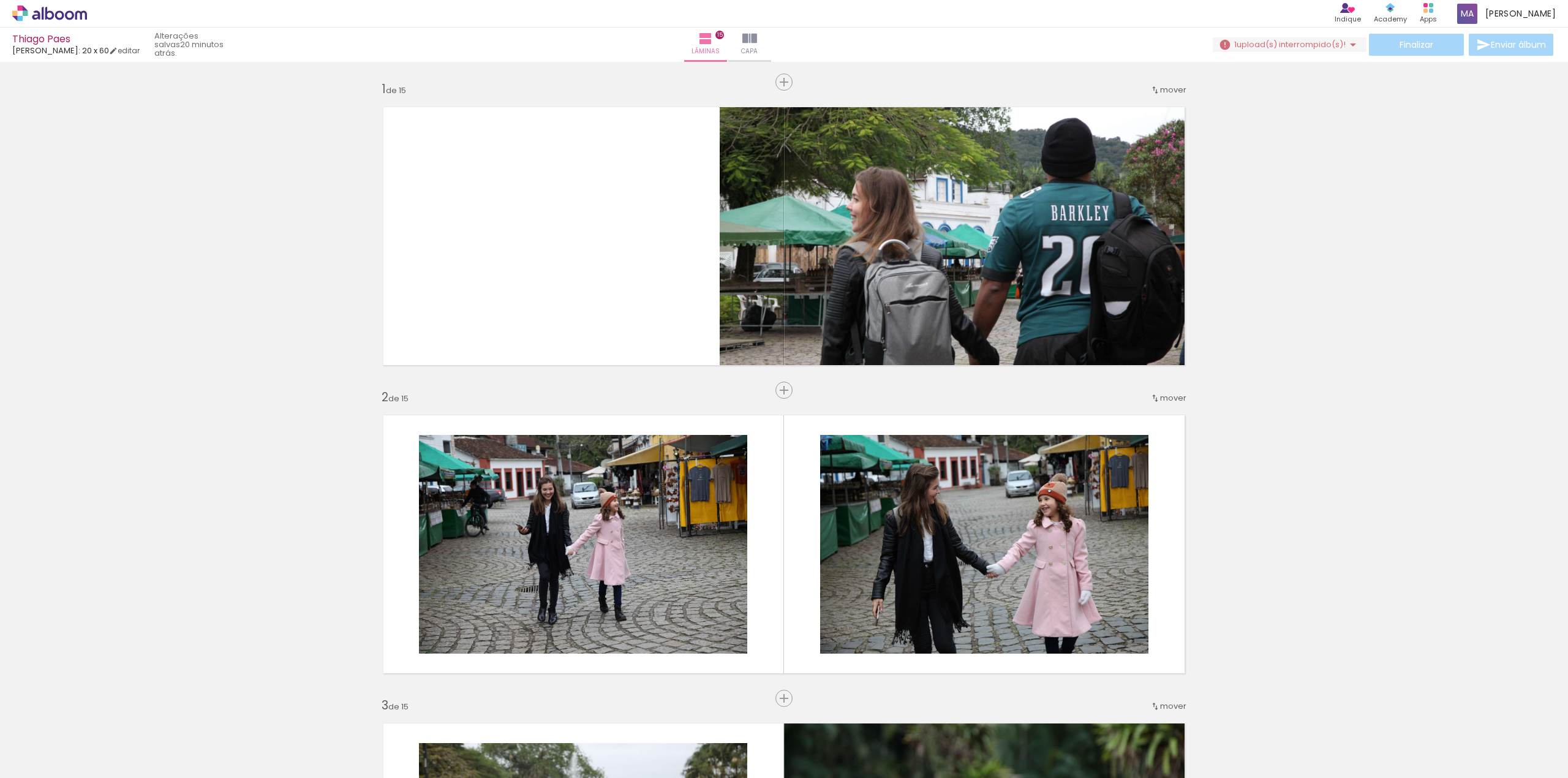
scroll to position [4222, 0]
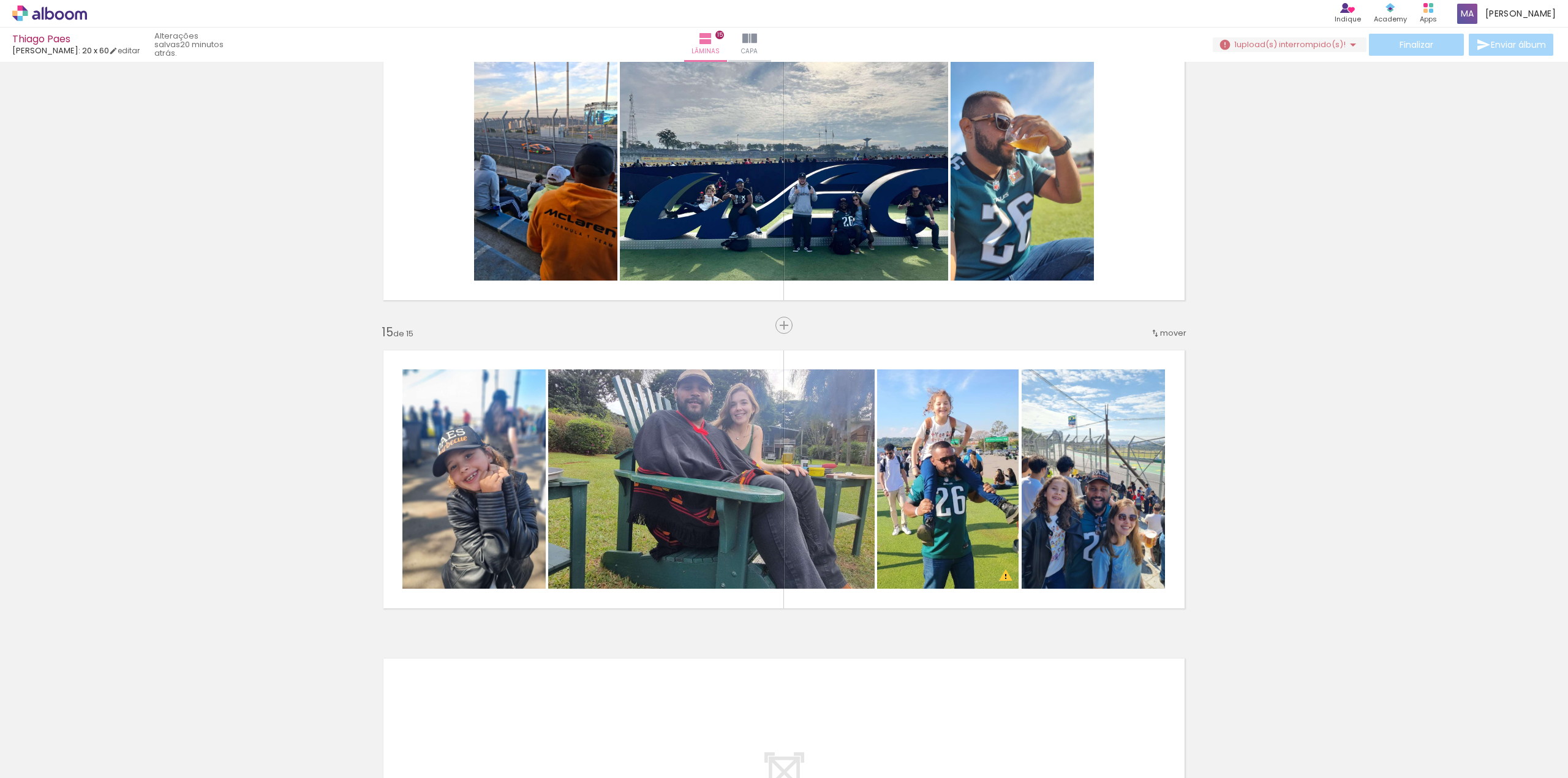
scroll to position [4060, 0]
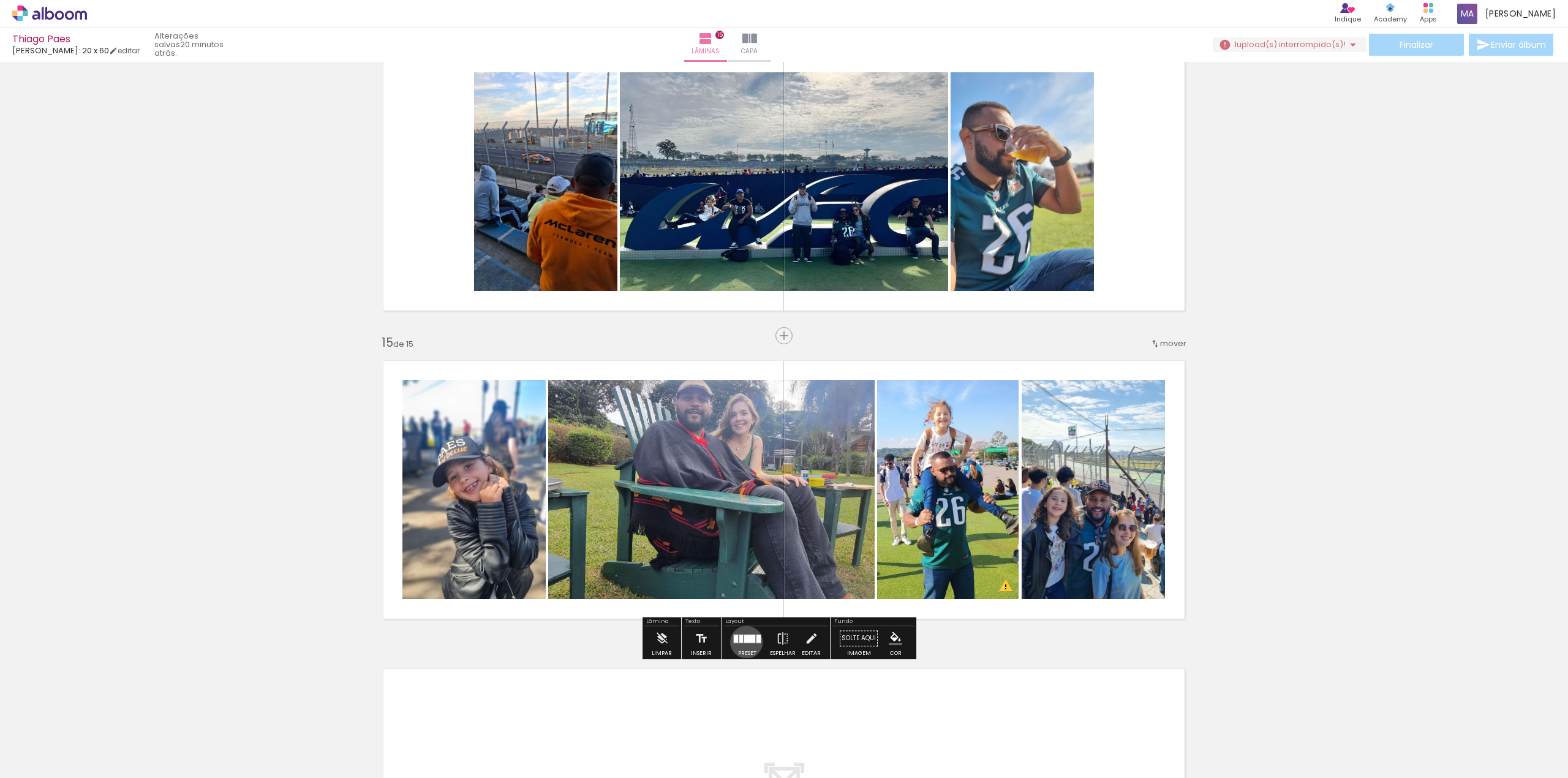
click at [744, 642] on div at bounding box center [749, 638] width 11 height 8
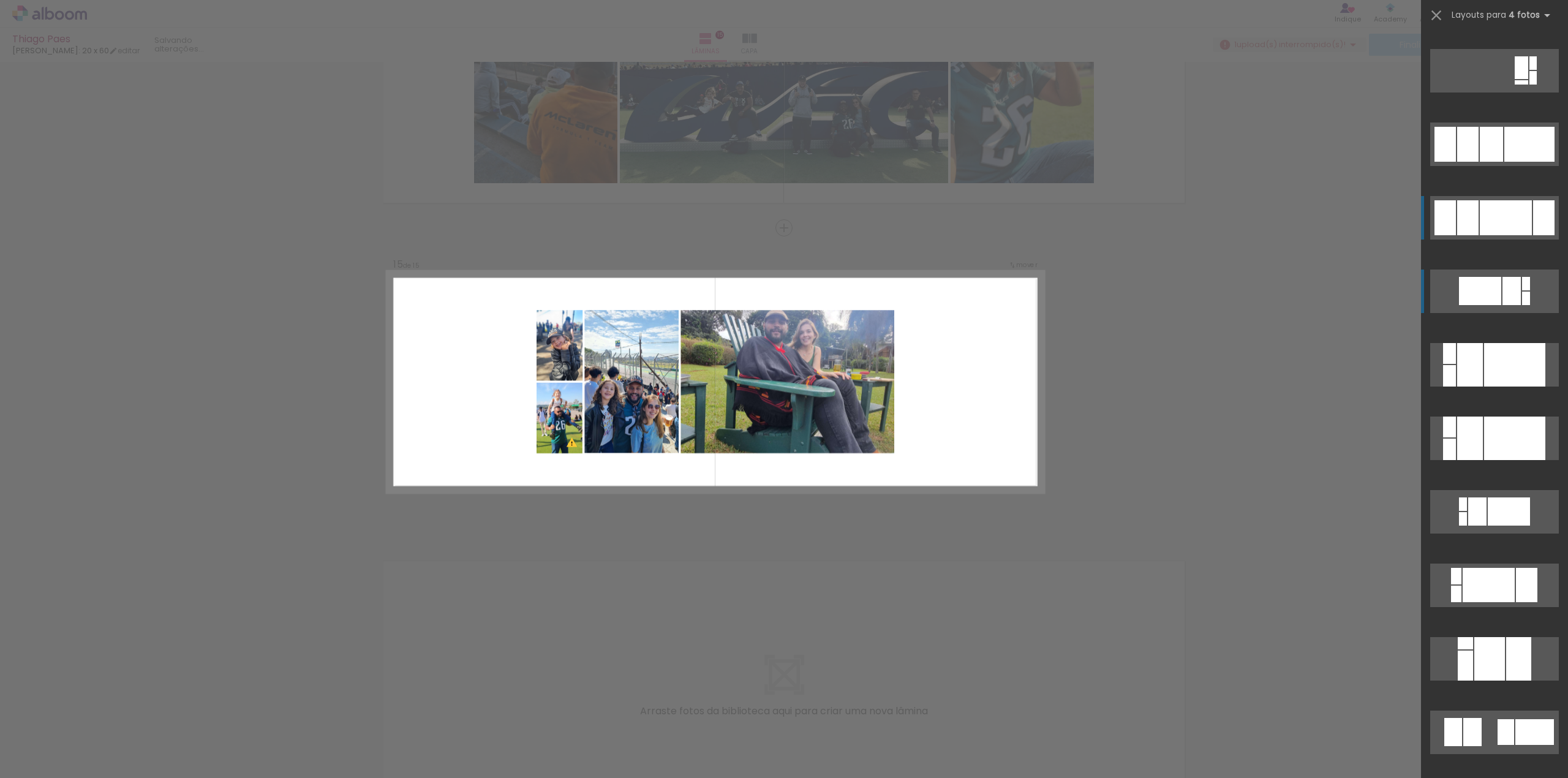
scroll to position [710, 0]
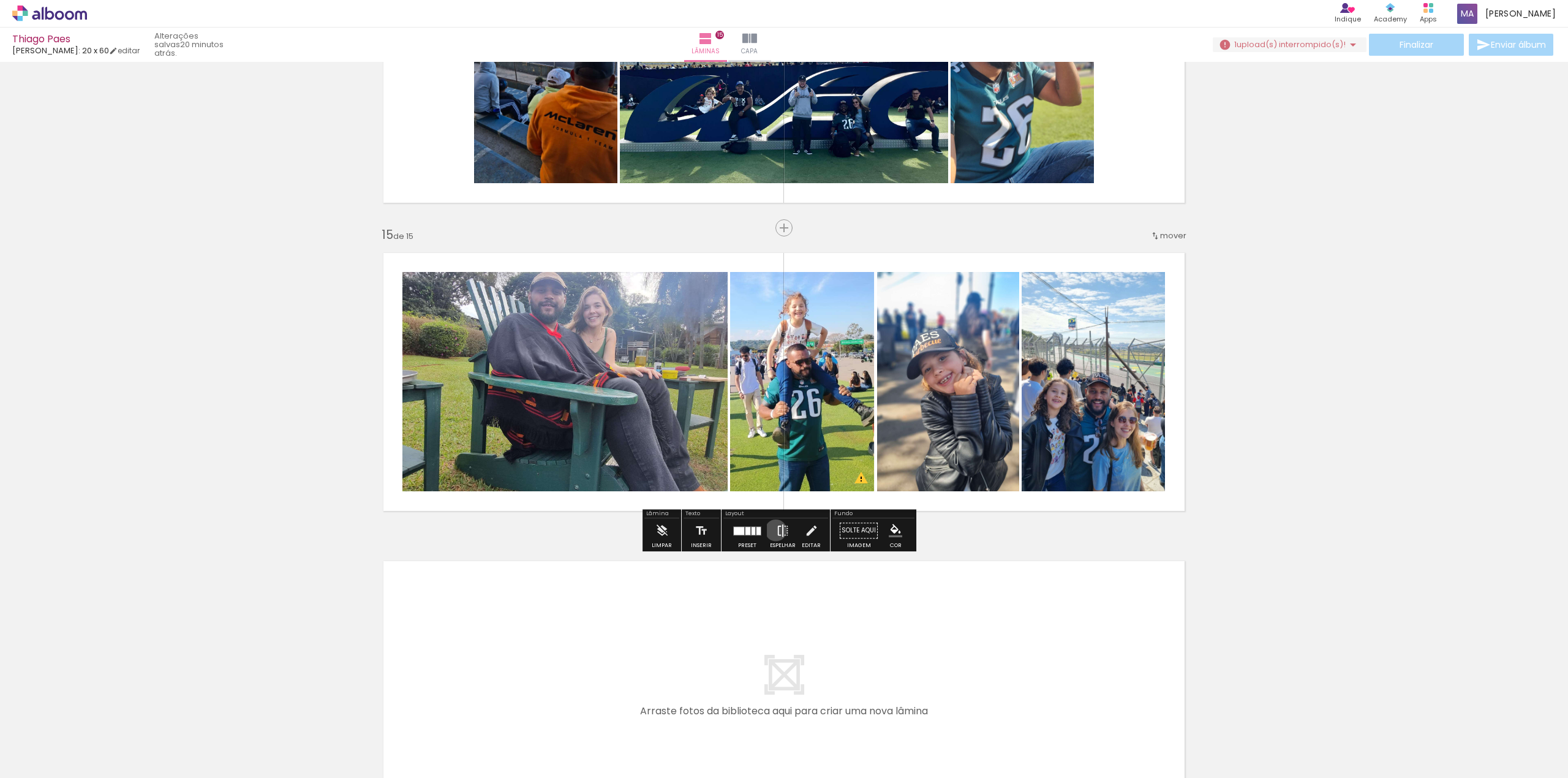
click at [776, 530] on iron-icon at bounding box center [782, 530] width 13 height 24
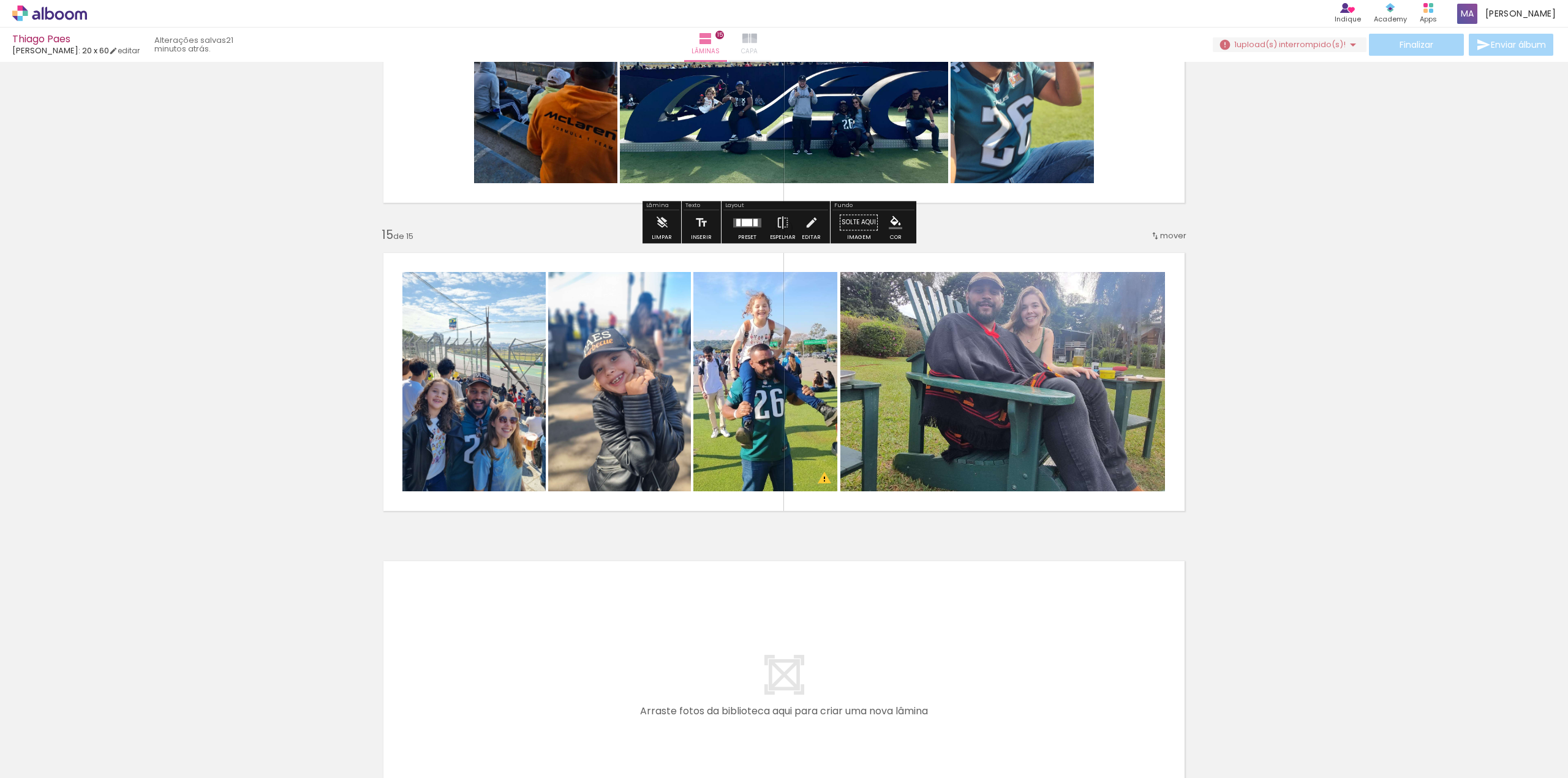
click at [758, 52] on span "Capa" at bounding box center [749, 52] width 17 height 11
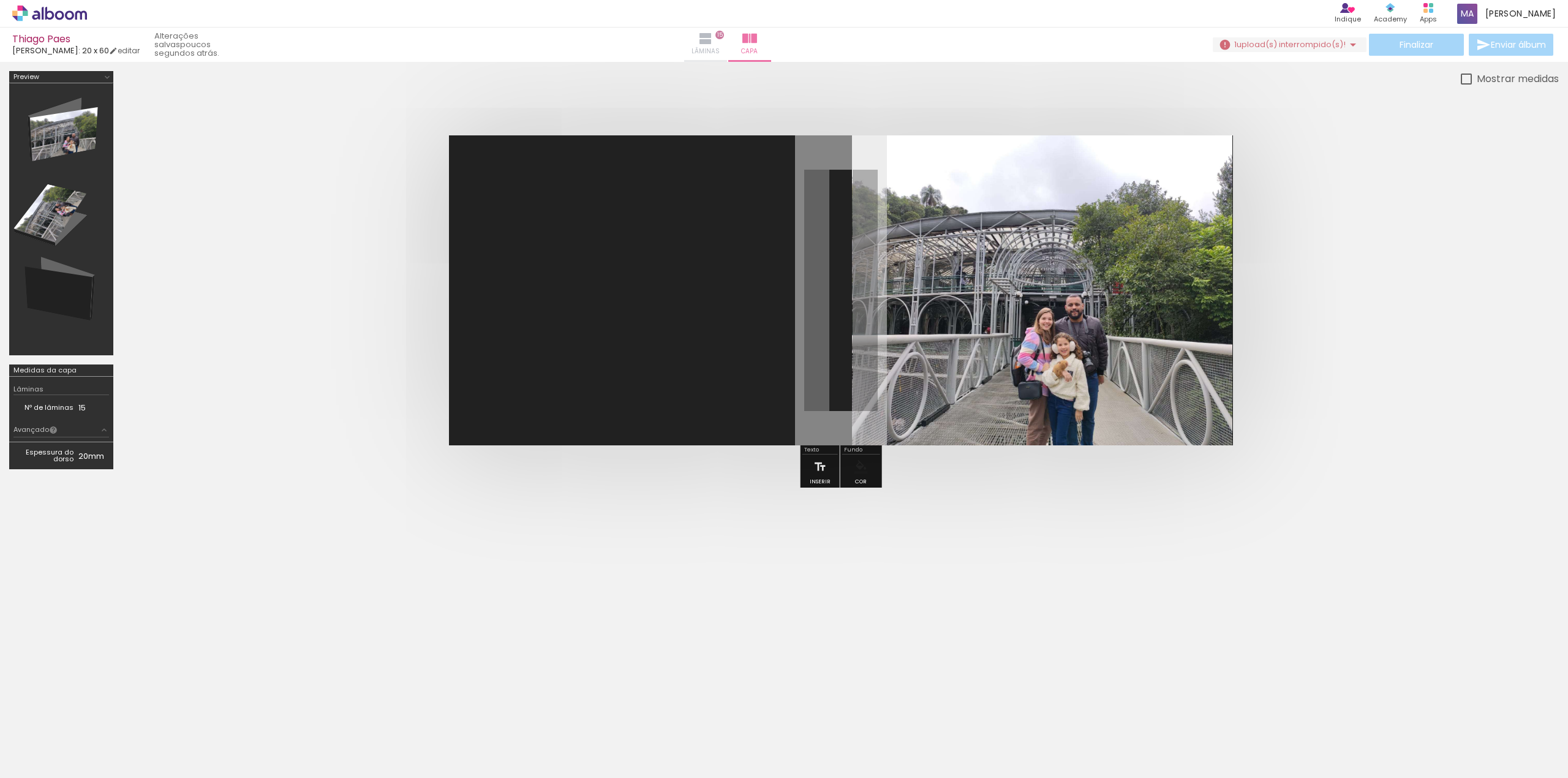
click at [719, 50] on span "Lâminas" at bounding box center [705, 52] width 28 height 11
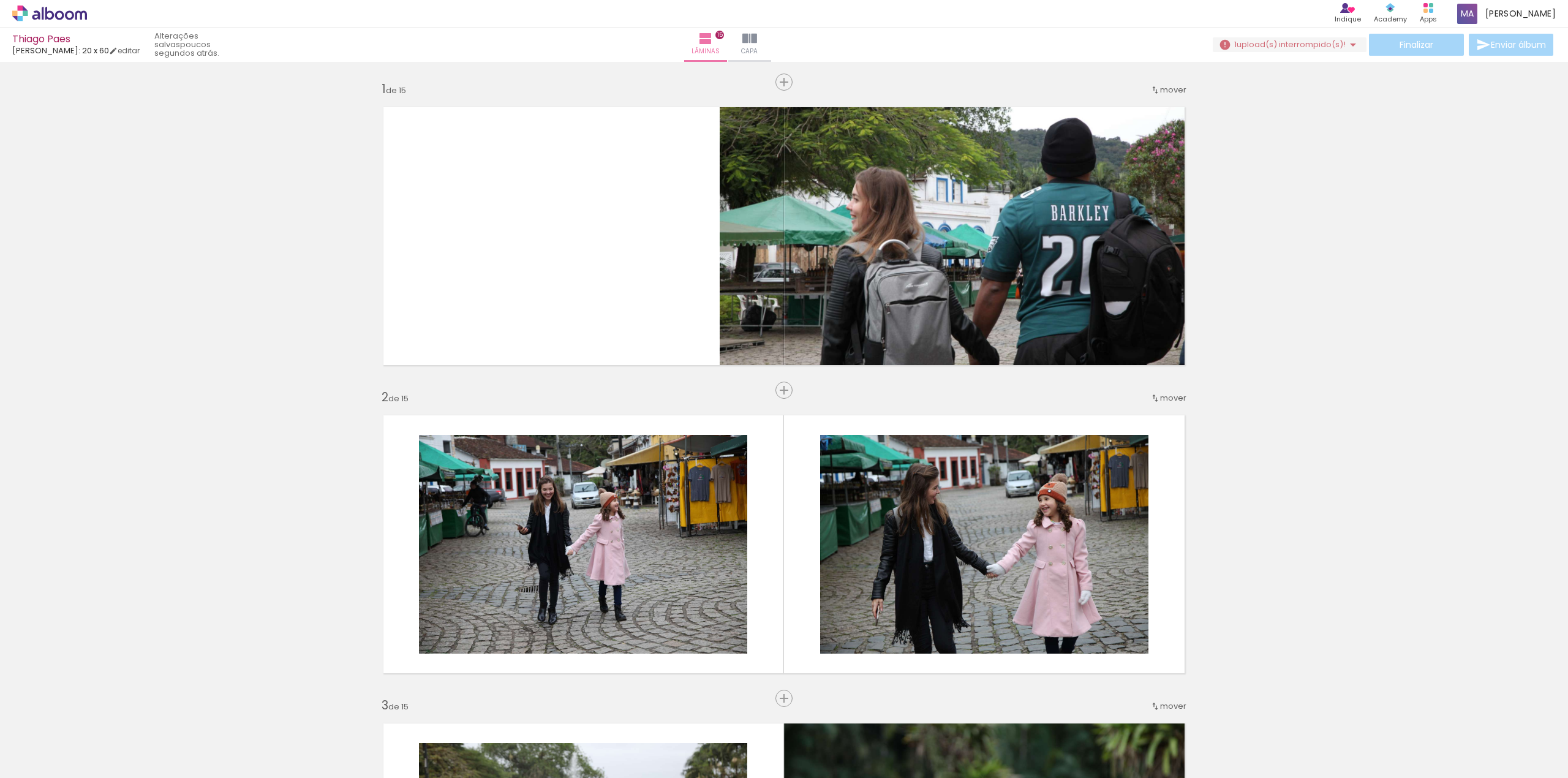
click at [1345, 45] on iron-icon at bounding box center [1352, 45] width 15 height 15
click at [0, 0] on slot "Buscar arquivos interrompidos" at bounding box center [0, 0] width 0 height 0
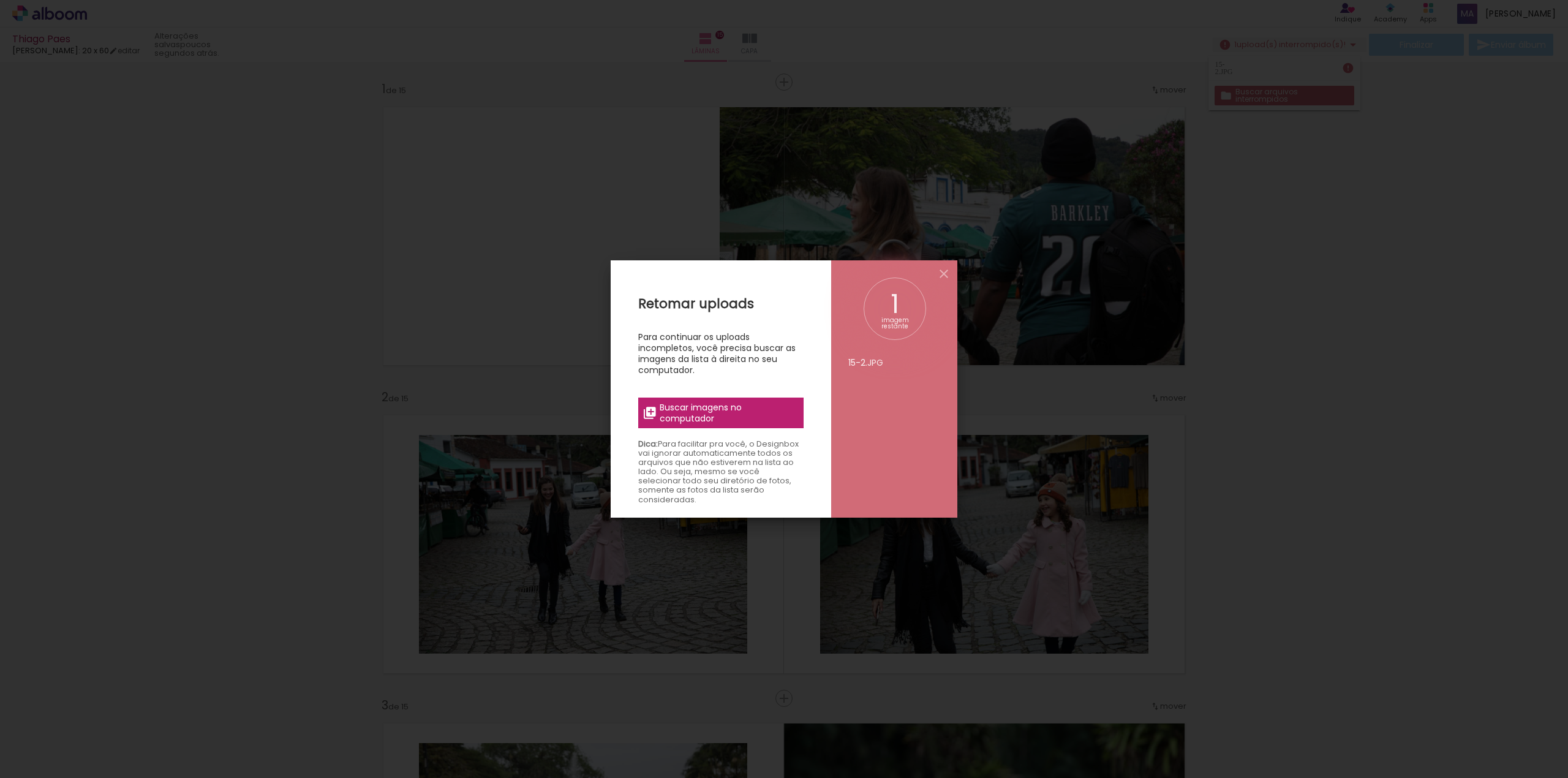
click at [733, 412] on span "Buscar imagens no computador" at bounding box center [728, 413] width 137 height 22
click at [0, 0] on input "file" at bounding box center [0, 0] width 0 height 0
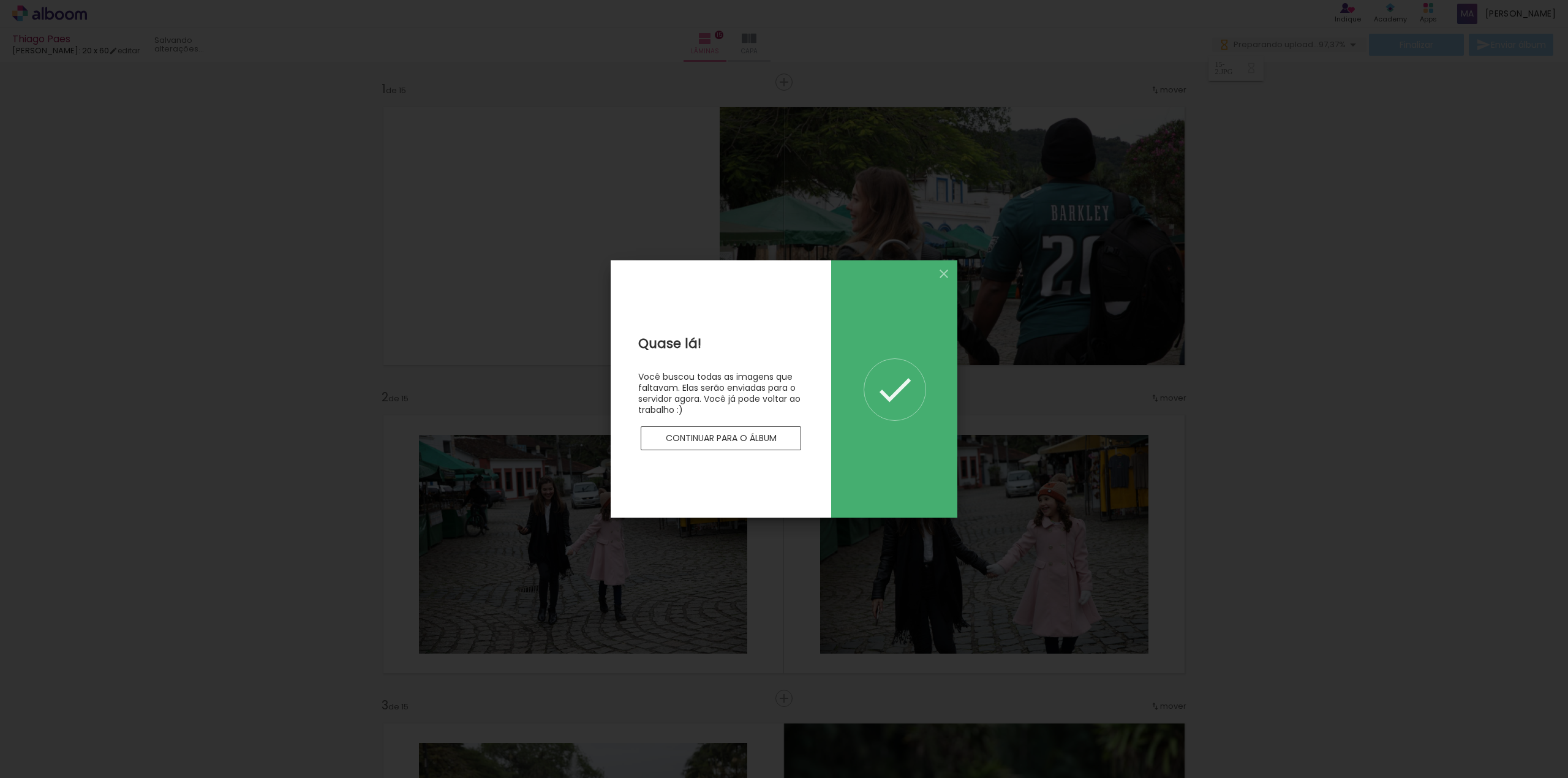
click at [0, 0] on slot "Continuar para o álbum" at bounding box center [0, 0] width 0 height 0
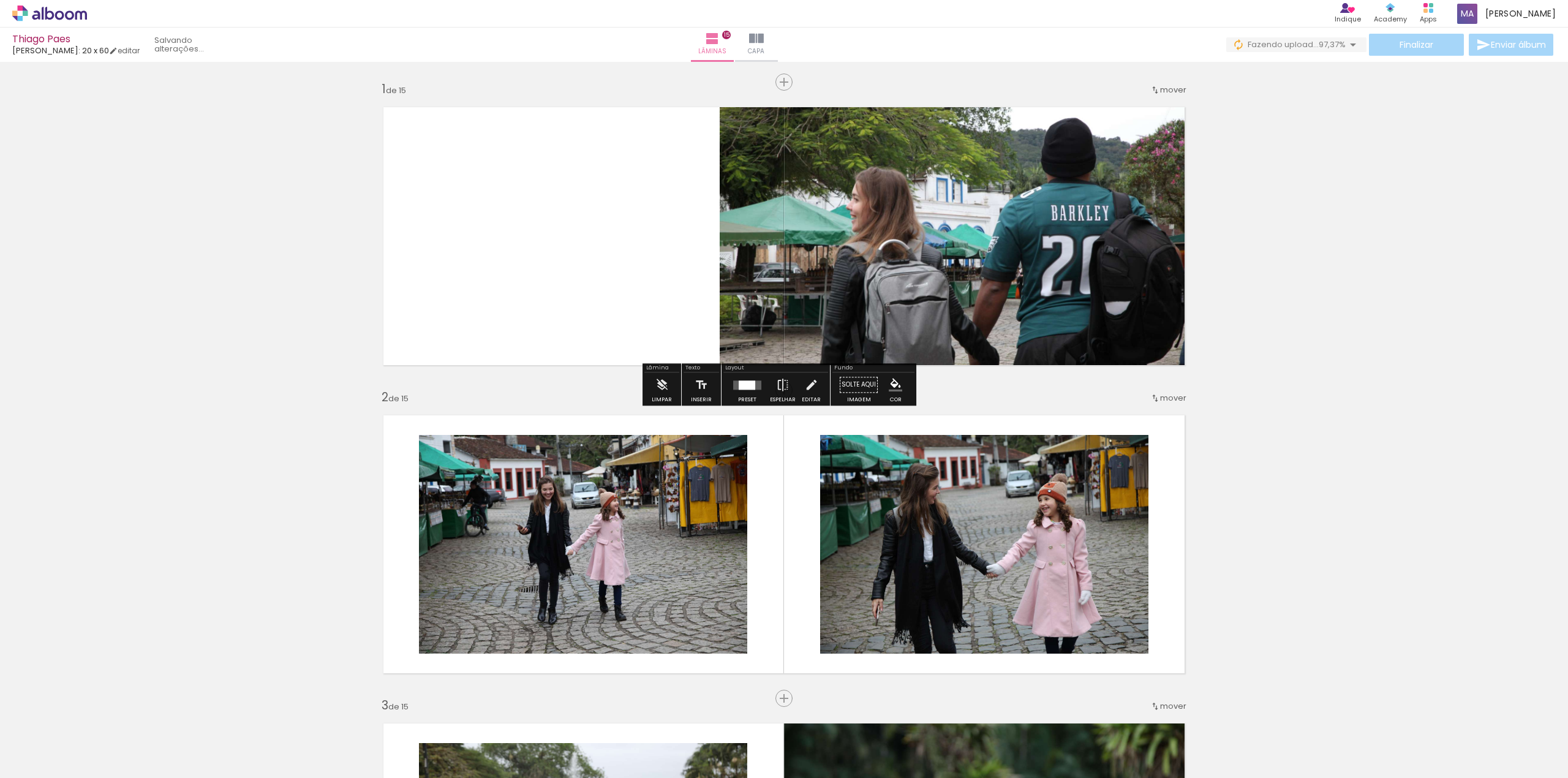
click at [895, 387] on iron-icon "color picker" at bounding box center [895, 384] width 13 height 13
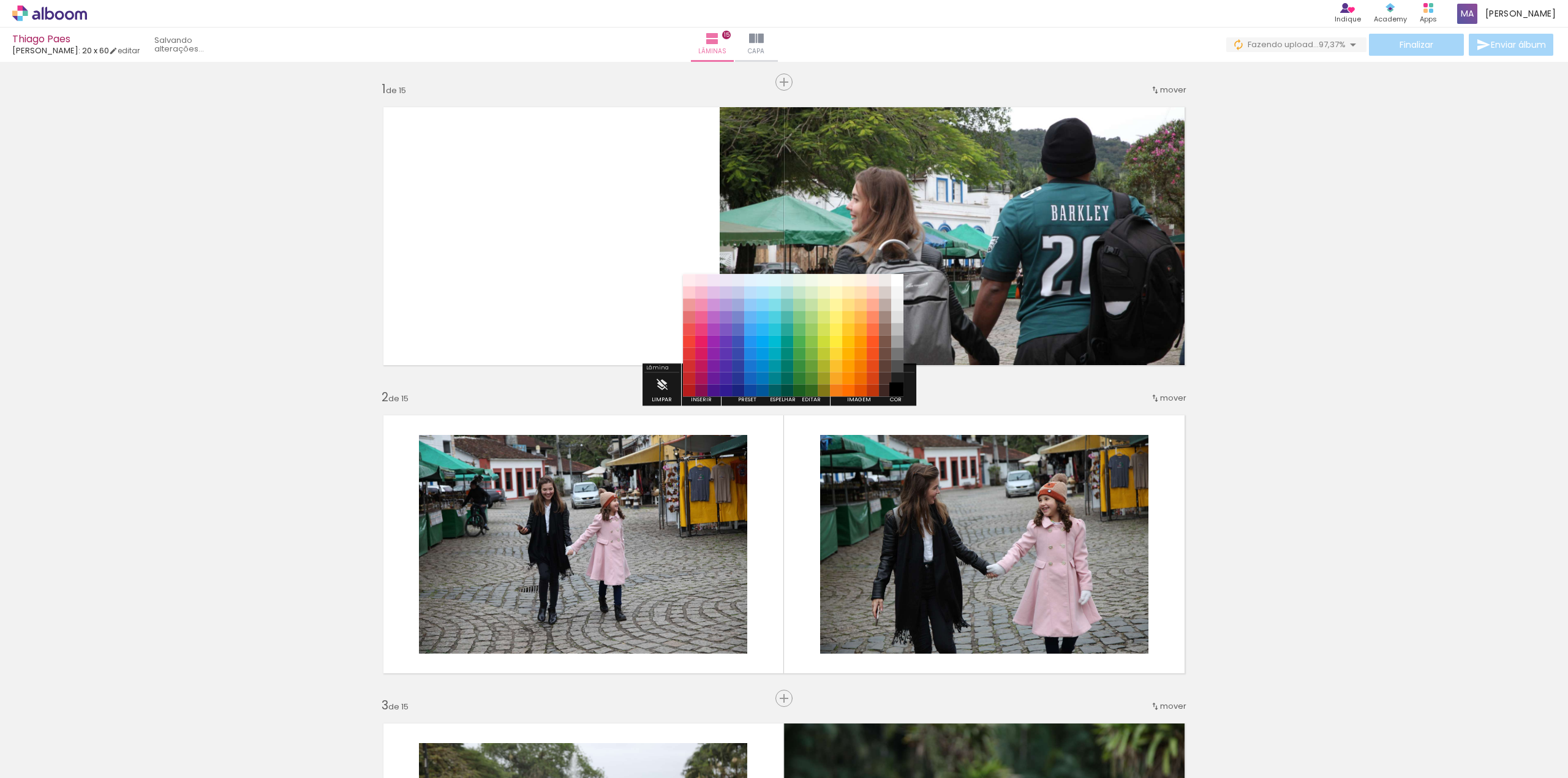
click at [895, 389] on paper-item "#000000" at bounding box center [897, 391] width 13 height 13
click at [893, 378] on paper-item "#212121" at bounding box center [897, 379] width 13 height 13
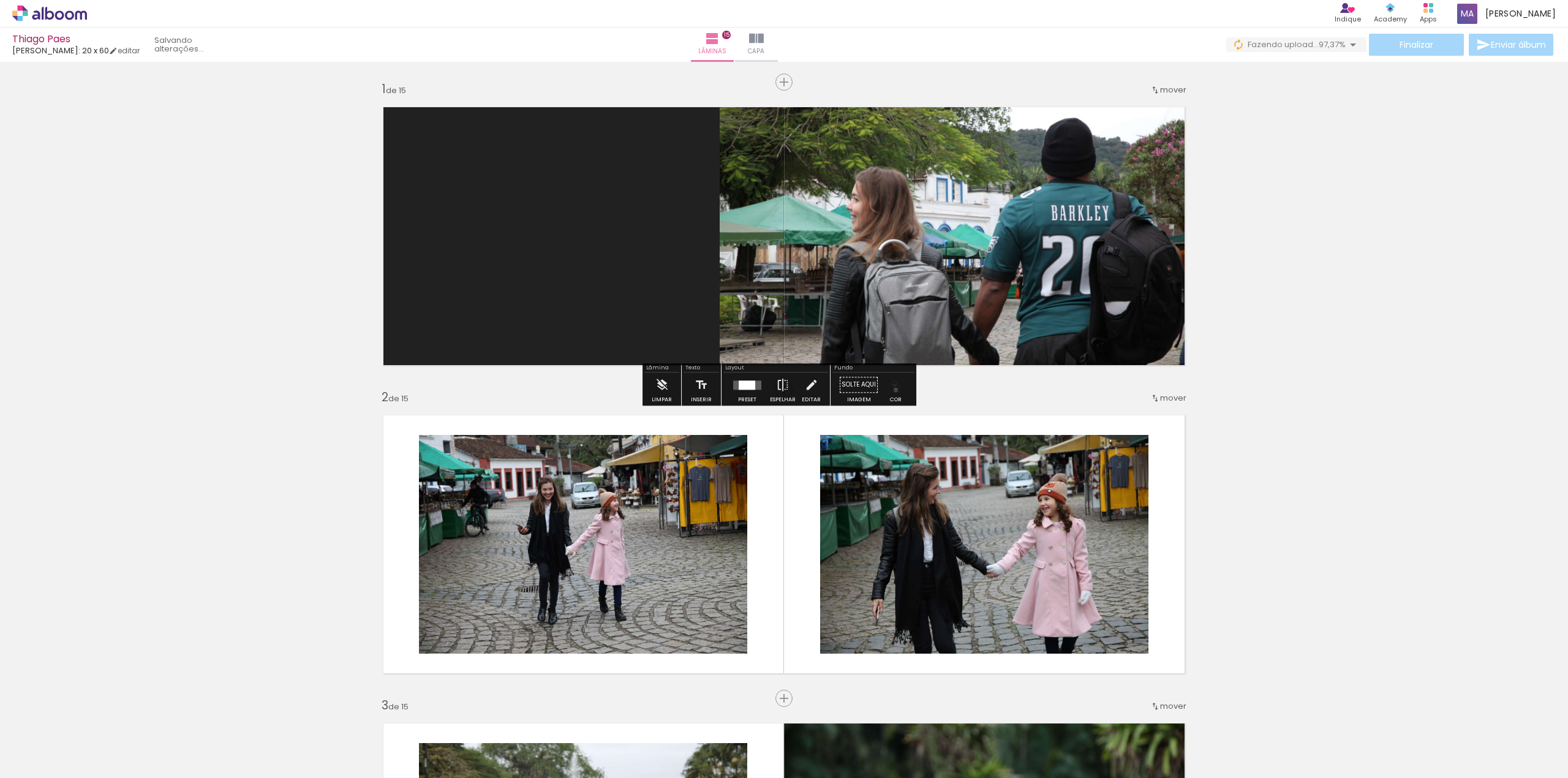
click at [892, 390] on iron-icon "color picker" at bounding box center [895, 384] width 13 height 13
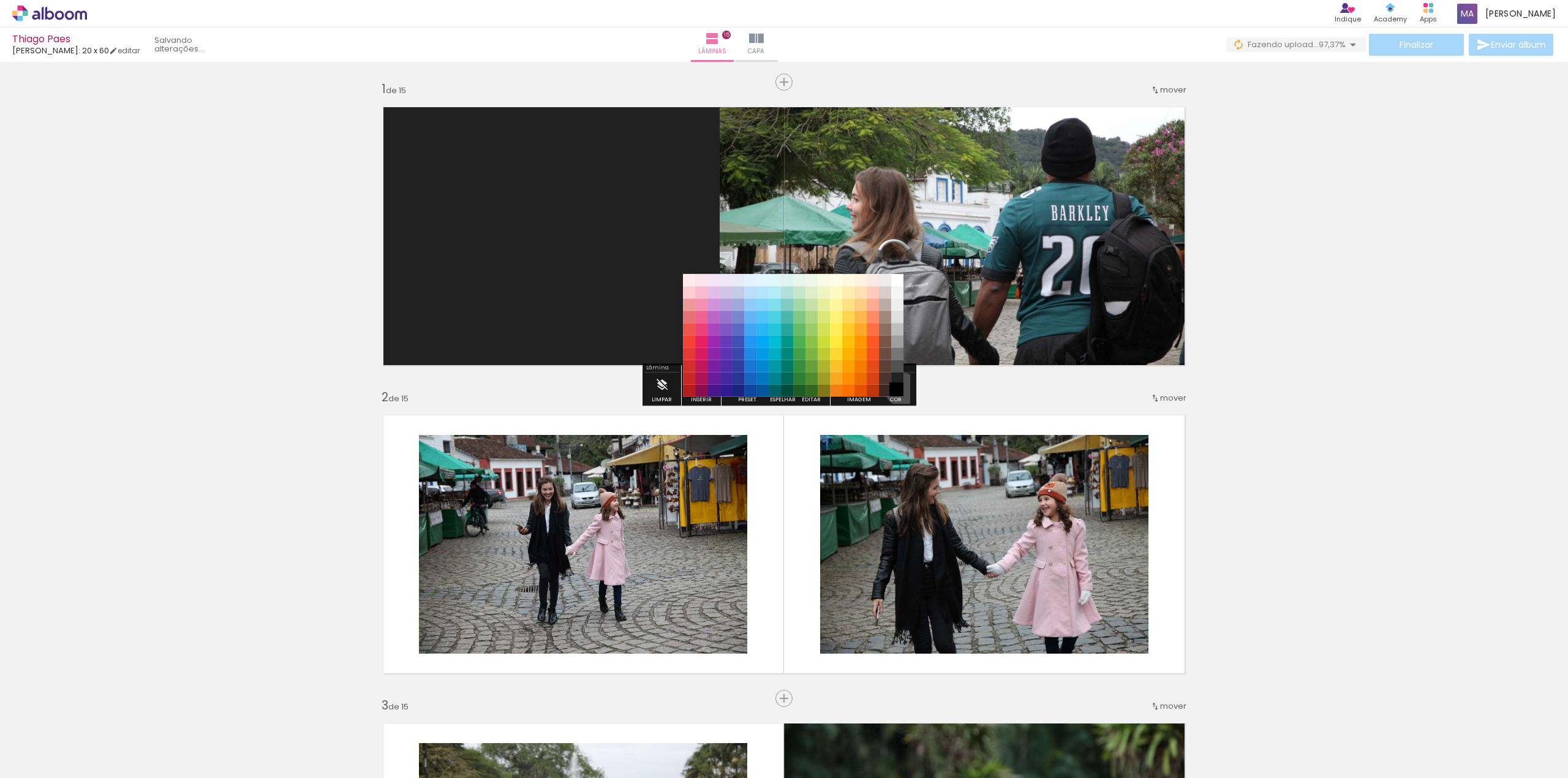
click at [898, 389] on paper-item "#000000" at bounding box center [897, 391] width 13 height 13
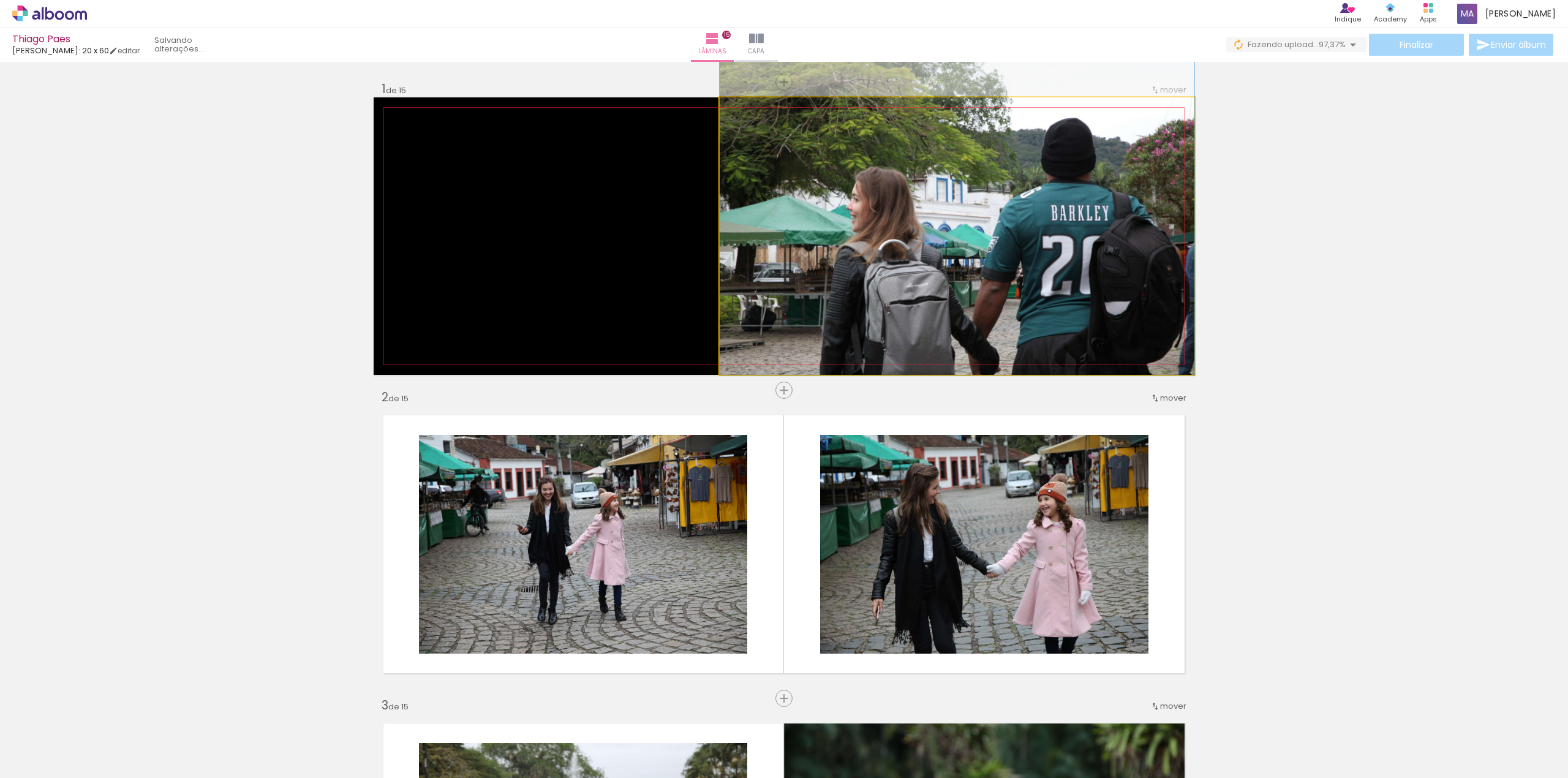
click at [1037, 248] on quentale-photo at bounding box center [957, 237] width 475 height 278
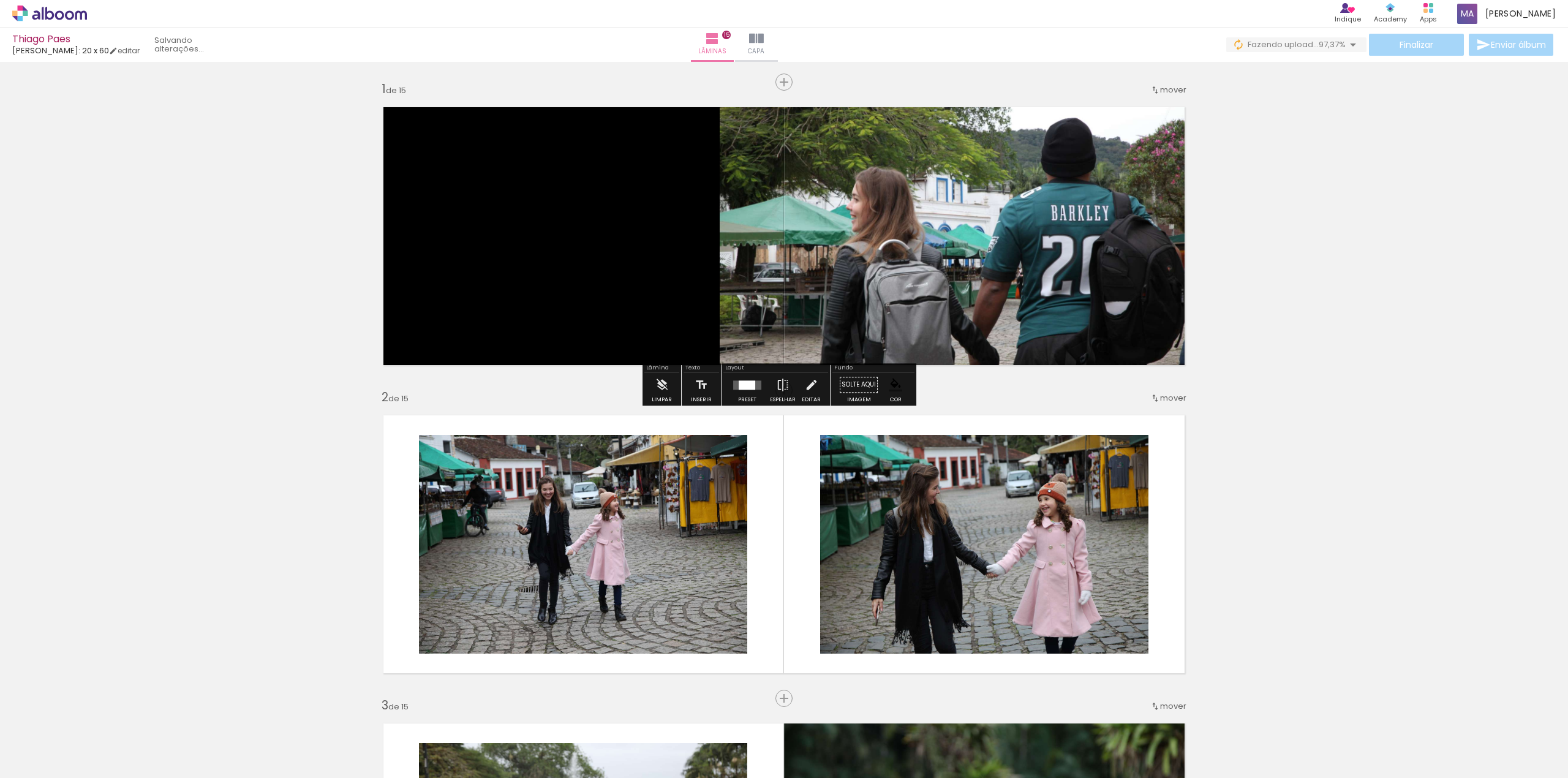
click at [809, 381] on iron-icon at bounding box center [811, 384] width 13 height 24
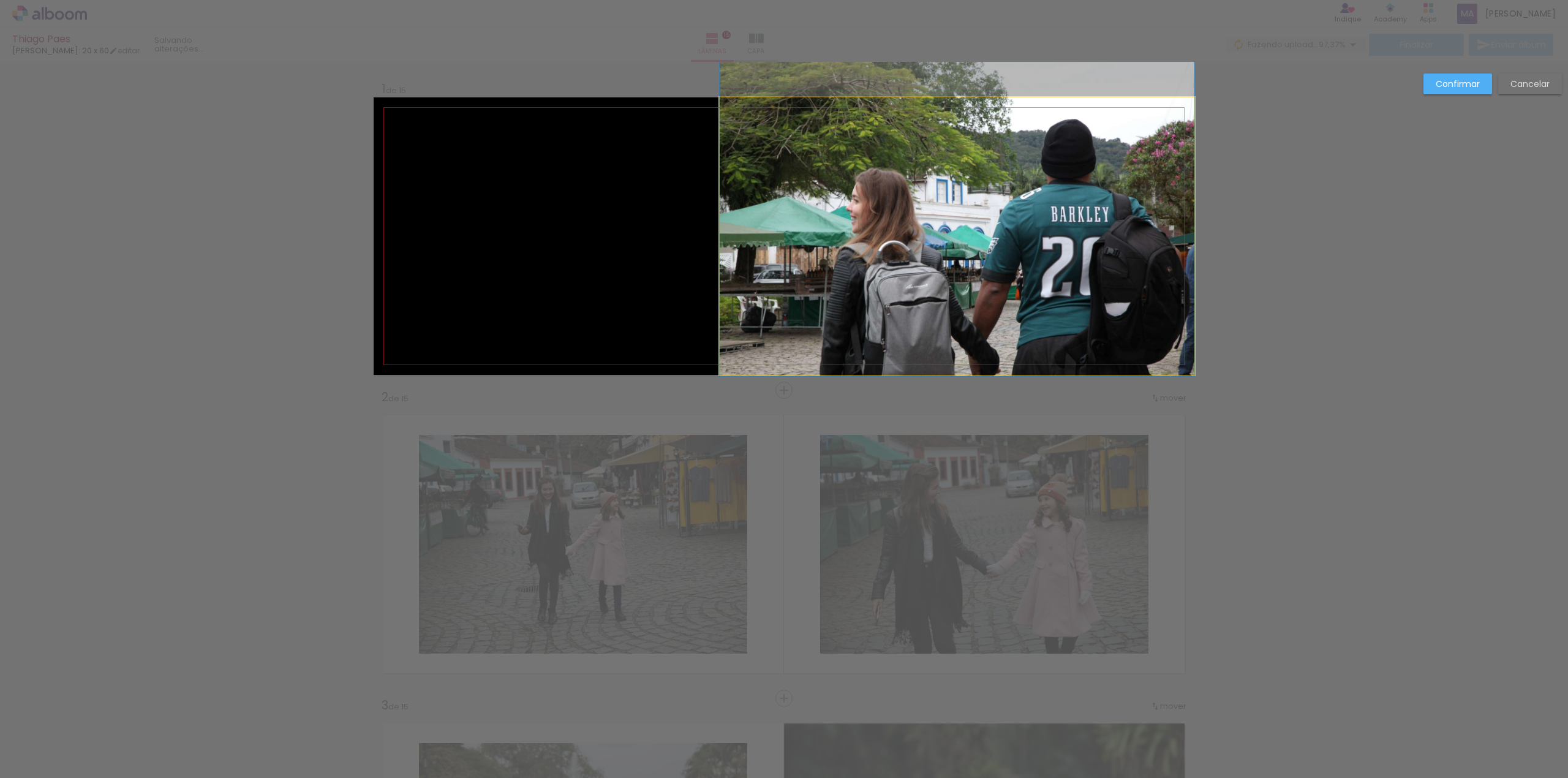
drag, startPoint x: 1020, startPoint y: 263, endPoint x: 1000, endPoint y: 264, distance: 20.0
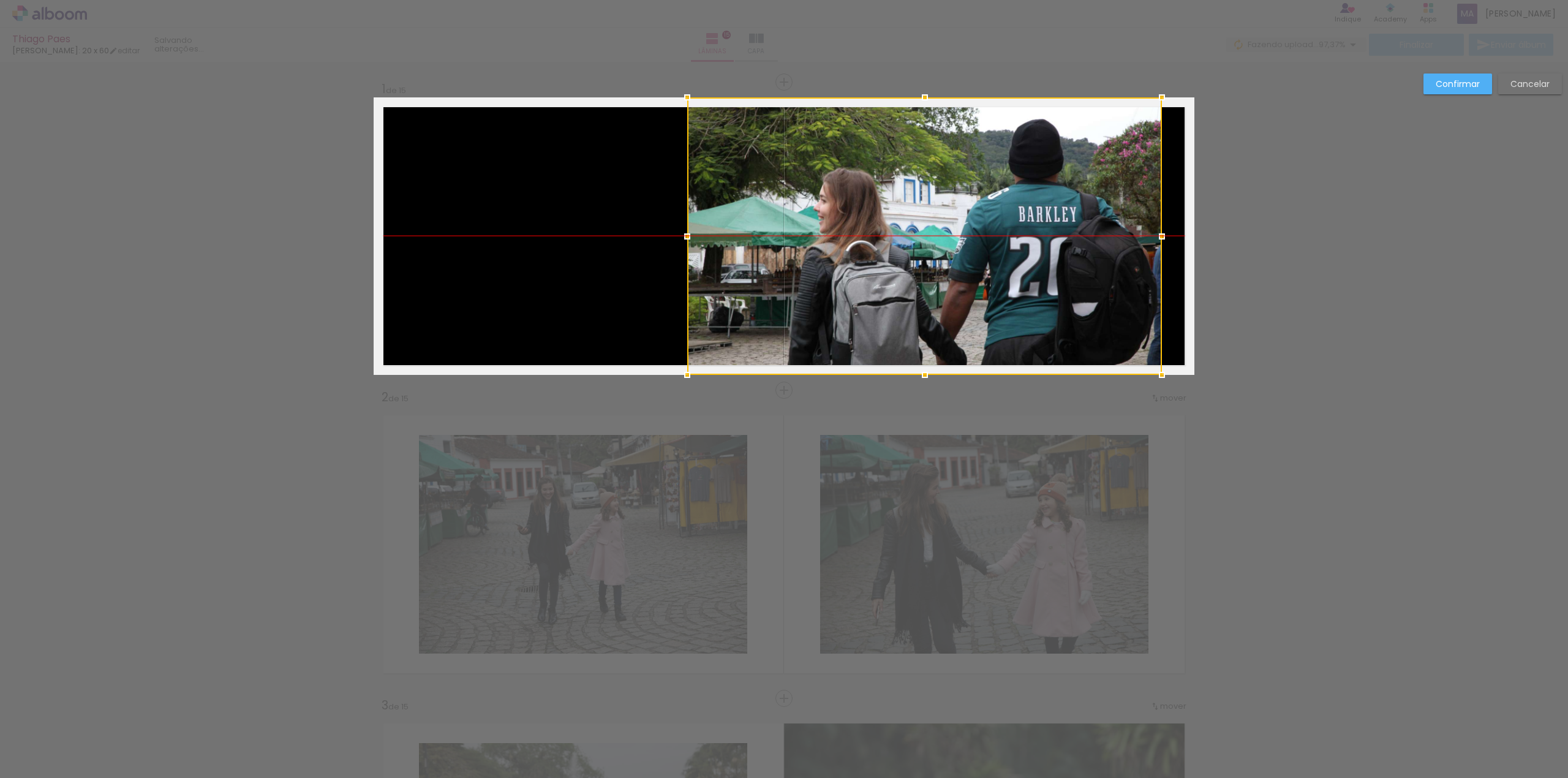
drag, startPoint x: 1025, startPoint y: 268, endPoint x: 993, endPoint y: 263, distance: 32.4
click at [993, 263] on div at bounding box center [925, 237] width 475 height 278
click at [0, 0] on slot "Confirmar" at bounding box center [0, 0] width 0 height 0
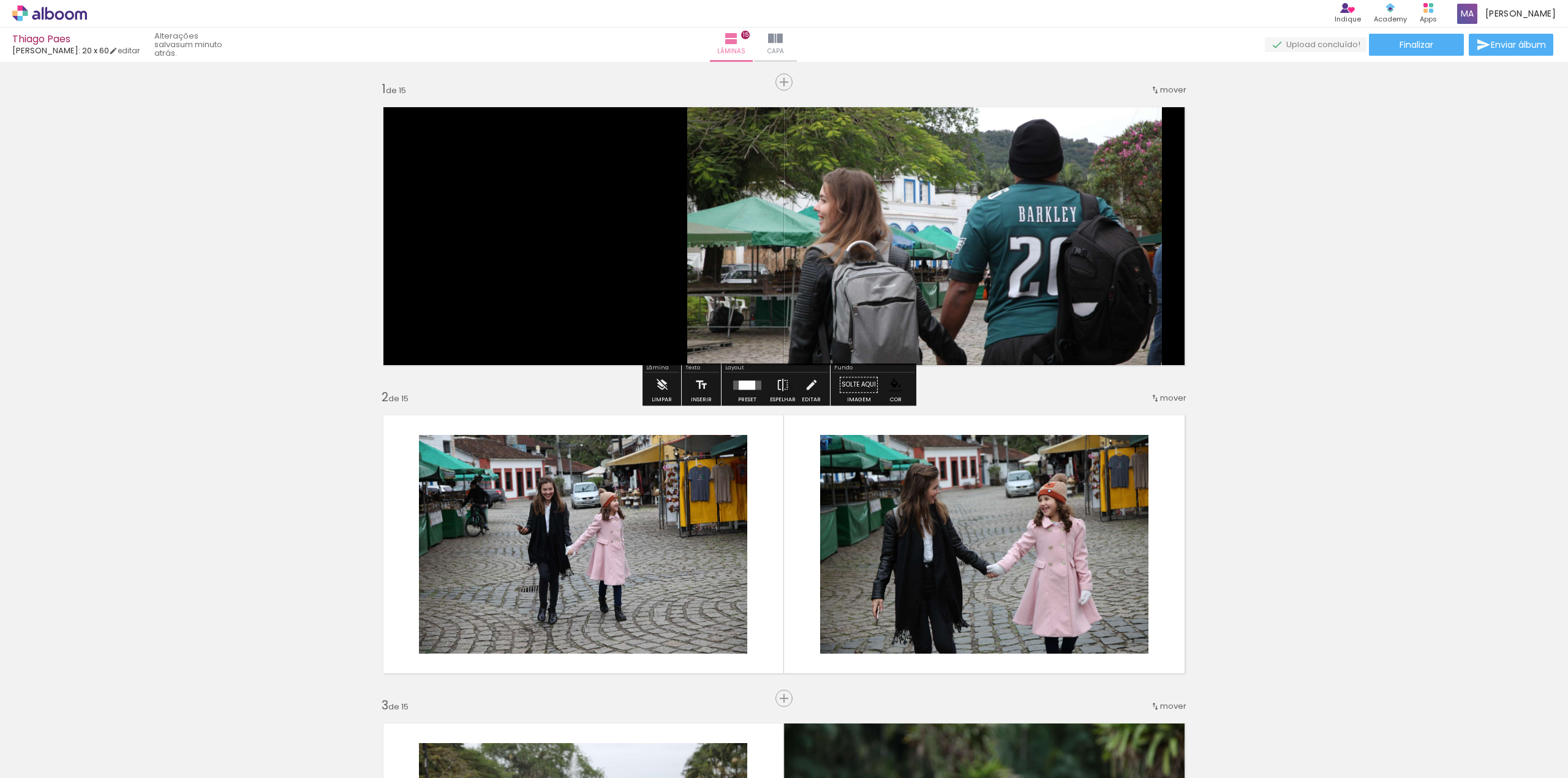
click at [805, 395] on iron-icon at bounding box center [811, 384] width 13 height 24
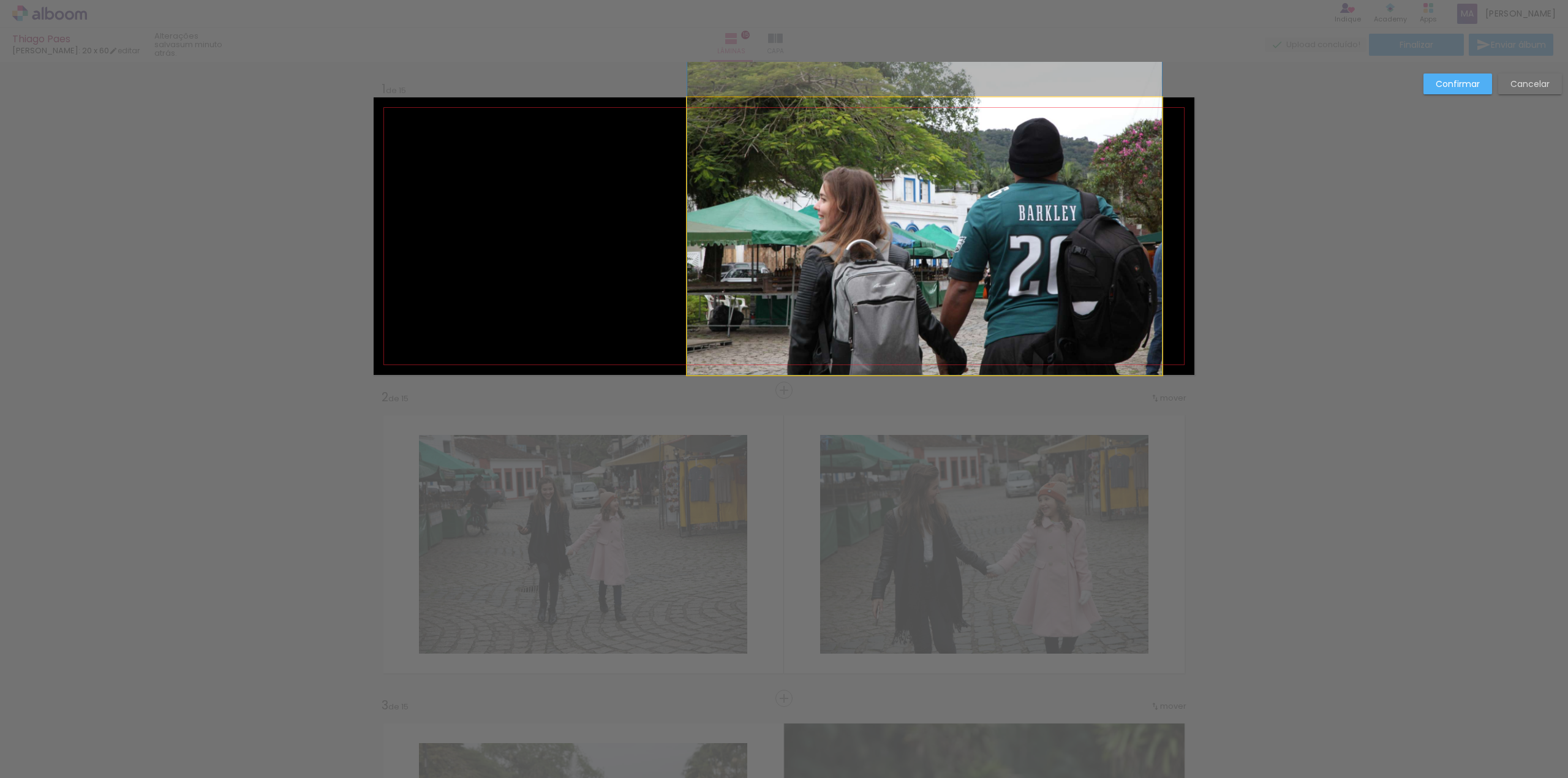
drag, startPoint x: 957, startPoint y: 288, endPoint x: 934, endPoint y: 282, distance: 23.8
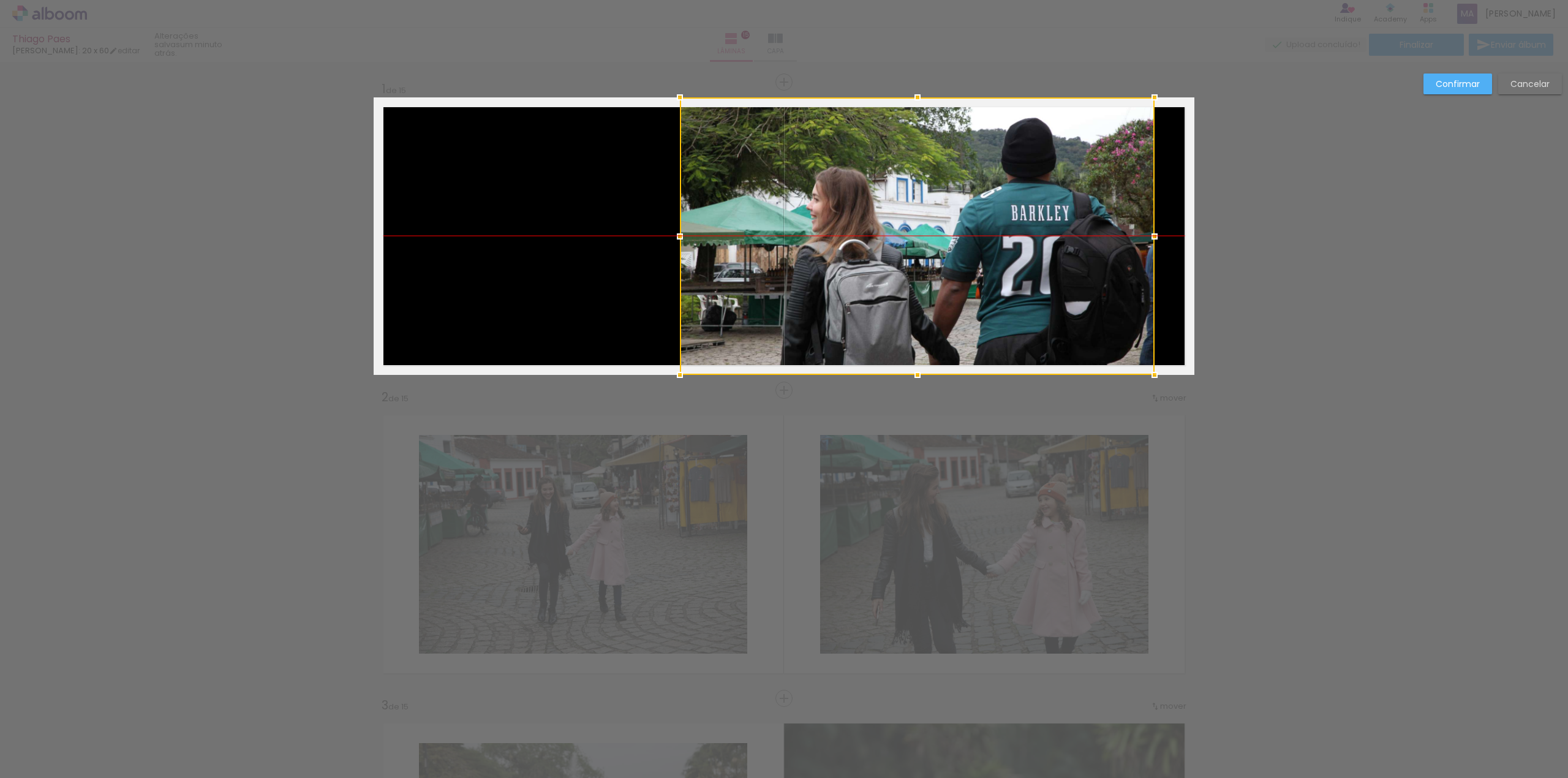
drag, startPoint x: 969, startPoint y: 283, endPoint x: 962, endPoint y: 282, distance: 7.1
click at [962, 282] on div at bounding box center [917, 237] width 475 height 278
click at [0, 0] on slot "Confirmar" at bounding box center [0, 0] width 0 height 0
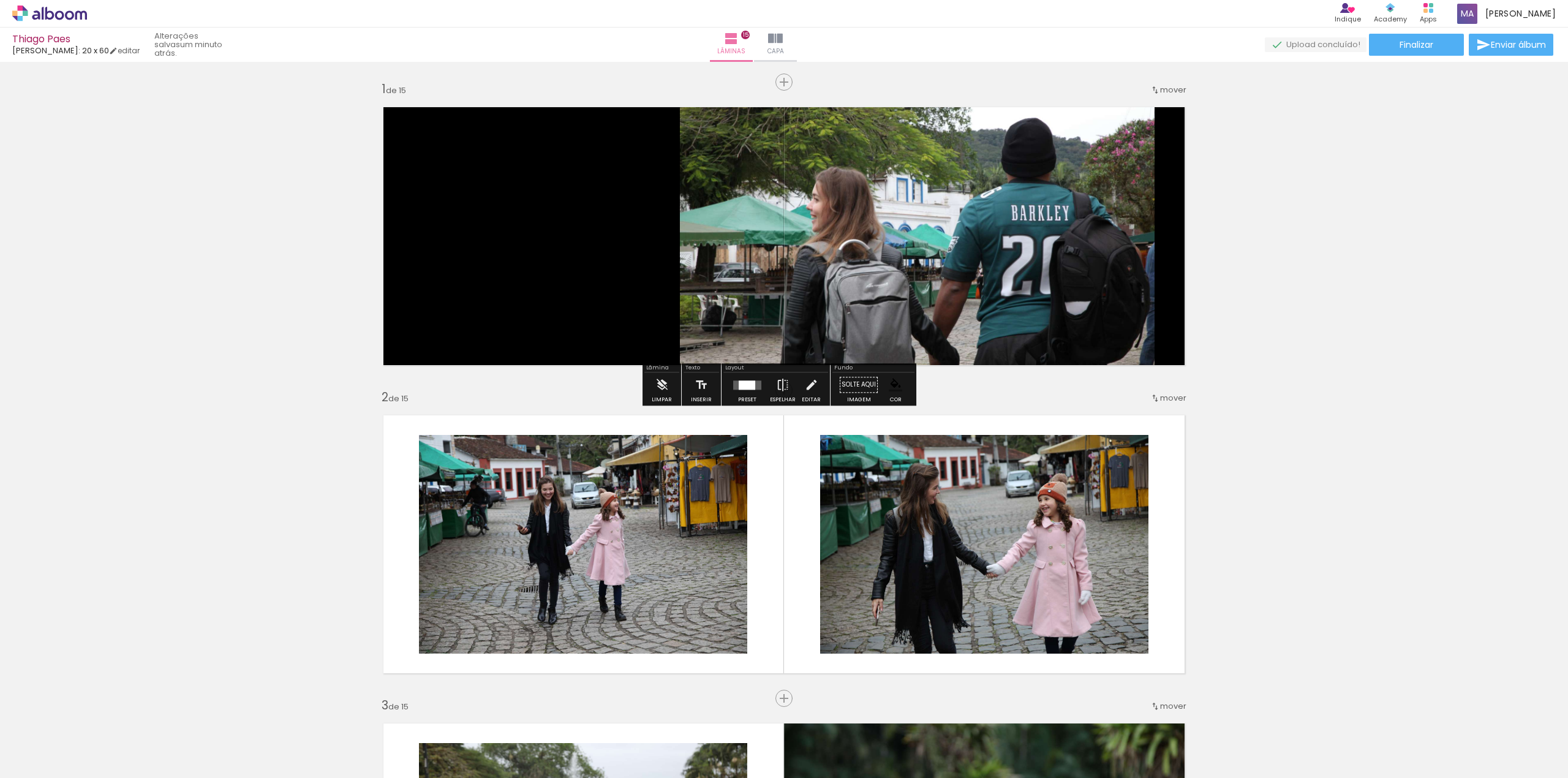
click at [809, 387] on iron-icon at bounding box center [811, 384] width 13 height 24
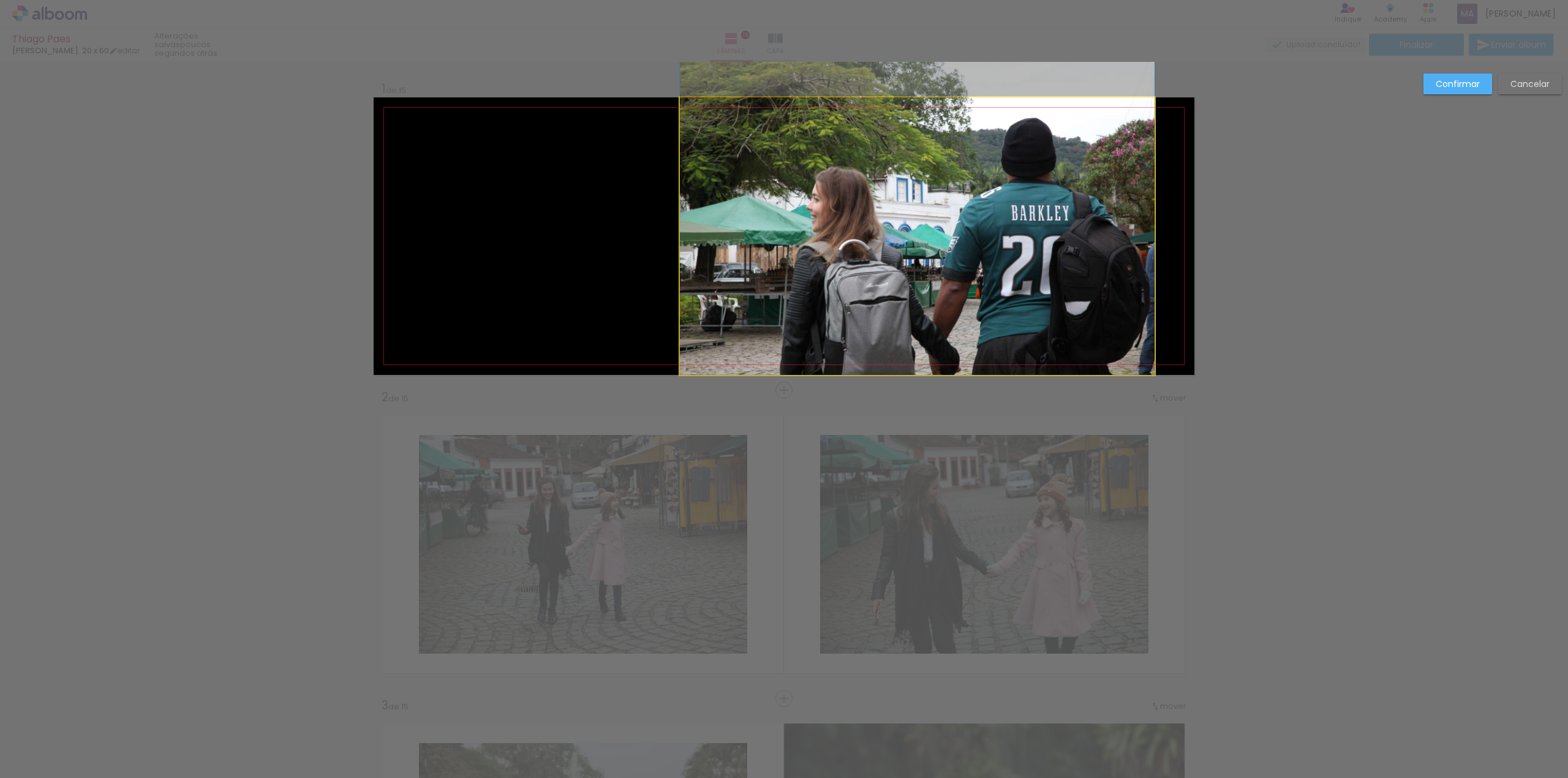
drag, startPoint x: 952, startPoint y: 260, endPoint x: 874, endPoint y: 257, distance: 78.1
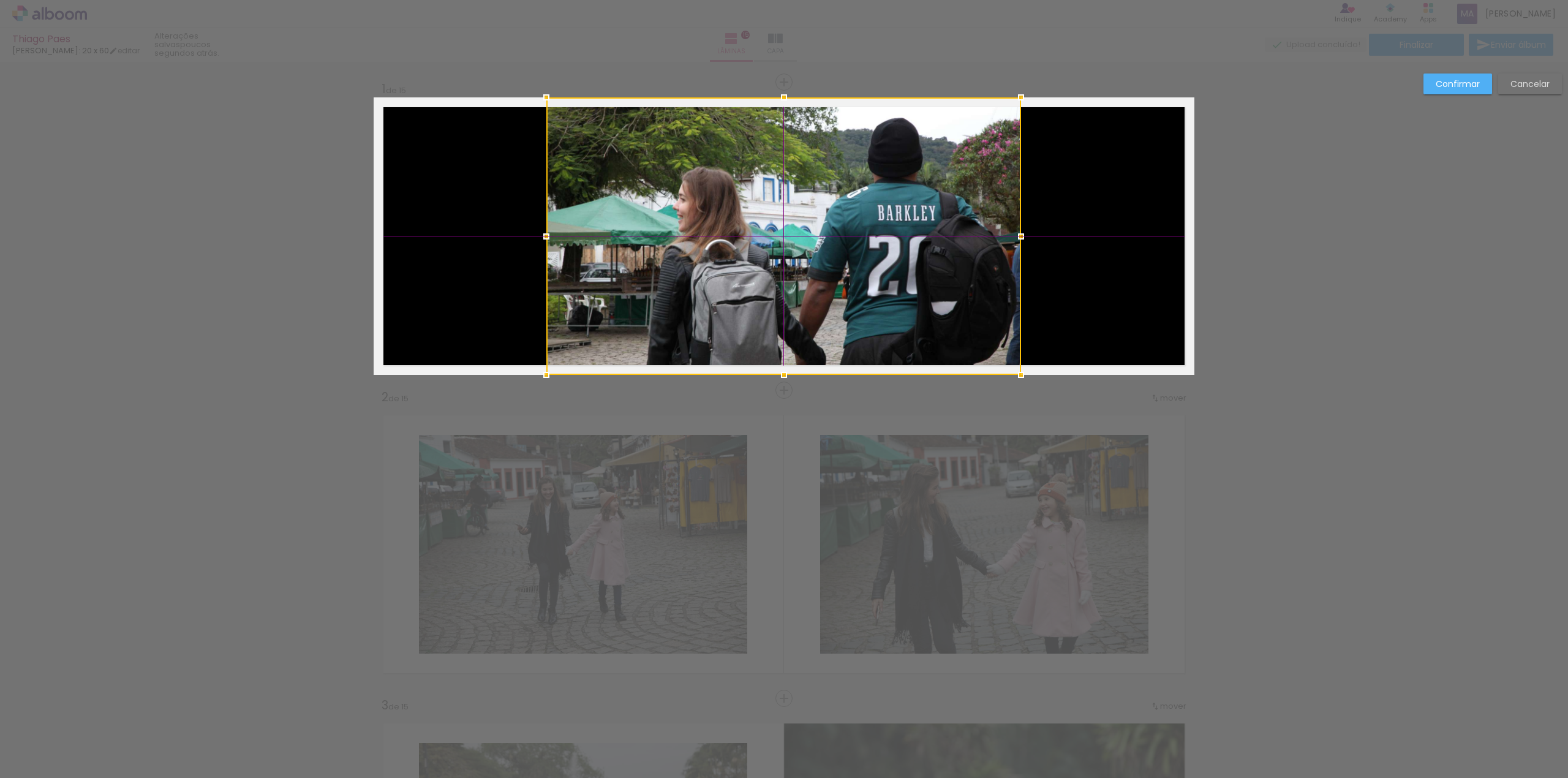
drag, startPoint x: 936, startPoint y: 258, endPoint x: 800, endPoint y: 248, distance: 136.4
click at [800, 248] on div at bounding box center [784, 237] width 475 height 278
click at [0, 0] on slot "Confirmar" at bounding box center [0, 0] width 0 height 0
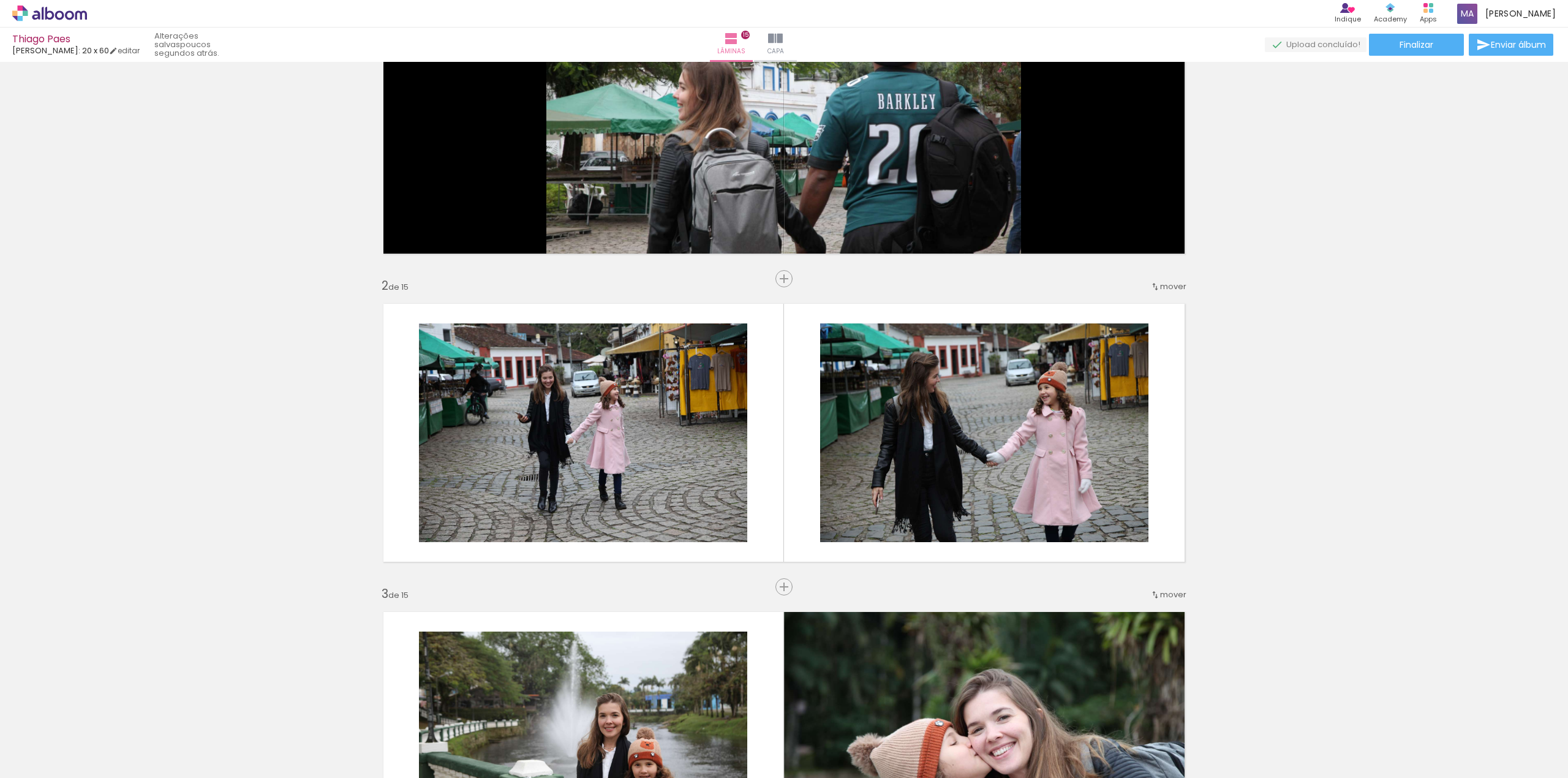
scroll to position [163, 0]
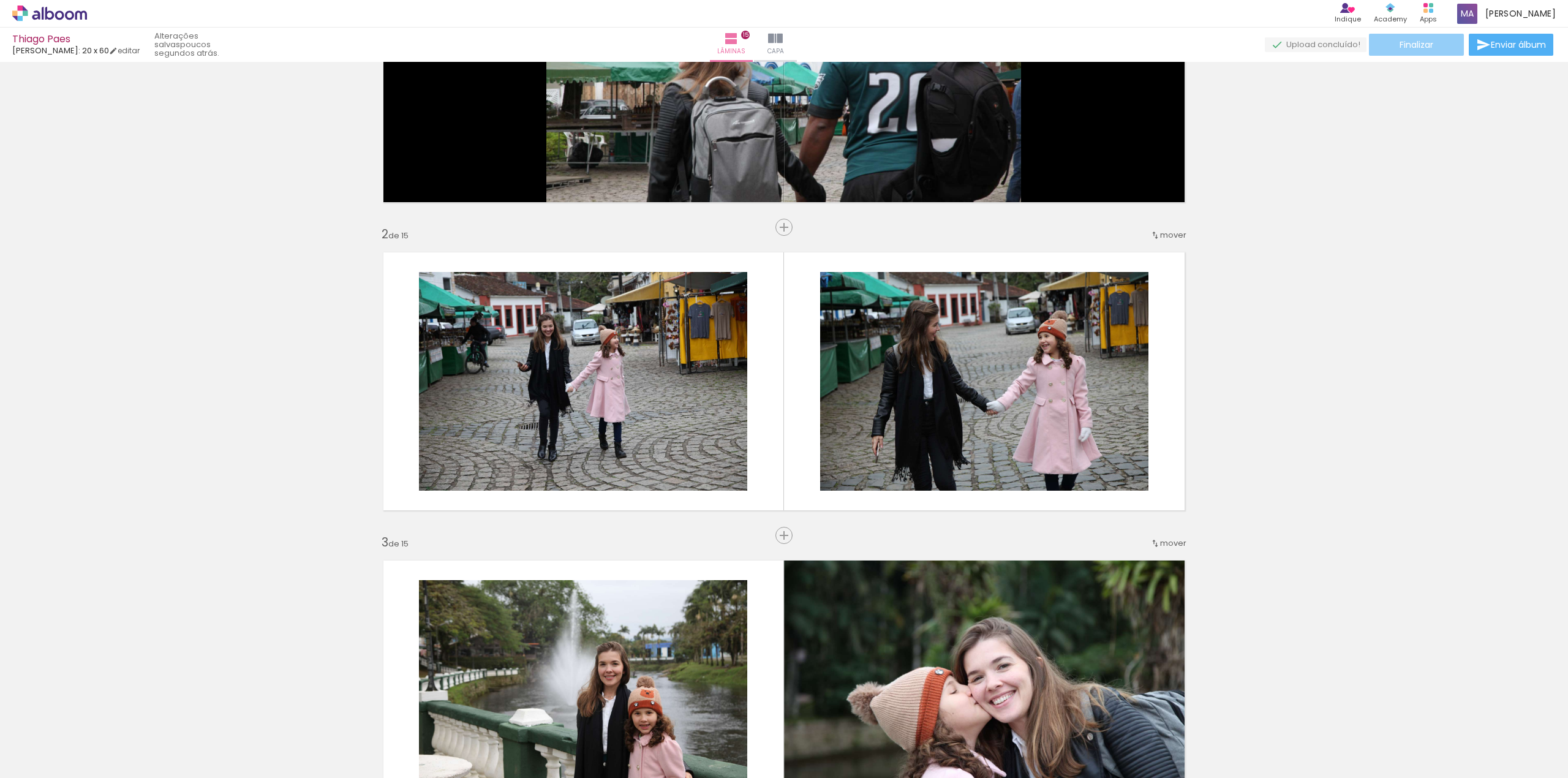
click at [1431, 44] on paper-button "Finalizar" at bounding box center [1417, 45] width 95 height 22
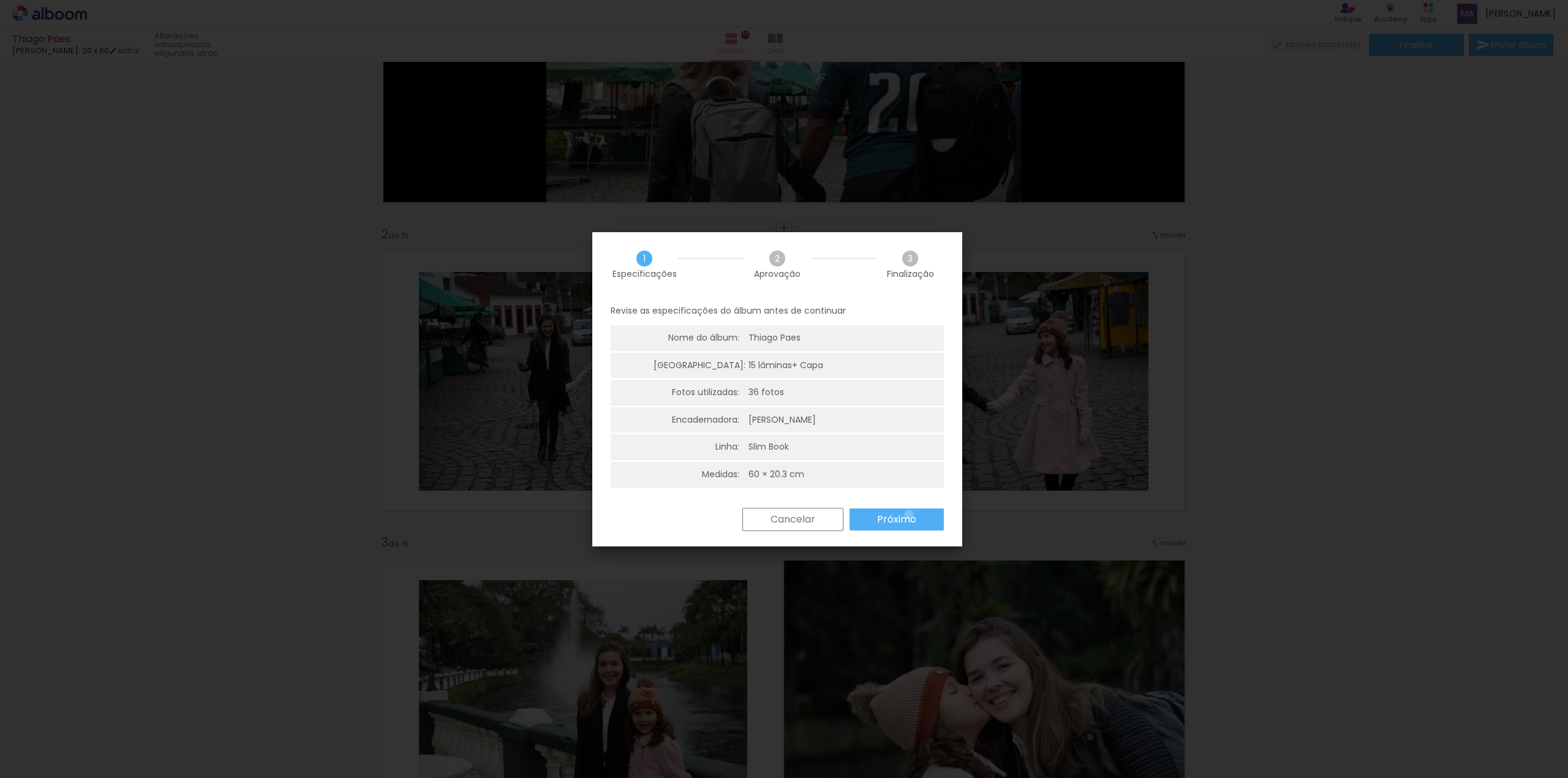
click at [0, 0] on slot "Próximo" at bounding box center [0, 0] width 0 height 0
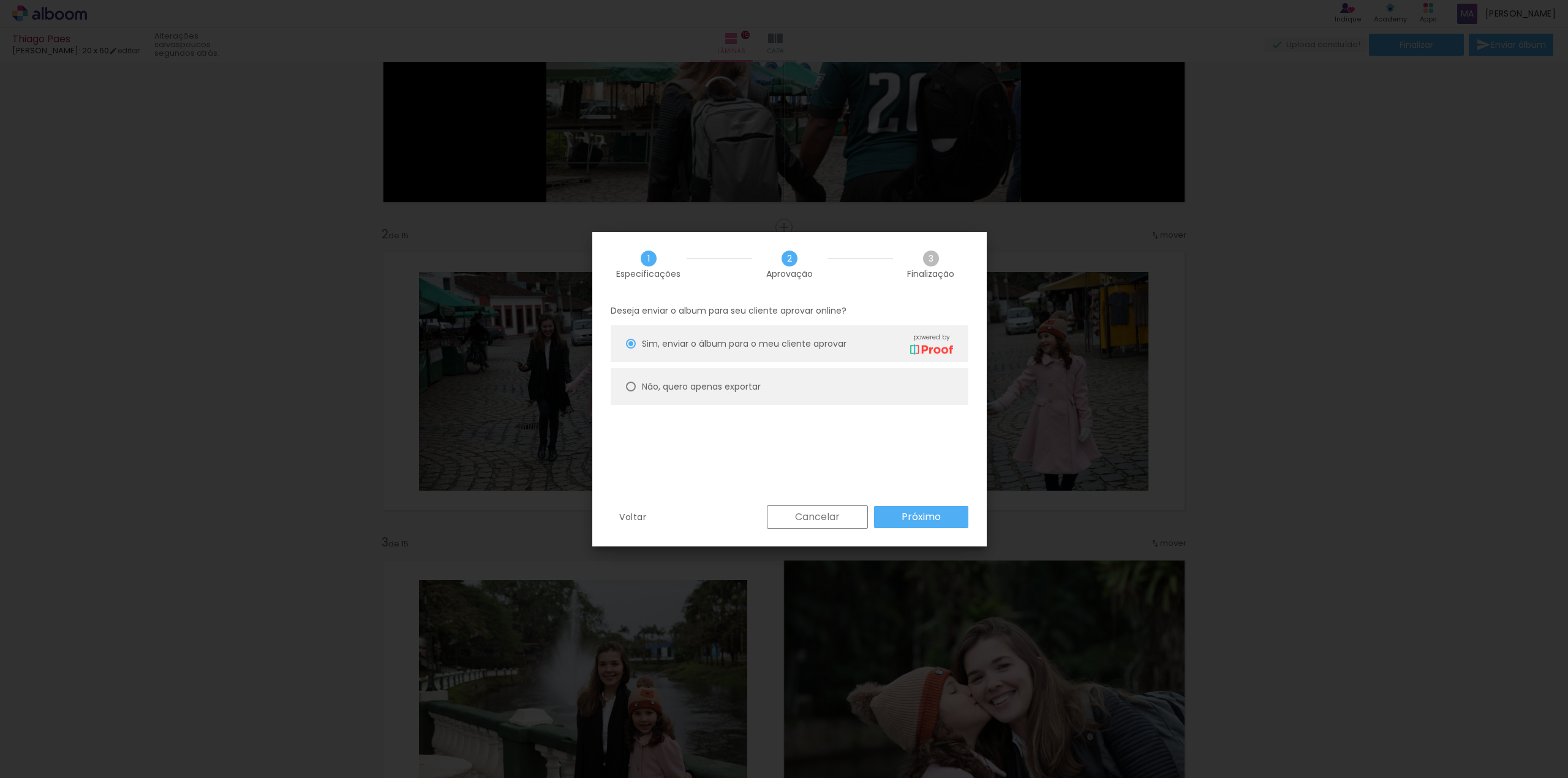
click at [0, 0] on slot "Não, quero apenas exportar" at bounding box center [0, 0] width 0 height 0
type paper-radio-button "on"
click at [0, 0] on slot "Próximo" at bounding box center [0, 0] width 0 height 0
type input "Alta, 300 DPI"
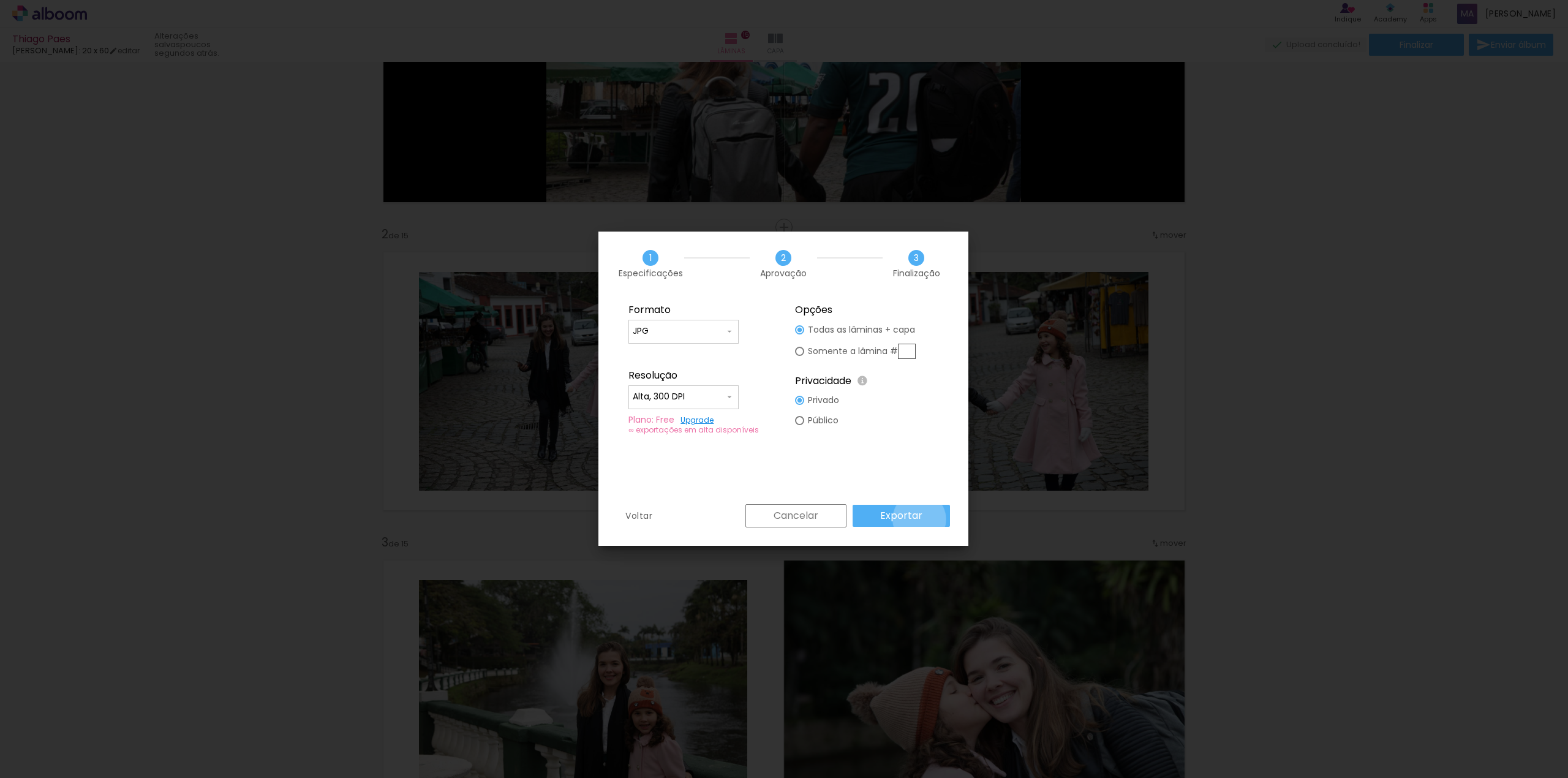
click at [0, 0] on slot "Exportar" at bounding box center [0, 0] width 0 height 0
